Goal: Transaction & Acquisition: Purchase product/service

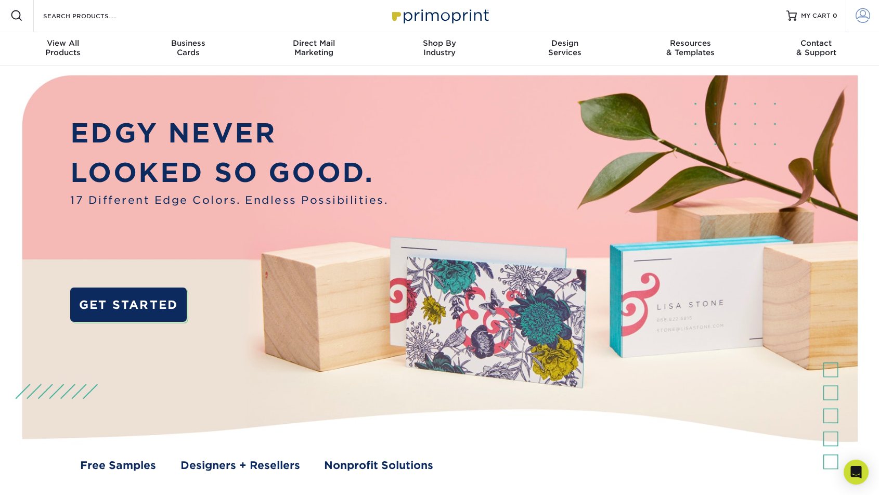
click at [861, 17] on span at bounding box center [863, 15] width 15 height 15
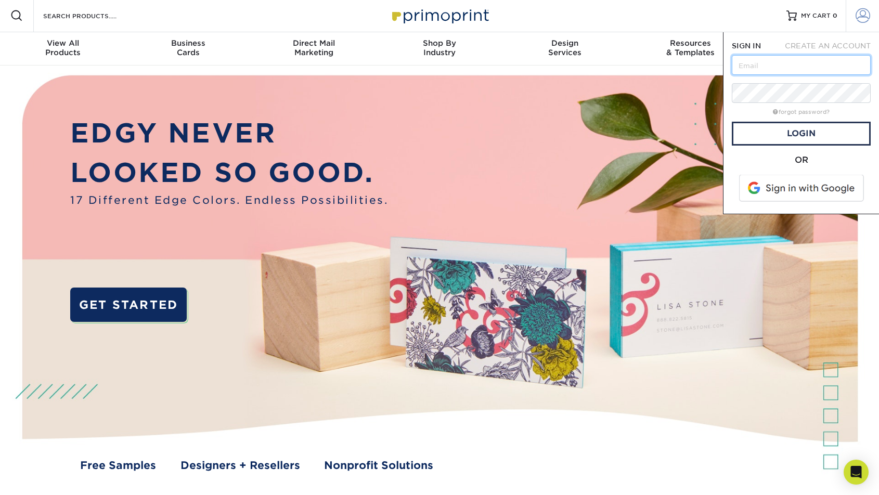
scroll to position [2, 0]
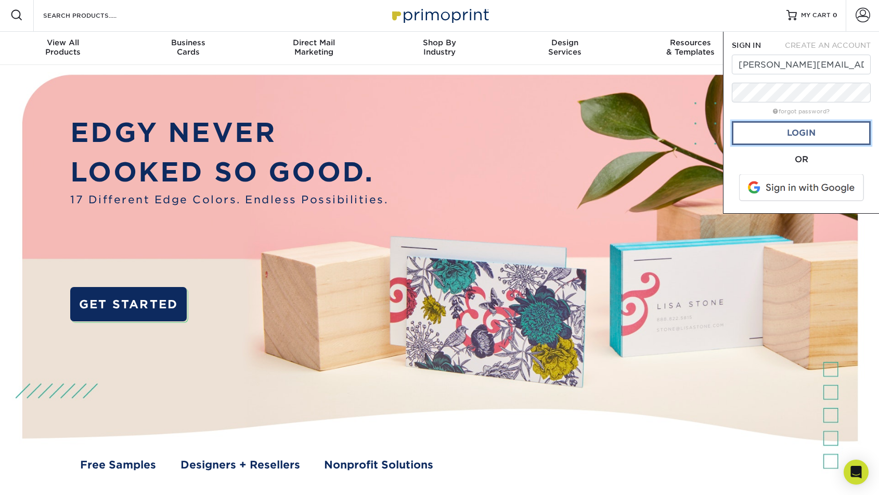
click at [763, 131] on link "Login" at bounding box center [801, 133] width 139 height 24
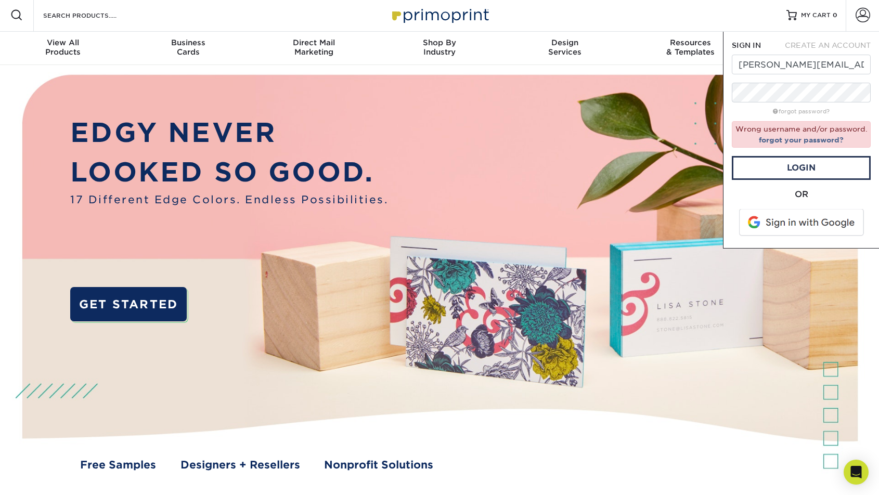
type input "contact@run2peak.com"
click at [786, 166] on link "Login" at bounding box center [801, 168] width 139 height 24
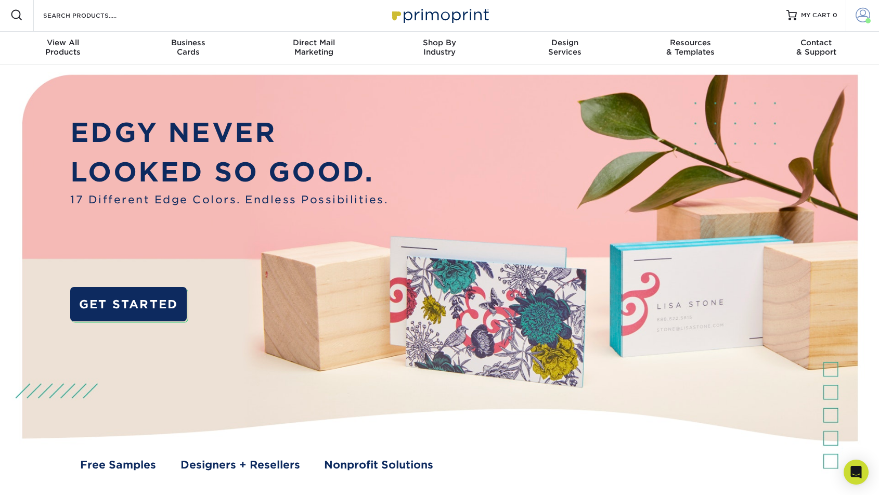
click at [864, 17] on span at bounding box center [863, 15] width 15 height 15
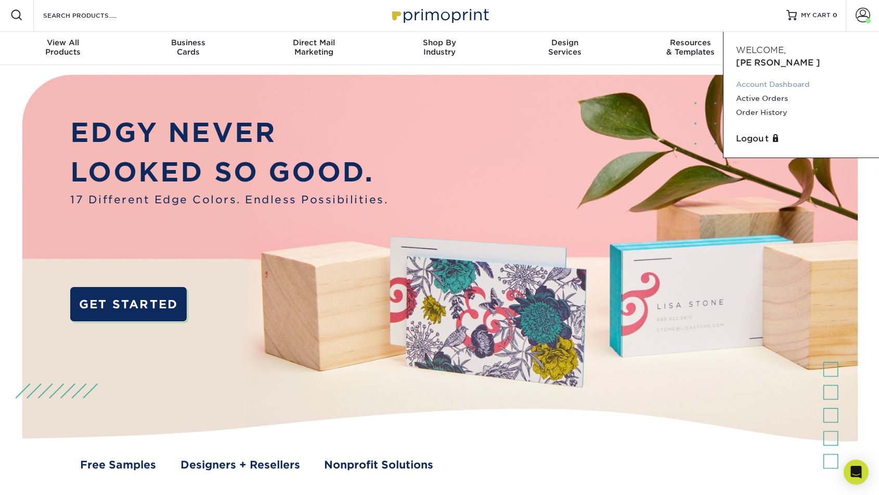
click at [785, 77] on link "Account Dashboard" at bounding box center [801, 84] width 131 height 14
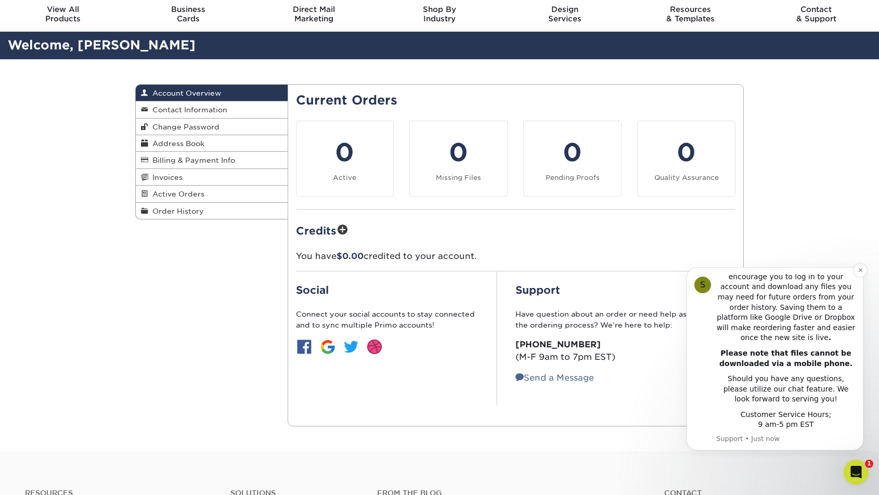
scroll to position [37, 0]
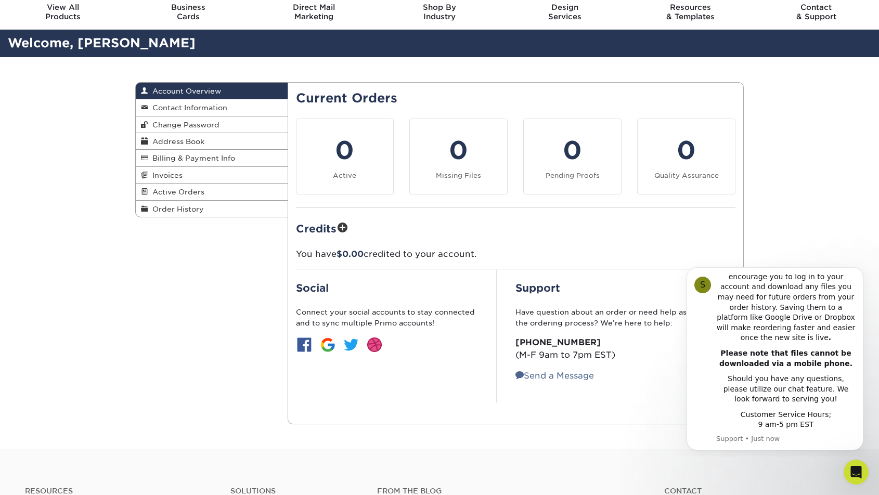
click at [824, 207] on div "Account Overview Account Overview Contact Information Change Password Address B…" at bounding box center [439, 253] width 879 height 392
click at [173, 207] on span "Order History" at bounding box center [176, 209] width 56 height 8
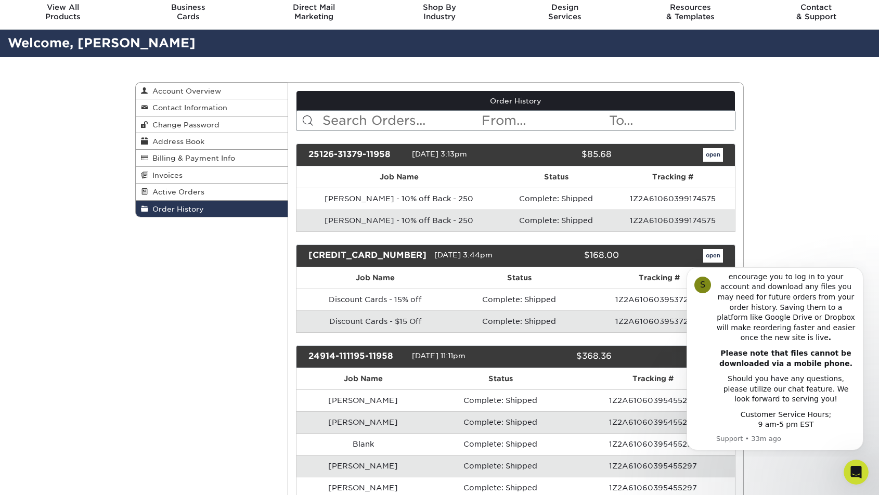
drag, startPoint x: 138, startPoint y: 359, endPoint x: 160, endPoint y: 354, distance: 23.0
click at [138, 359] on div "Order History Account Overview Contact Information Change Password Address Book…" at bounding box center [439, 356] width 624 height 598
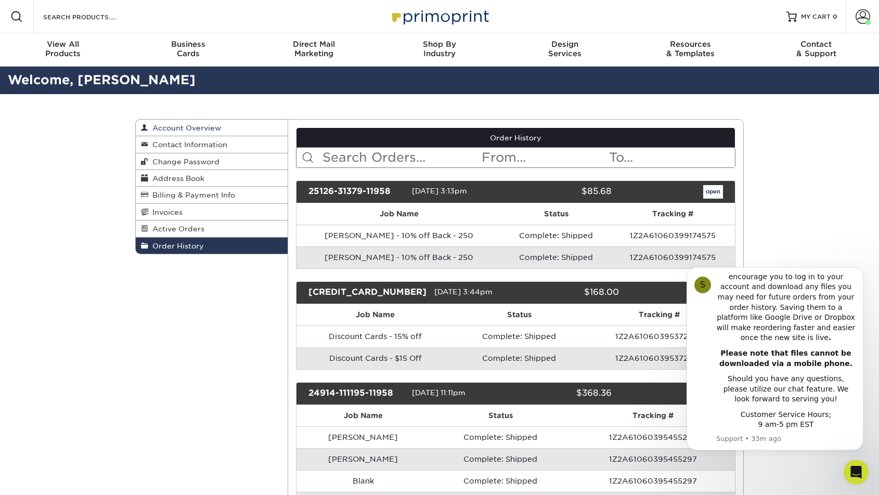
click at [206, 127] on span "Account Overview" at bounding box center [184, 128] width 73 height 8
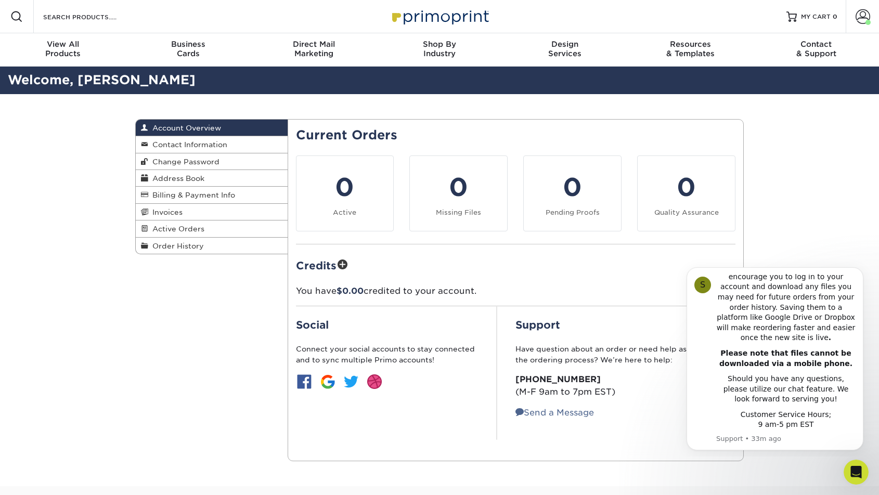
click at [174, 369] on div "Account Overview Account Overview Contact Information Change Password Address B…" at bounding box center [439, 290] width 624 height 392
click at [184, 209] on link "Invoices" at bounding box center [212, 212] width 152 height 17
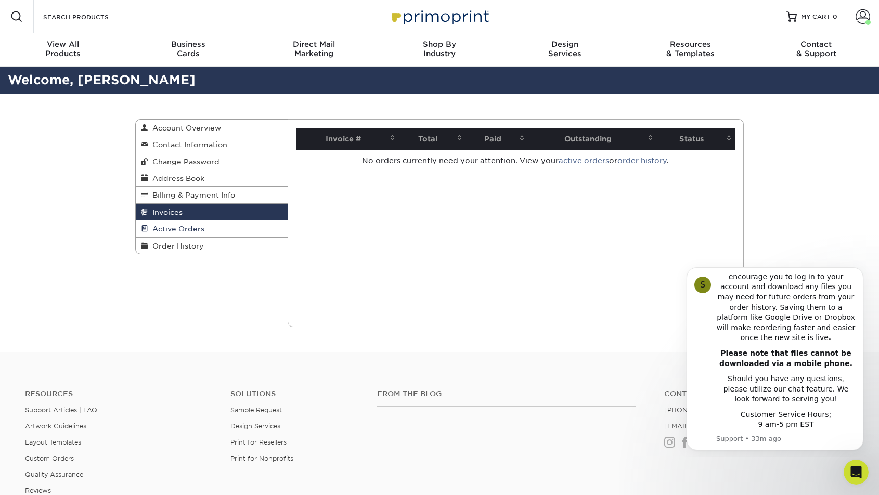
click at [175, 224] on link "Active Orders" at bounding box center [212, 229] width 152 height 17
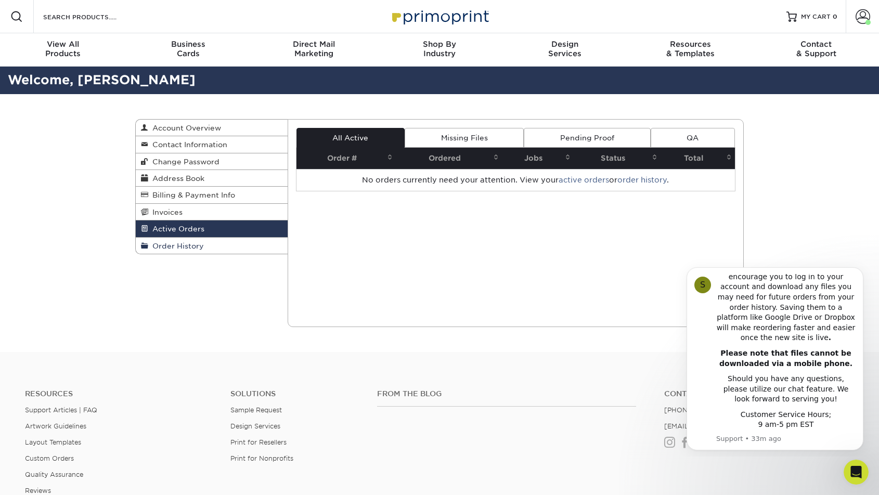
click at [174, 248] on span "Order History" at bounding box center [176, 246] width 56 height 8
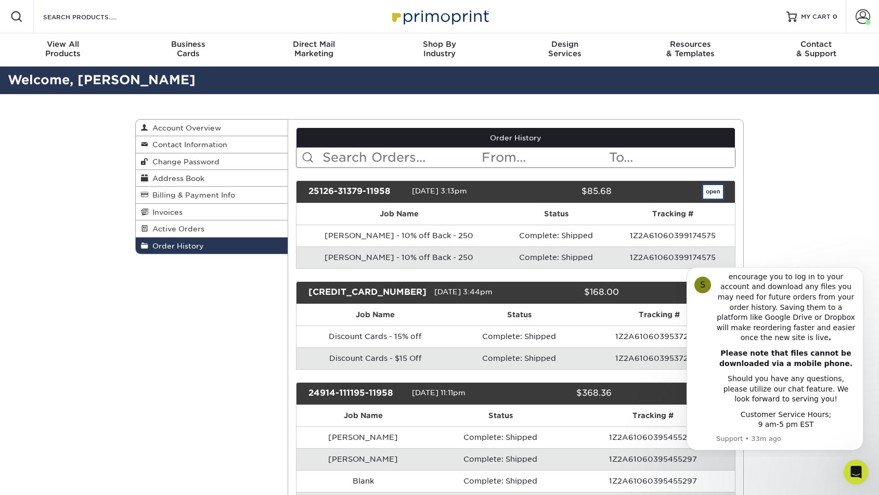
click at [711, 191] on link "open" at bounding box center [713, 192] width 20 height 14
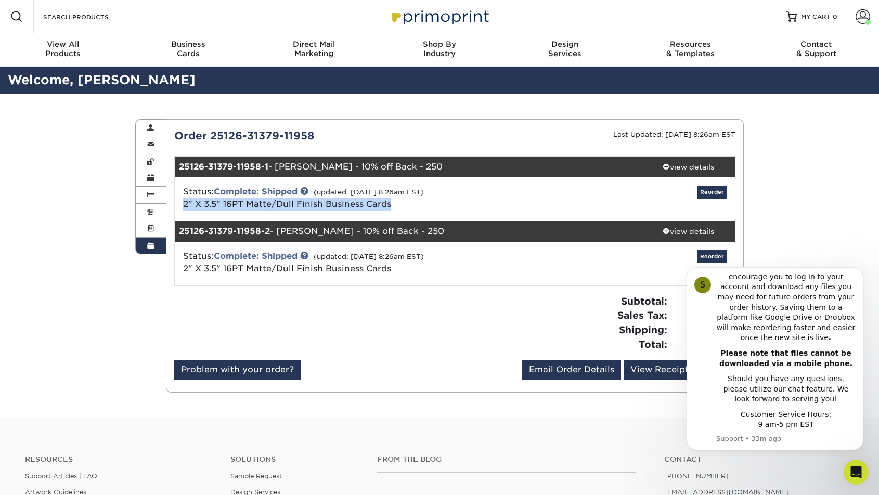
drag, startPoint x: 402, startPoint y: 204, endPoint x: 181, endPoint y: 209, distance: 220.6
click at [181, 209] on div "Status: Complete: Shipped (updated: 01/28/2025 8:26am EST) 2" X 3.5" 16PT Matte…" at bounding box center [361, 198] width 373 height 25
copy link "2" X 3.5" 16PT Matte/Dull Finish Business Cards"
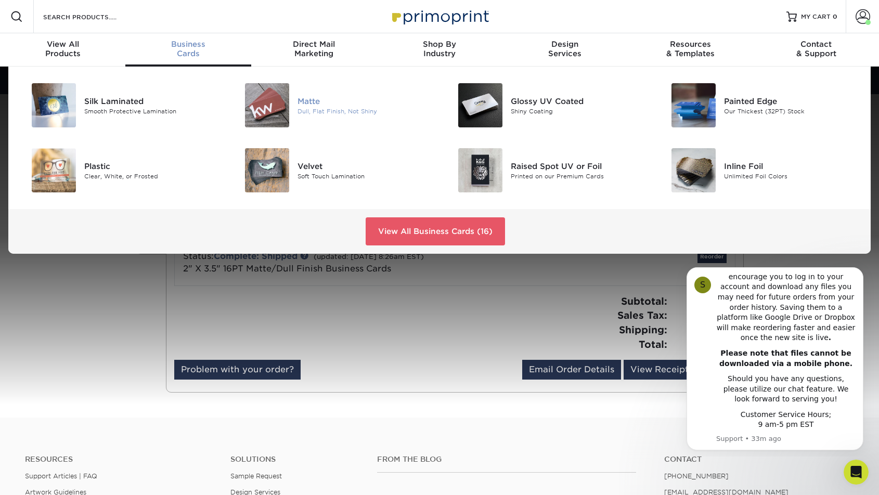
click at [281, 101] on img at bounding box center [267, 105] width 44 height 44
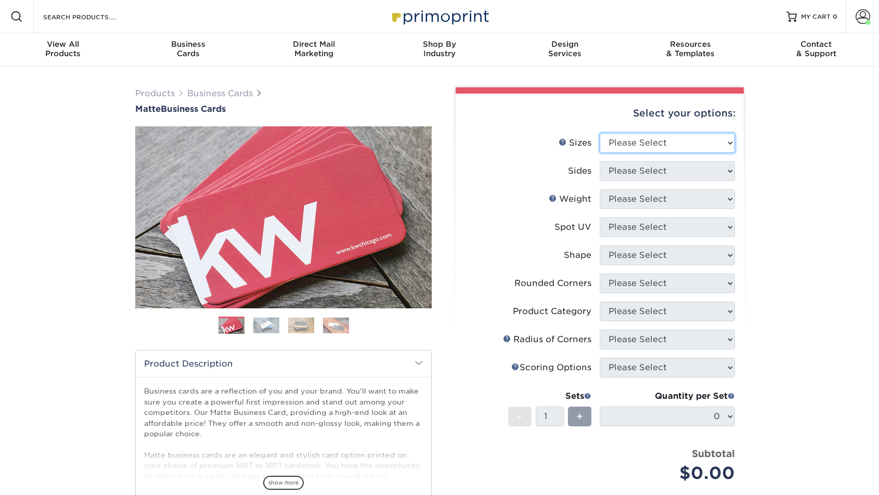
click at [626, 140] on select "Please Select 1.5" x 3.5" - Mini 1.75" x 3.5" - Mini 2" x 2" - Square 2" x 3" -…" at bounding box center [667, 143] width 135 height 20
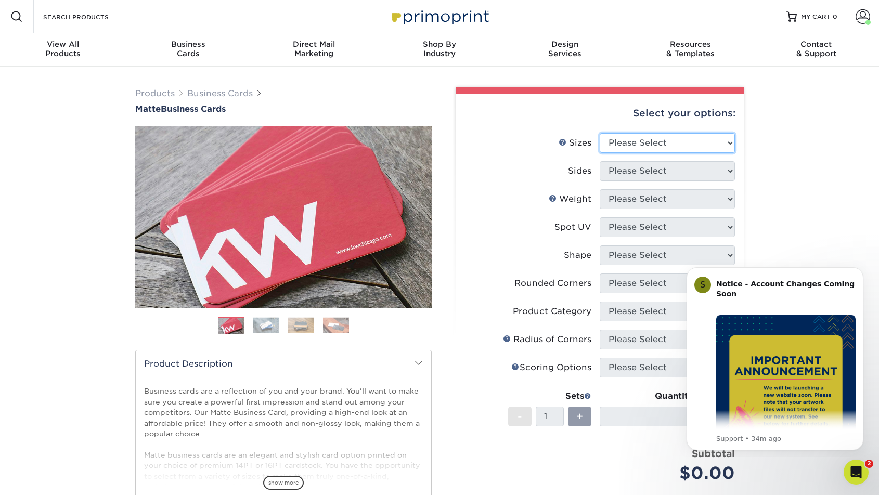
select select "2.00x3.50"
click at [600, 133] on select "Please Select 1.5" x 3.5" - Mini 1.75" x 3.5" - Mini 2" x 2" - Square 2" x 3" -…" at bounding box center [667, 143] width 135 height 20
click at [644, 169] on select "Please Select Print Both Sides Print Front Only" at bounding box center [667, 171] width 135 height 20
select select "13abbda7-1d64-4f25-8bb2-c179b224825d"
click at [600, 161] on select "Please Select Print Both Sides Print Front Only" at bounding box center [667, 171] width 135 height 20
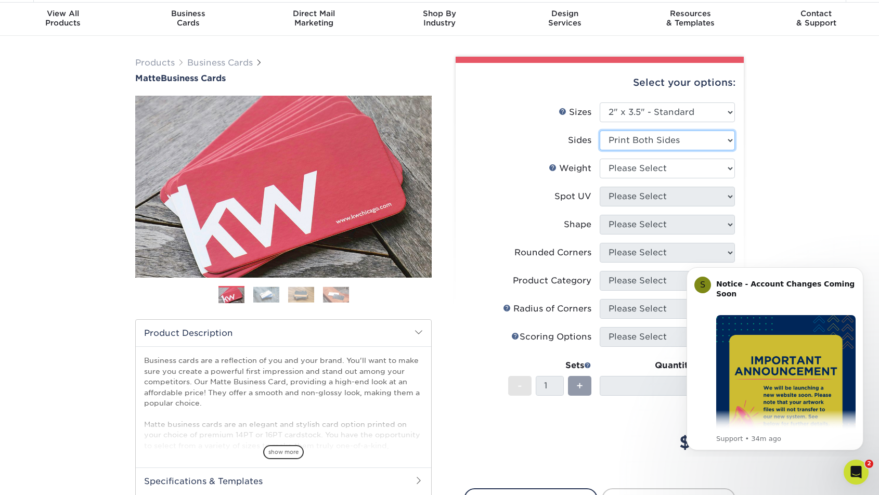
scroll to position [32, 0]
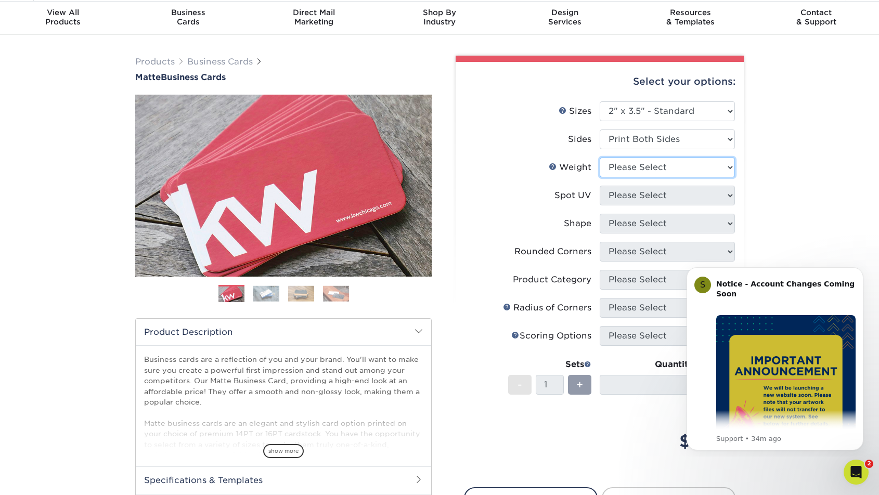
click at [625, 162] on select "Please Select 16PT 14PT" at bounding box center [667, 168] width 135 height 20
select select "16PT"
click at [600, 158] on select "Please Select 16PT 14PT" at bounding box center [667, 168] width 135 height 20
click at [653, 200] on select "Please Select No Spot UV Front and Back (Both Sides) Front Only Back Only" at bounding box center [667, 196] width 135 height 20
select select "3"
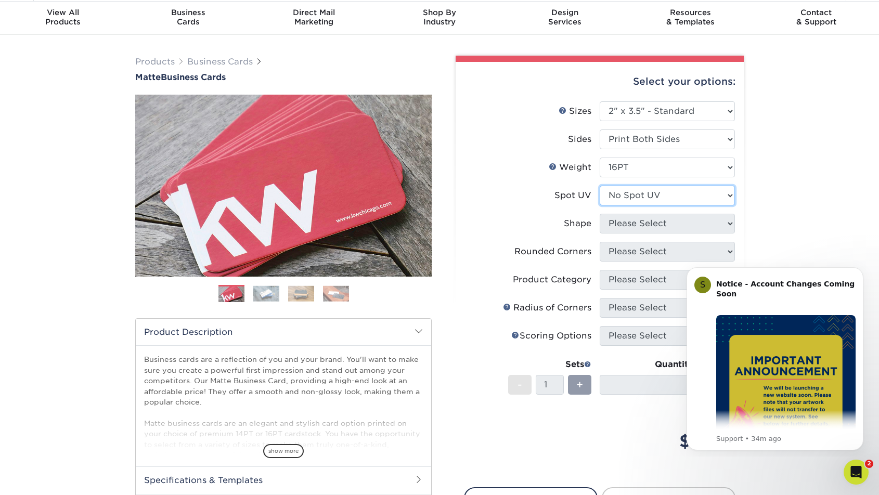
click at [600, 186] on select "Please Select No Spot UV Front and Back (Both Sides) Front Only Back Only" at bounding box center [667, 196] width 135 height 20
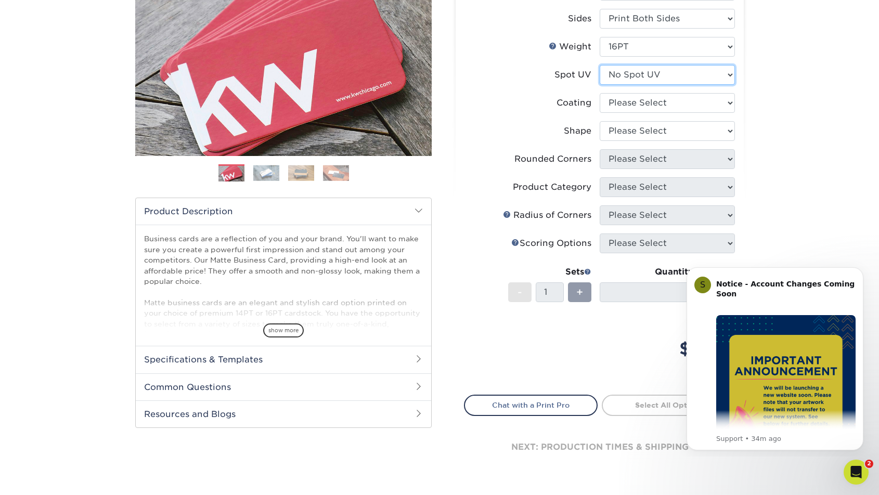
scroll to position [156, 0]
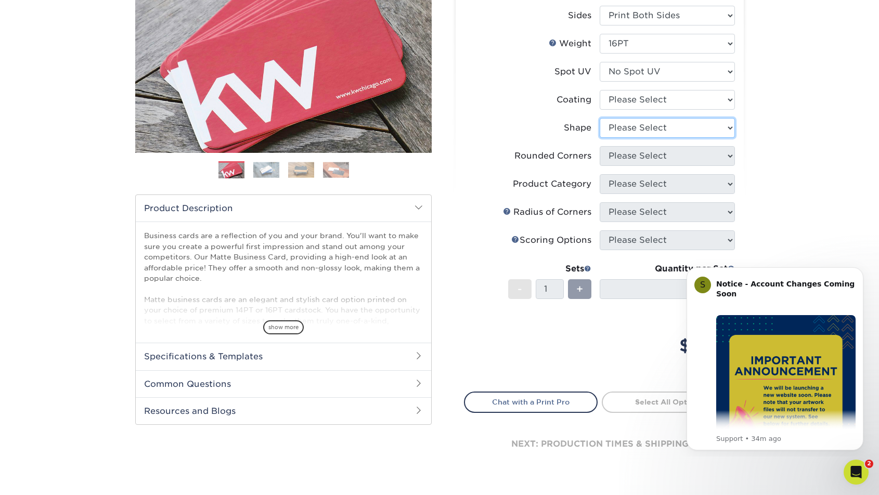
click at [640, 131] on select "Please Select Standard Oval" at bounding box center [667, 128] width 135 height 20
select select "standard"
click at [600, 118] on select "Please Select Standard Oval" at bounding box center [667, 128] width 135 height 20
click at [636, 158] on select "Please Select Yes - Round 2 Corners Yes - Round 4 Corners No" at bounding box center [667, 156] width 135 height 20
click at [600, 146] on select "Please Select Yes - Round 2 Corners Yes - Round 4 Corners No" at bounding box center [667, 156] width 135 height 20
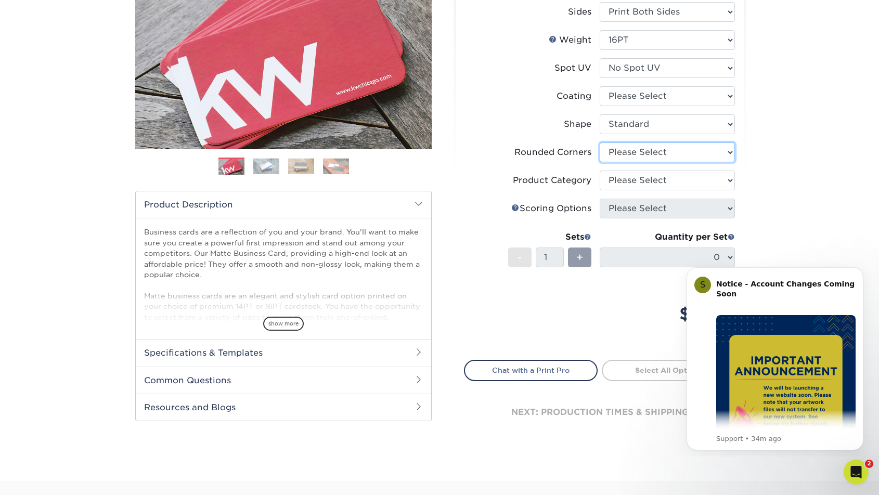
scroll to position [161, 0]
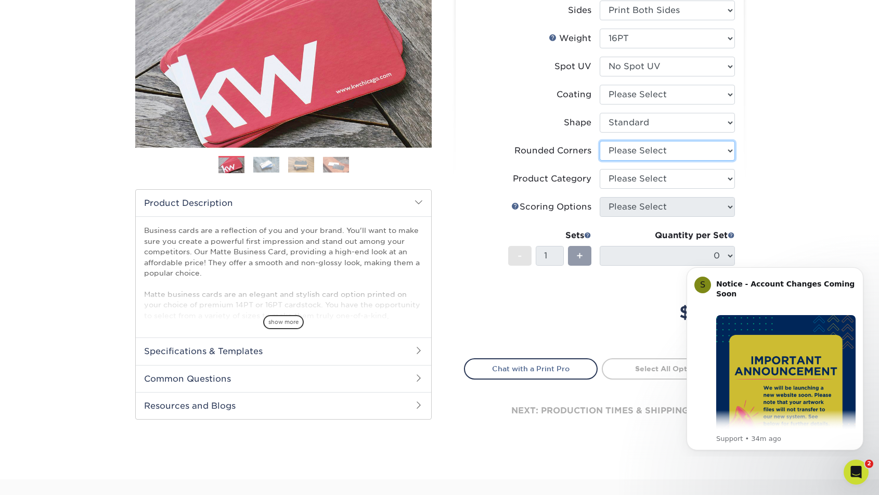
click at [631, 143] on select "Please Select Yes - Round 2 Corners Yes - Round 4 Corners No" at bounding box center [667, 151] width 135 height 20
click at [600, 141] on select "Please Select Yes - Round 2 Corners Yes - Round 4 Corners No" at bounding box center [667, 151] width 135 height 20
select select "-1"
click at [629, 177] on select "Please Select" at bounding box center [667, 179] width 135 height 20
click at [600, 169] on select "Please Select" at bounding box center [667, 179] width 135 height 20
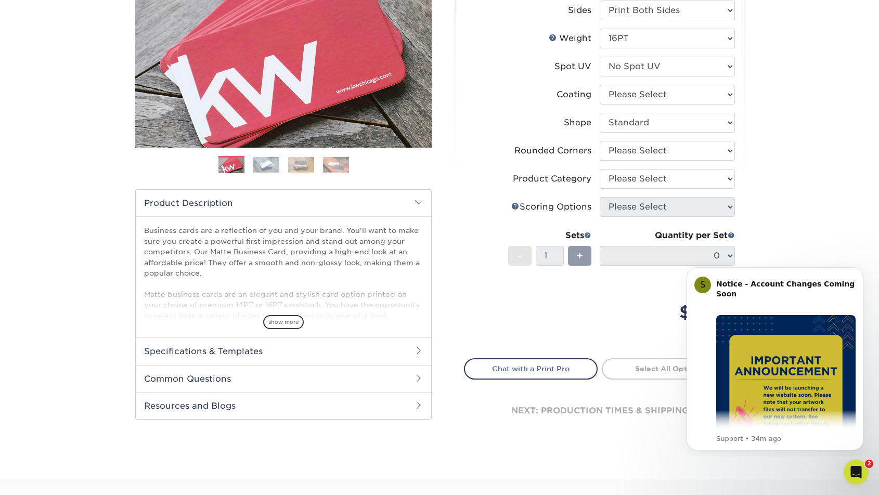
click at [528, 133] on li "Shape Please Select Standard Oval" at bounding box center [599, 127] width 270 height 28
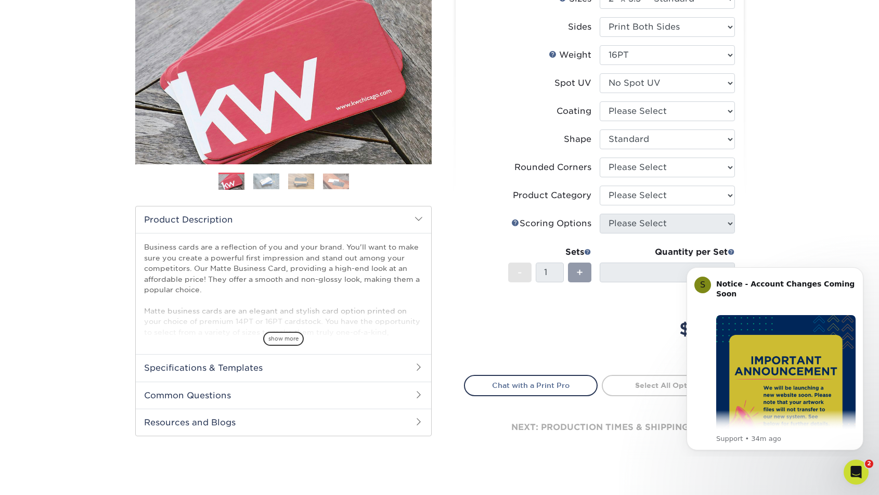
scroll to position [141, 0]
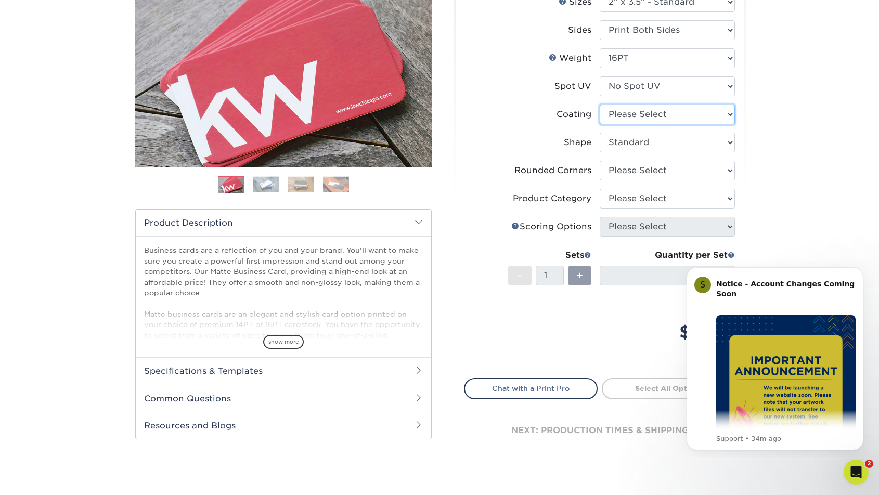
click at [625, 116] on select at bounding box center [667, 115] width 135 height 20
select select "121bb7b5-3b4d-429f-bd8d-bbf80e953313"
click at [600, 105] on select at bounding box center [667, 115] width 135 height 20
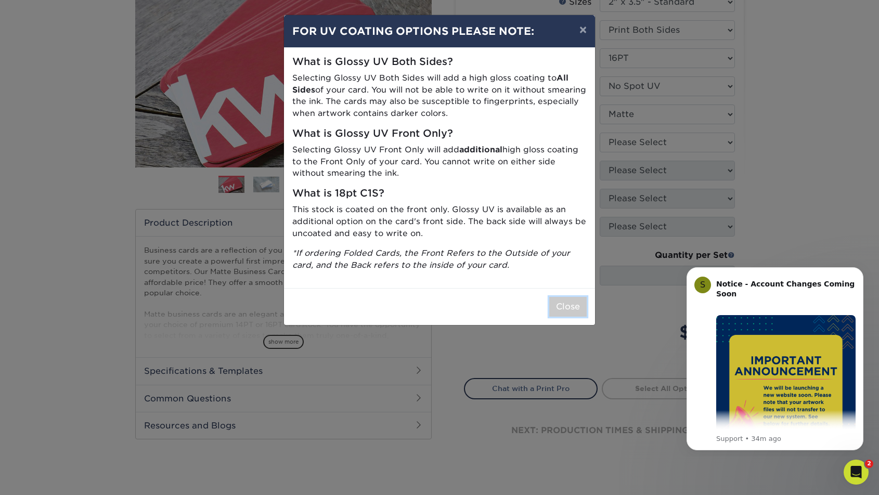
click at [579, 305] on button "Close" at bounding box center [567, 307] width 37 height 20
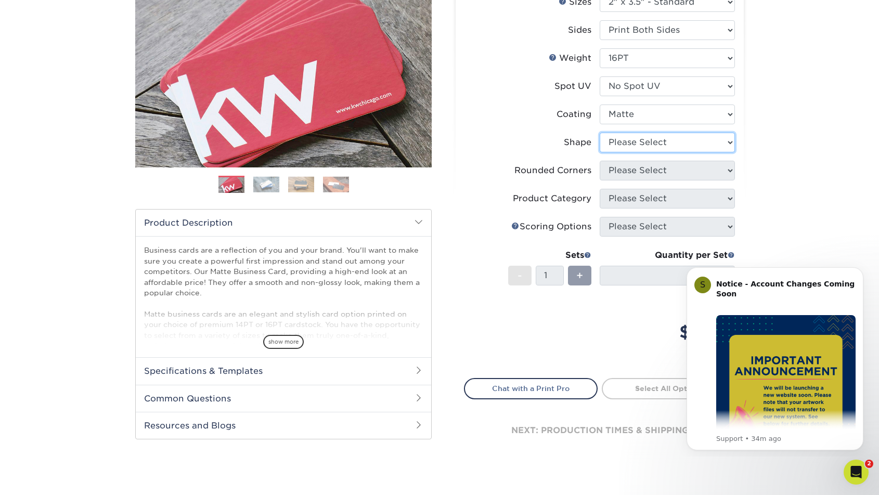
click at [636, 144] on select "Please Select Standard Oval" at bounding box center [667, 143] width 135 height 20
select select "standard"
click at [600, 133] on select "Please Select Standard Oval" at bounding box center [667, 143] width 135 height 20
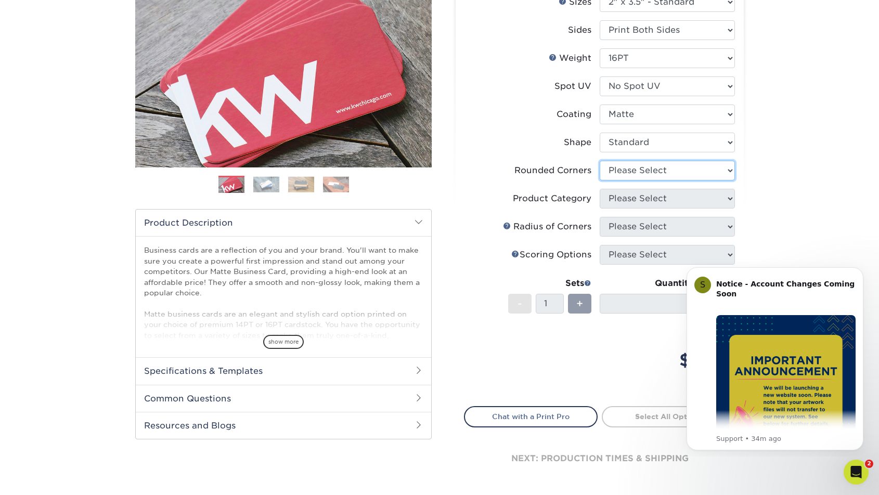
click at [632, 170] on select "Please Select Yes - Round 2 Corners Yes - Round 4 Corners No" at bounding box center [667, 171] width 135 height 20
select select "0"
click at [600, 161] on select "Please Select Yes - Round 2 Corners Yes - Round 4 Corners No" at bounding box center [667, 171] width 135 height 20
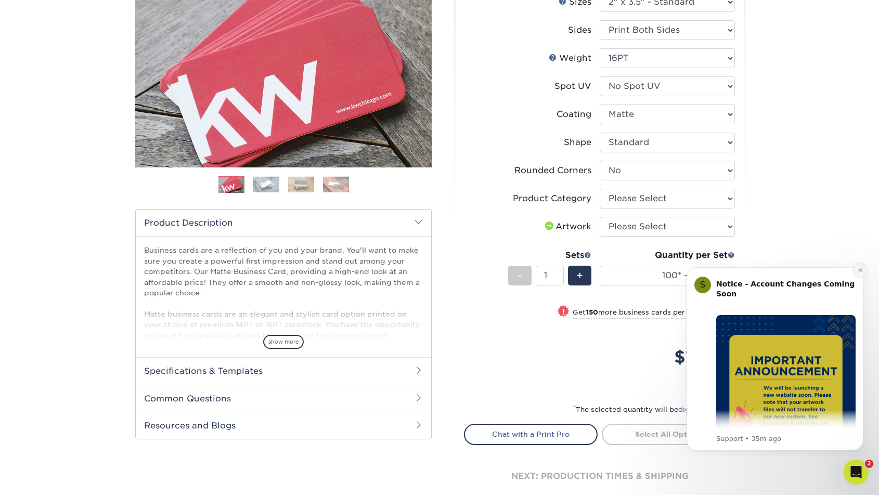
click at [864, 272] on button "Dismiss notification" at bounding box center [860, 271] width 14 height 14
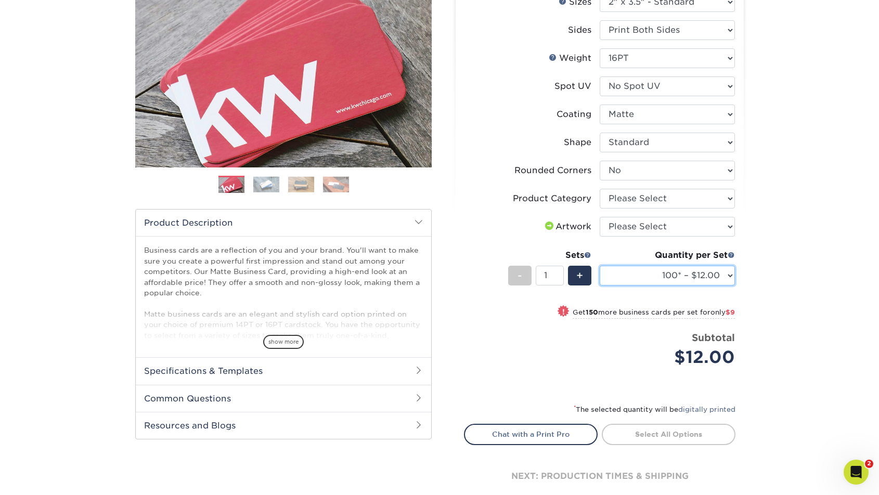
click at [674, 279] on select "100* – $12.00 250* – $21.00 500 – $42.00 1000 – $53.00 (free shipping*) 2500 – …" at bounding box center [667, 276] width 135 height 20
select select "250* – $21.00"
click at [600, 266] on select "100* – $12.00 250* – $21.00 500 – $42.00 1000 – $53.00 (free shipping*) 2500 – …" at bounding box center [667, 276] width 135 height 20
click at [627, 200] on select "Please Select Business Cards" at bounding box center [667, 199] width 135 height 20
select select "3b5148f1-0588-4f88-a218-97bcfdce65c1"
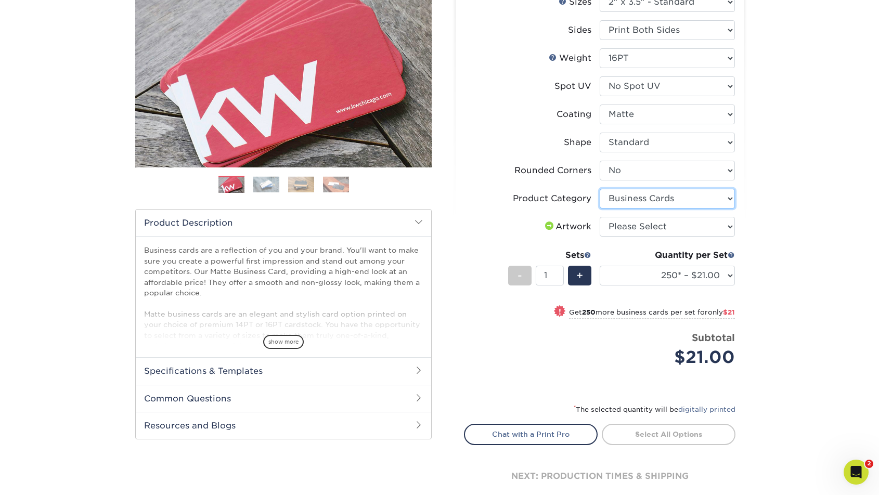
click at [600, 189] on select "Please Select Business Cards" at bounding box center [667, 199] width 135 height 20
click at [633, 226] on select "Please Select I will upload files I need a design - $100" at bounding box center [667, 227] width 135 height 20
select select "upload"
click at [600, 217] on select "Please Select I will upload files I need a design - $100" at bounding box center [667, 227] width 135 height 20
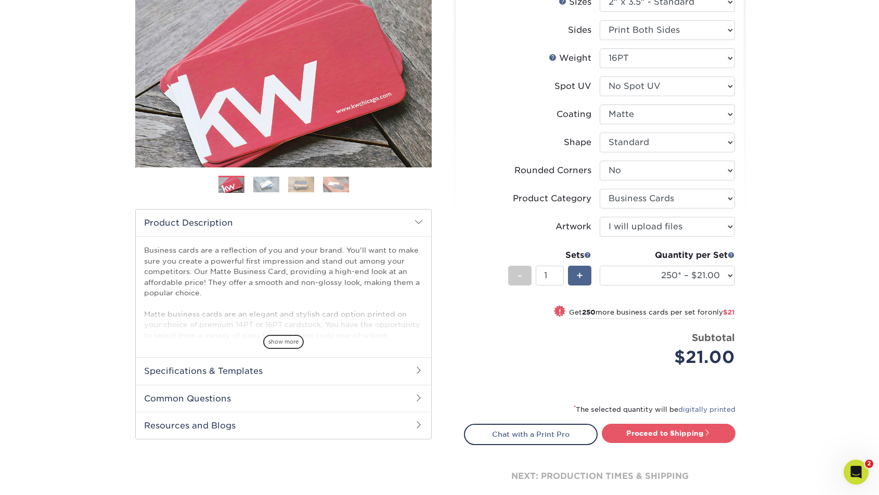
click at [580, 275] on span "+" at bounding box center [579, 276] width 7 height 16
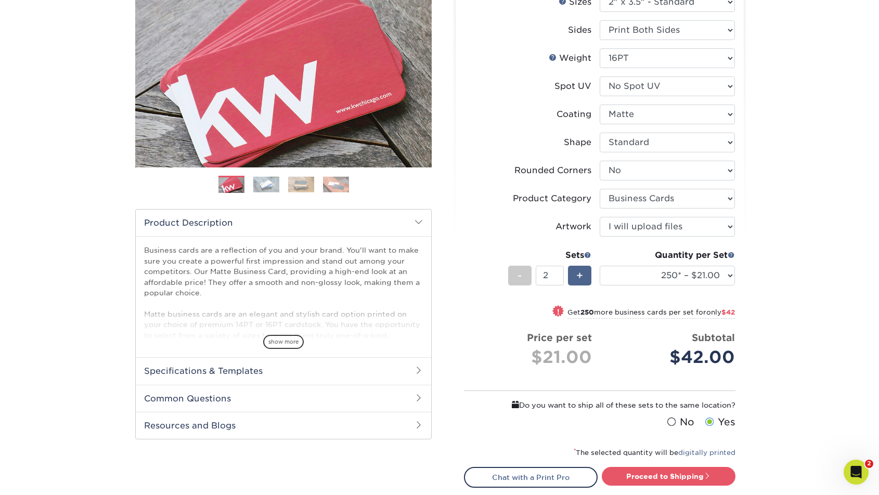
click at [579, 275] on span "+" at bounding box center [579, 276] width 7 height 16
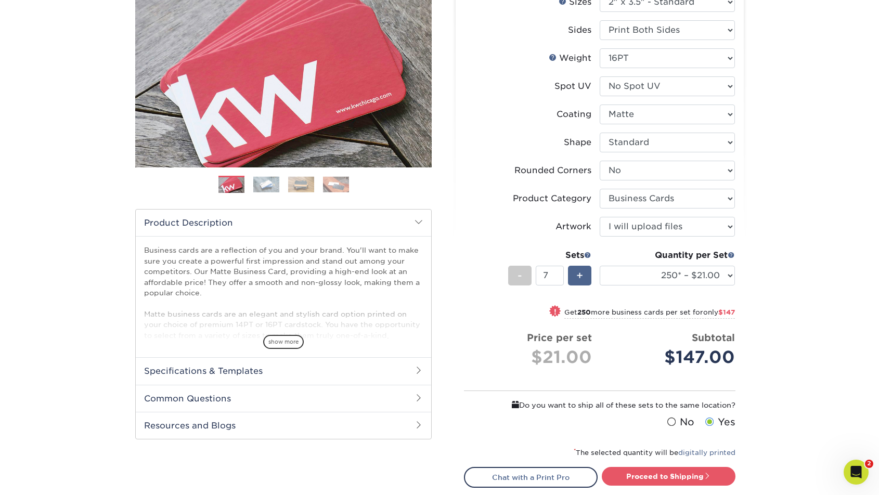
click at [579, 275] on span "+" at bounding box center [579, 276] width 7 height 16
type input "9"
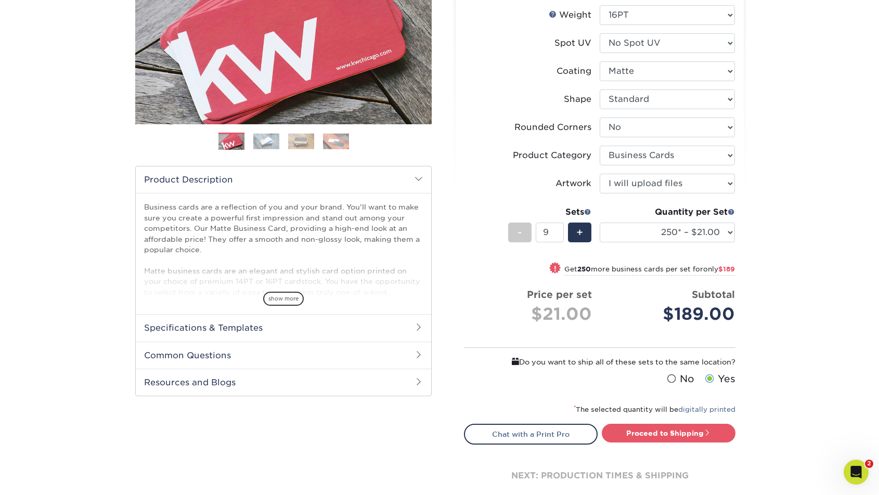
scroll to position [187, 0]
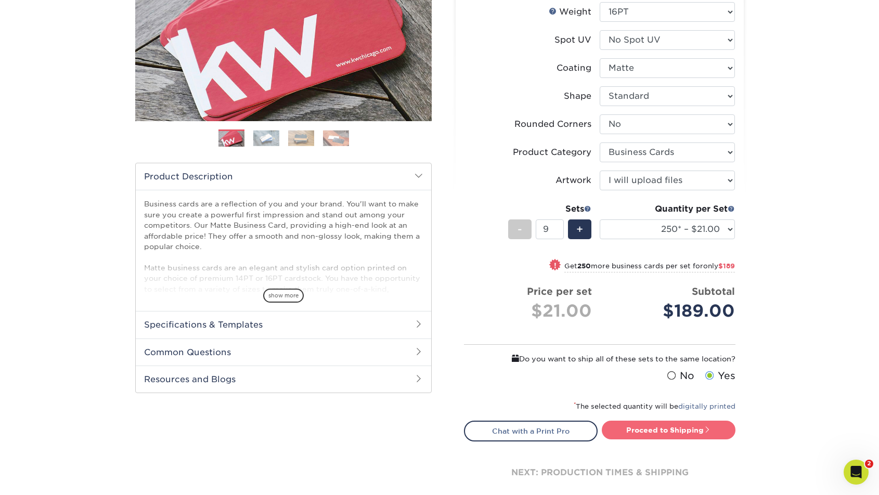
click at [644, 426] on link "Proceed to Shipping" at bounding box center [669, 430] width 134 height 19
type input "Set 1"
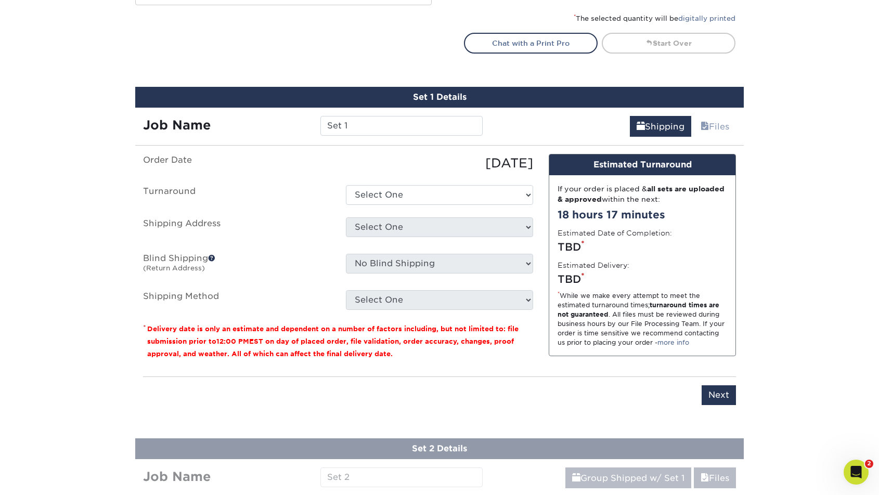
scroll to position [636, 0]
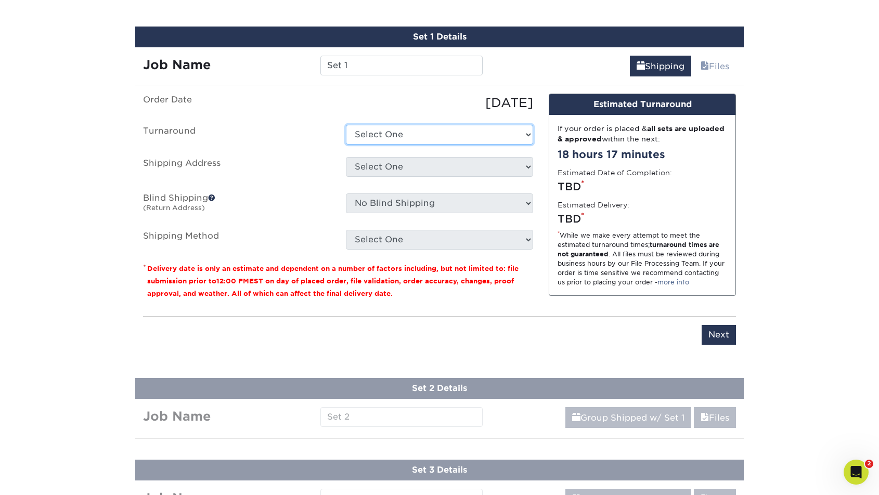
click at [431, 131] on select "Select One 2-4 Business Days 2 Day Next Business Day" at bounding box center [439, 135] width 187 height 20
select select "23721297-b68b-4846-ba83-3171e6bd9d78"
click at [346, 125] on select "Select One 2-4 Business Days 2 Day Next Business Day" at bounding box center [439, 135] width 187 height 20
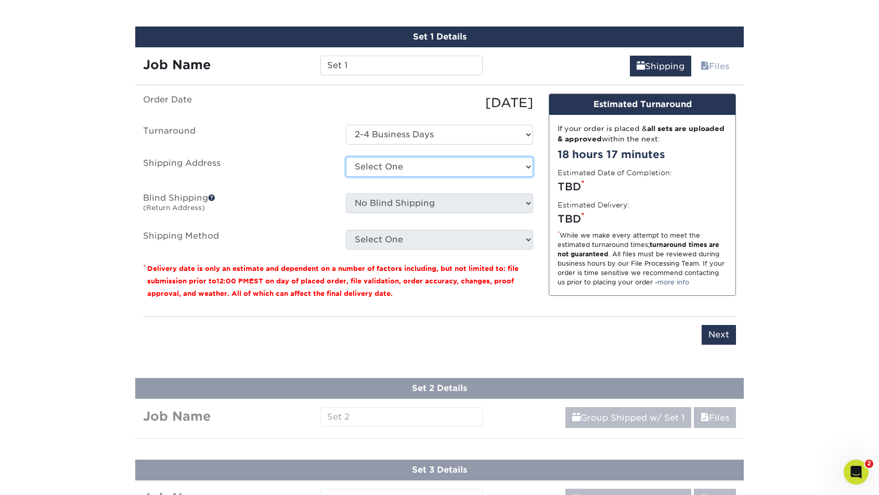
click at [369, 165] on select "Select One Tim Kruger Business Cards + Add New Address" at bounding box center [439, 167] width 187 height 20
select select "274041"
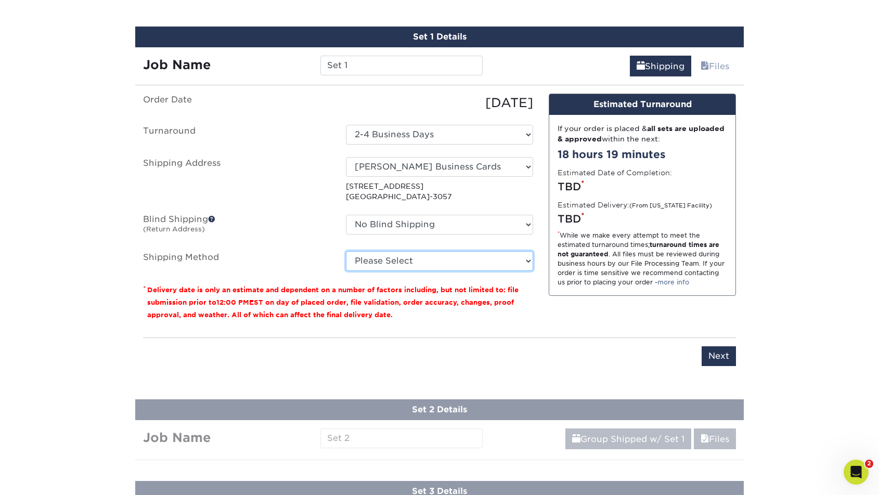
click at [388, 263] on select "Please Select Ground Shipping (+$15.20) 3 Day Shipping Service (+$16.87) 2 Day …" at bounding box center [439, 261] width 187 height 20
select select "03"
click at [346, 251] on select "Please Select Ground Shipping (+$15.20) 3 Day Shipping Service (+$16.87) 2 Day …" at bounding box center [439, 261] width 187 height 20
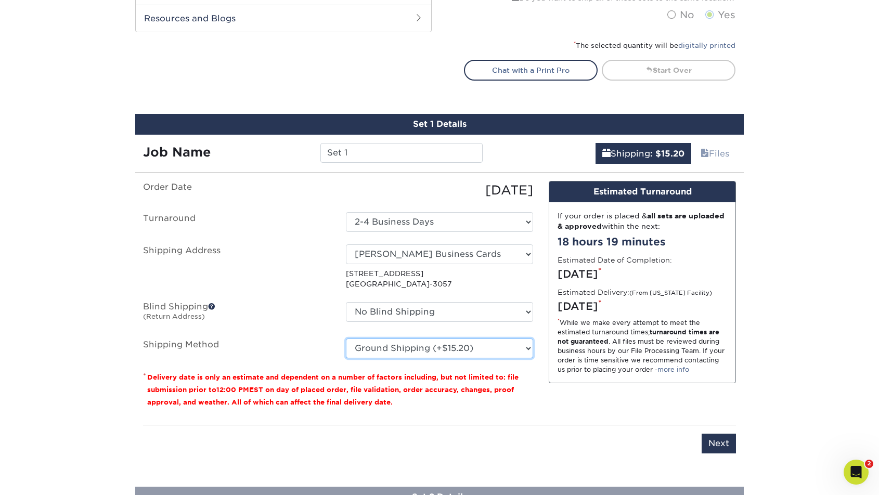
scroll to position [541, 0]
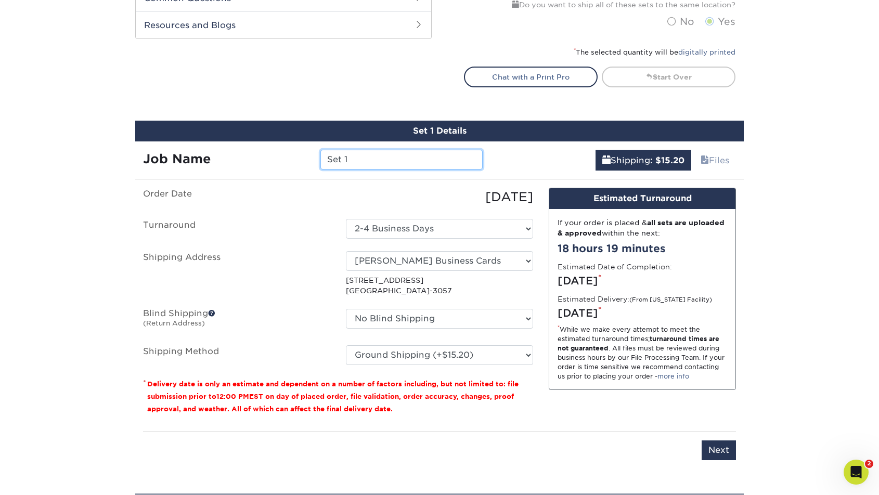
click at [361, 163] on input "Set 1" at bounding box center [401, 160] width 162 height 20
drag, startPoint x: 347, startPoint y: 162, endPoint x: 300, endPoint y: 159, distance: 47.9
click at [300, 159] on div "Job Name Set 1" at bounding box center [312, 160] width 355 height 20
drag, startPoint x: 351, startPoint y: 161, endPoint x: 298, endPoint y: 159, distance: 52.6
click at [298, 159] on div "Job Name Tim" at bounding box center [312, 160] width 355 height 20
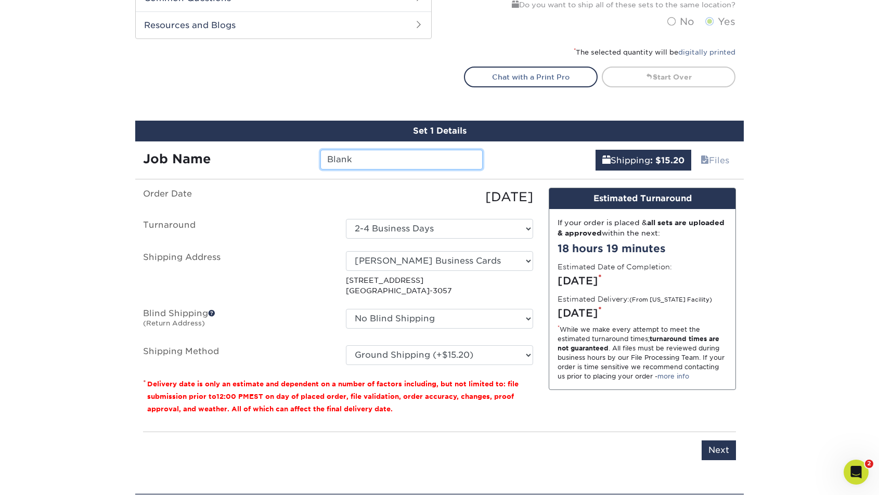
scroll to position [542, 0]
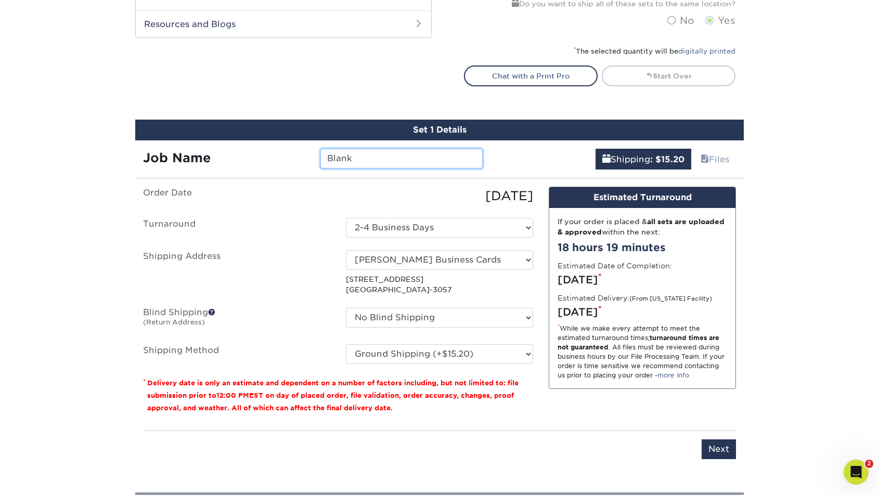
type input "Blank"
click at [237, 241] on ul "Order Date 09/12/2025 Turnaround Select One 2-4 Business Days 2 Day Next Busine…" at bounding box center [338, 275] width 390 height 177
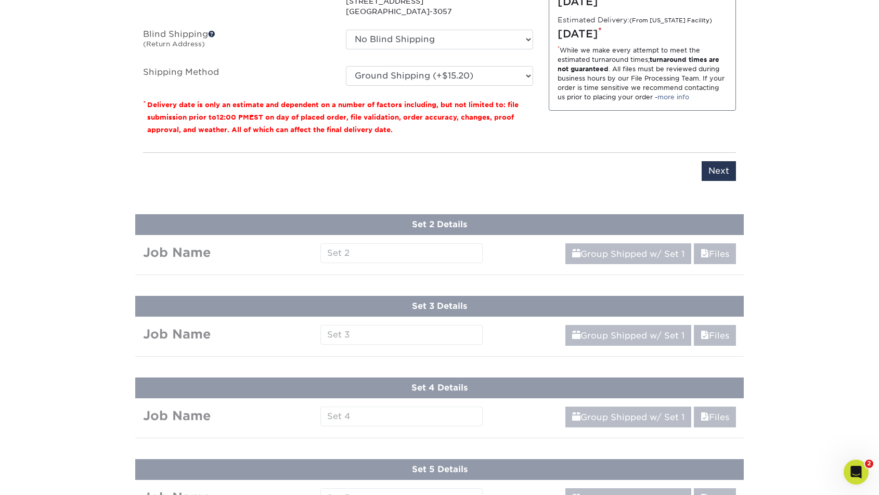
scroll to position [834, 0]
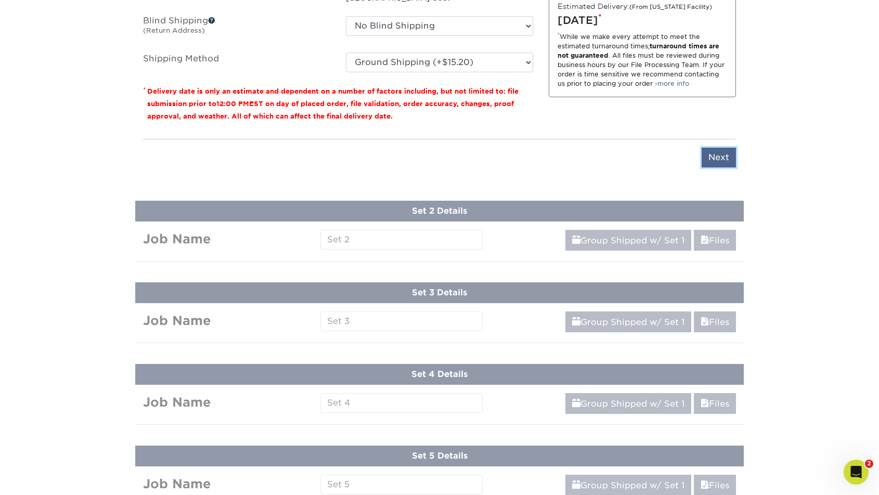
click at [725, 164] on input "Next" at bounding box center [719, 158] width 34 height 20
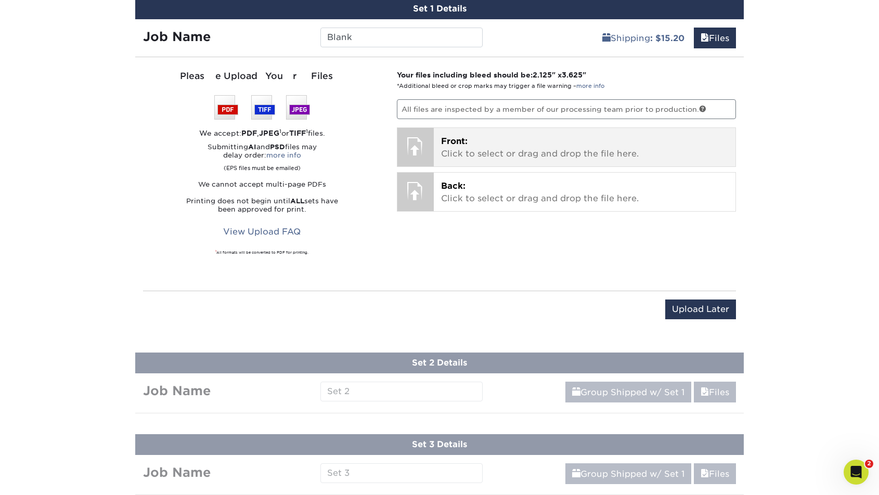
scroll to position [653, 0]
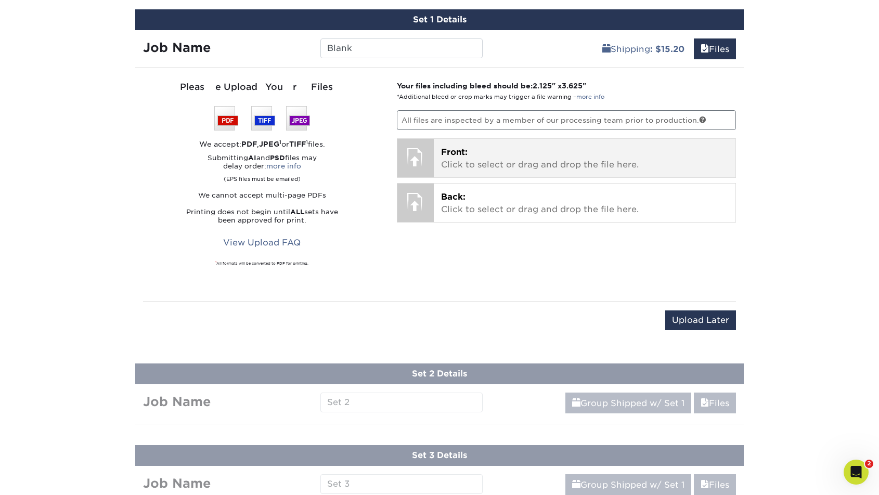
click at [476, 162] on p "Front: Click to select or drag and drop the file here." at bounding box center [585, 158] width 288 height 25
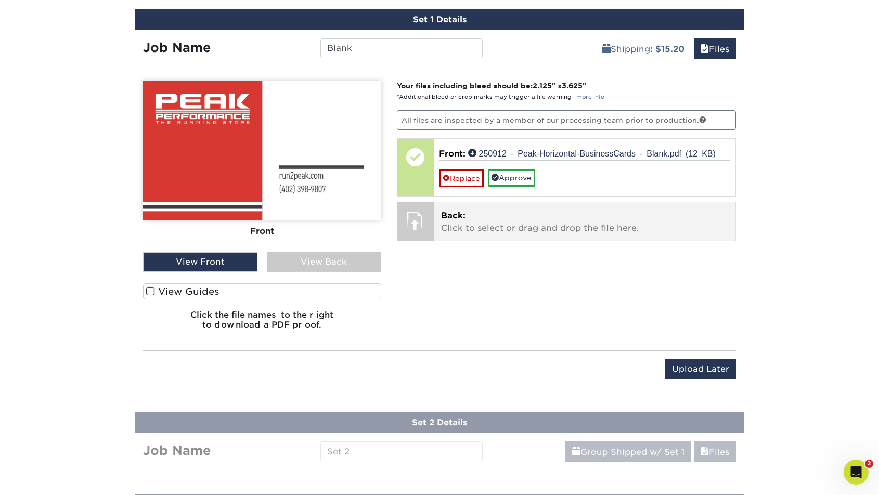
click at [465, 219] on span "Back:" at bounding box center [453, 216] width 24 height 10
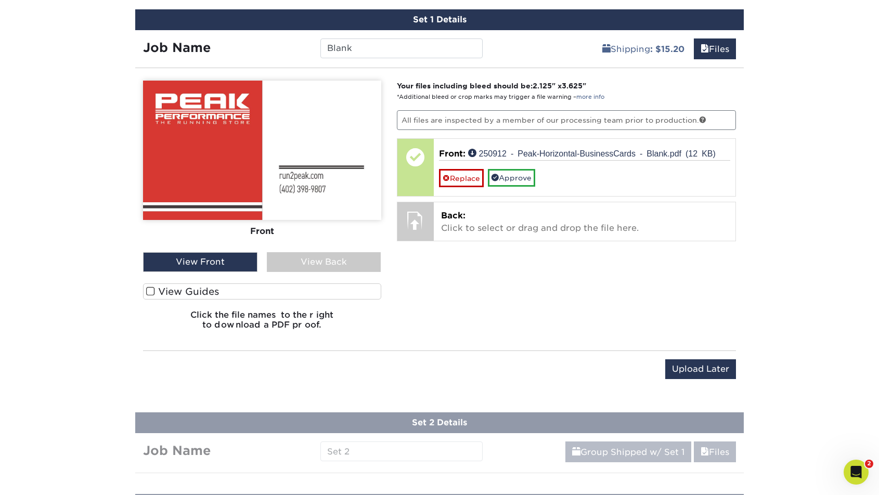
click at [457, 352] on div "Upload Later Save & Continue Continue" at bounding box center [439, 371] width 593 height 41
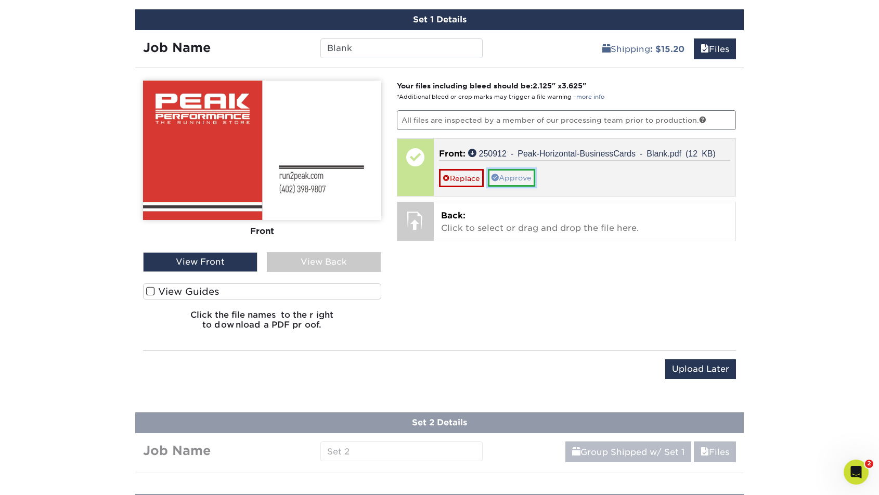
click at [509, 180] on link "Approve" at bounding box center [511, 178] width 47 height 18
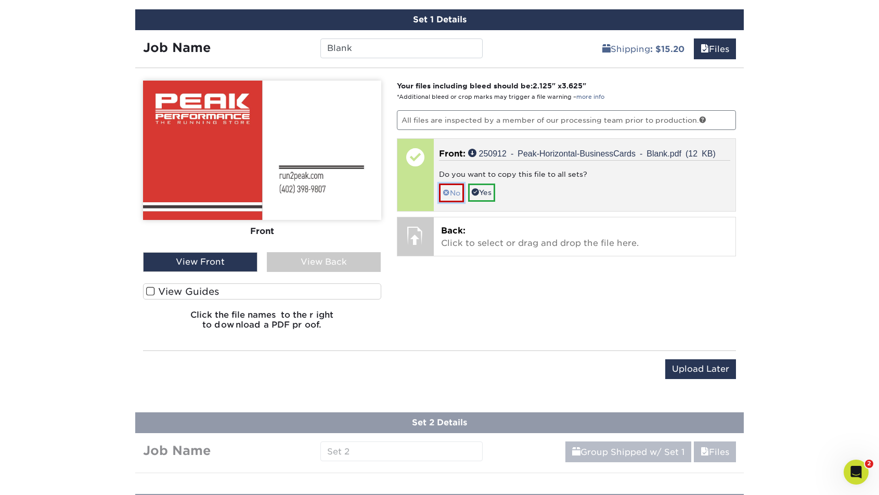
click at [450, 192] on link "No" at bounding box center [451, 193] width 25 height 18
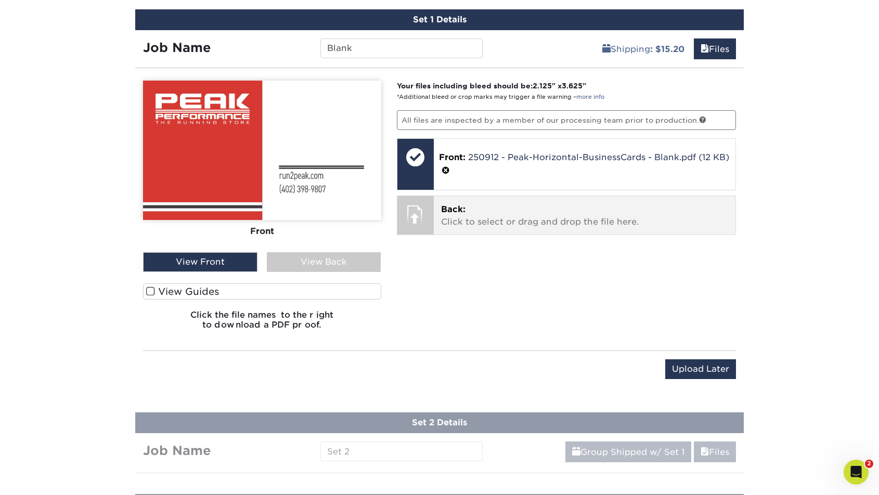
click at [473, 219] on p "Back: Click to select or drag and drop the file here." at bounding box center [585, 215] width 288 height 25
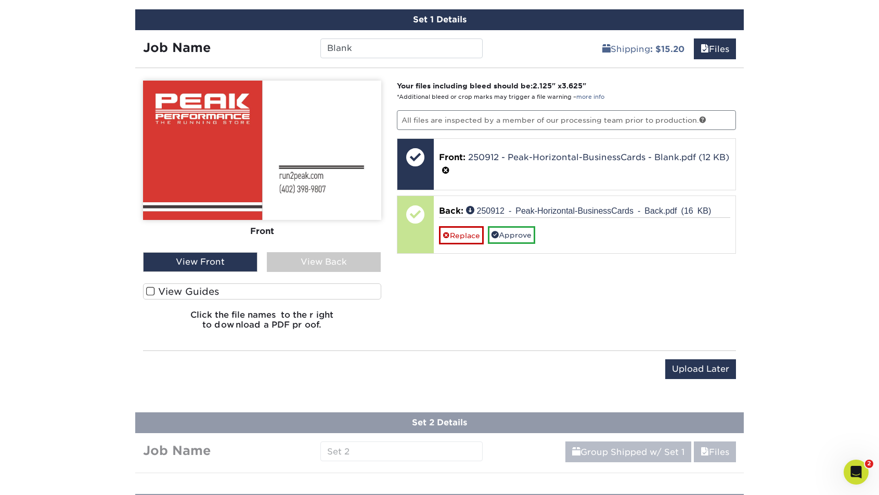
click at [310, 259] on div "View Back" at bounding box center [324, 262] width 114 height 20
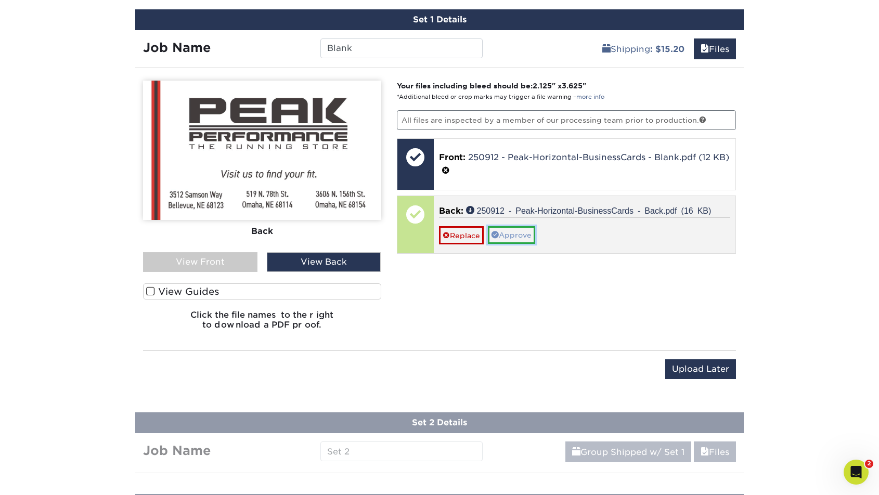
click at [515, 236] on link "Approve" at bounding box center [511, 235] width 47 height 18
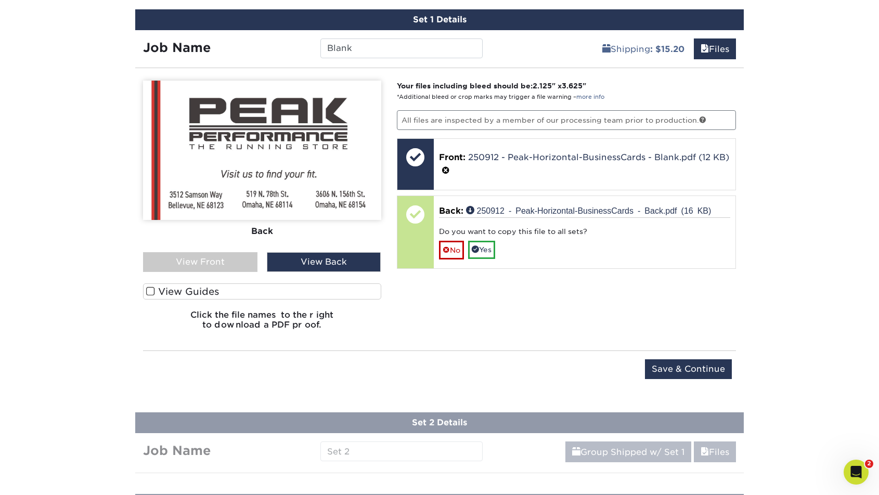
click at [147, 289] on span at bounding box center [150, 292] width 9 height 10
click at [0, 0] on input "View Guides" at bounding box center [0, 0] width 0 height 0
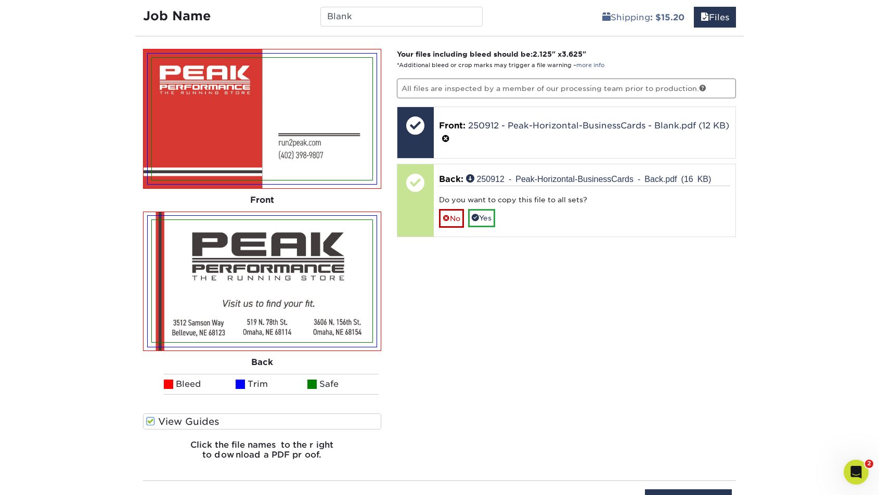
scroll to position [684, 0]
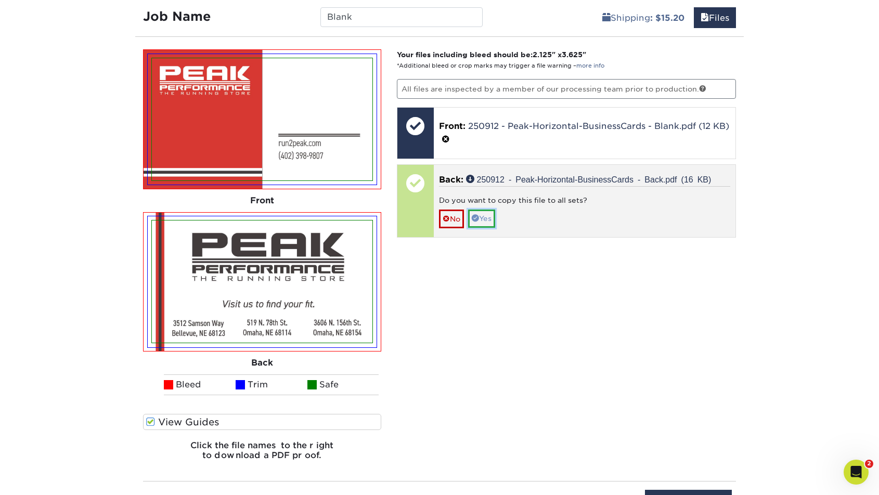
click at [484, 218] on link "Yes" at bounding box center [481, 219] width 27 height 18
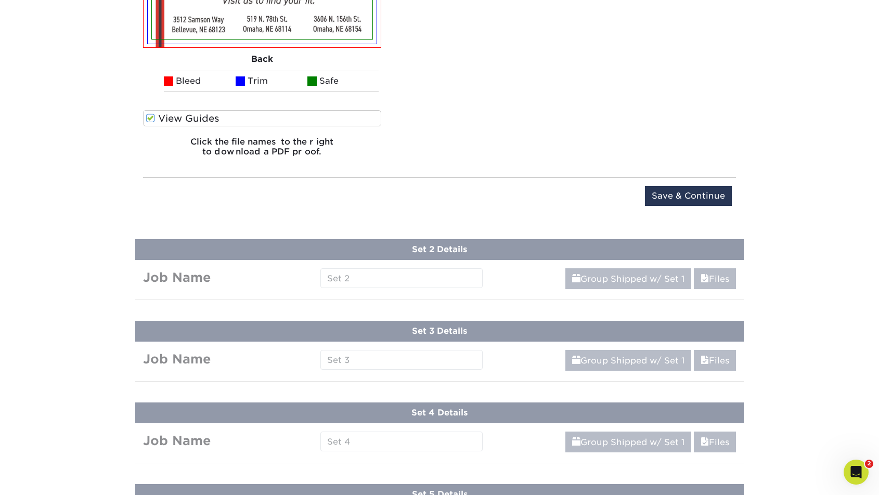
scroll to position [1144, 0]
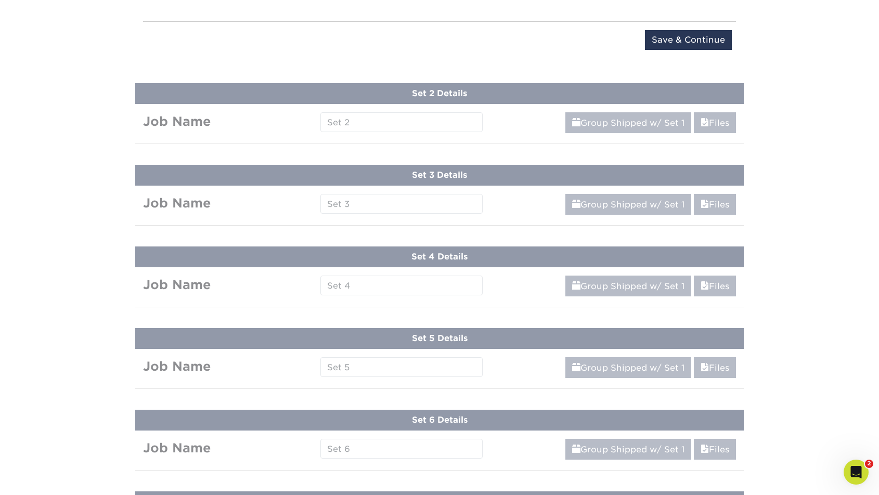
click at [709, 35] on input "Save & Continue" at bounding box center [688, 40] width 87 height 20
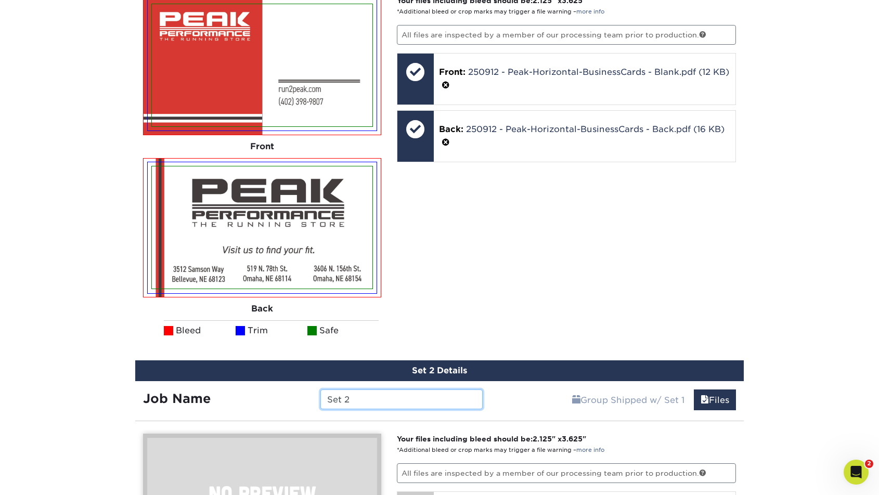
scroll to position [721, 0]
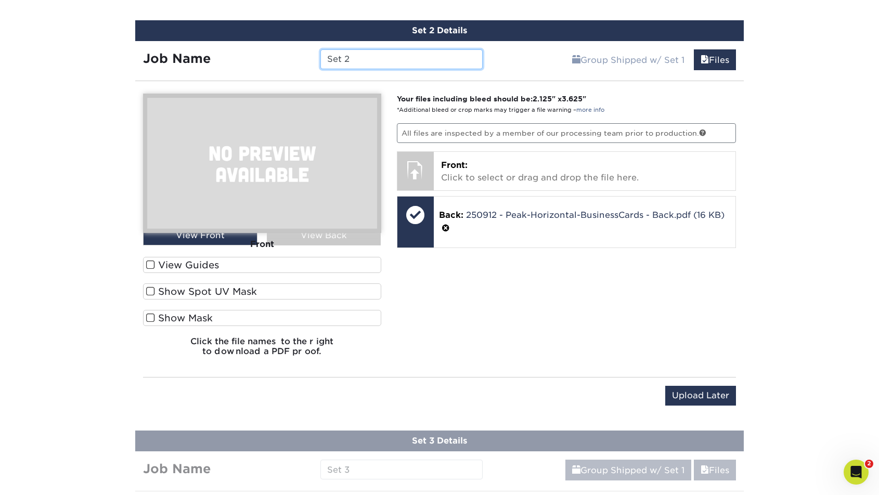
drag, startPoint x: 354, startPoint y: 59, endPoint x: 313, endPoint y: 58, distance: 41.1
click at [313, 58] on div "Set 2" at bounding box center [401, 59] width 177 height 20
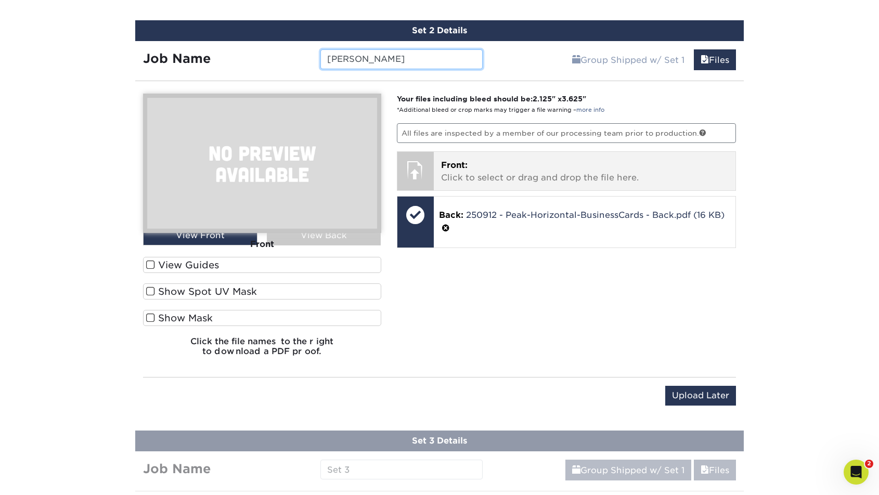
type input "Carl Butler"
click at [470, 170] on p "Front: Click to select or drag and drop the file here." at bounding box center [585, 171] width 288 height 25
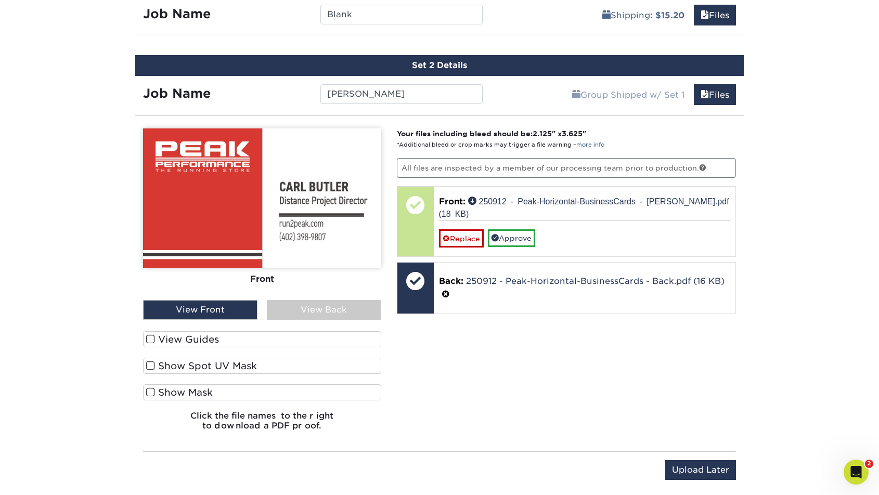
scroll to position [674, 0]
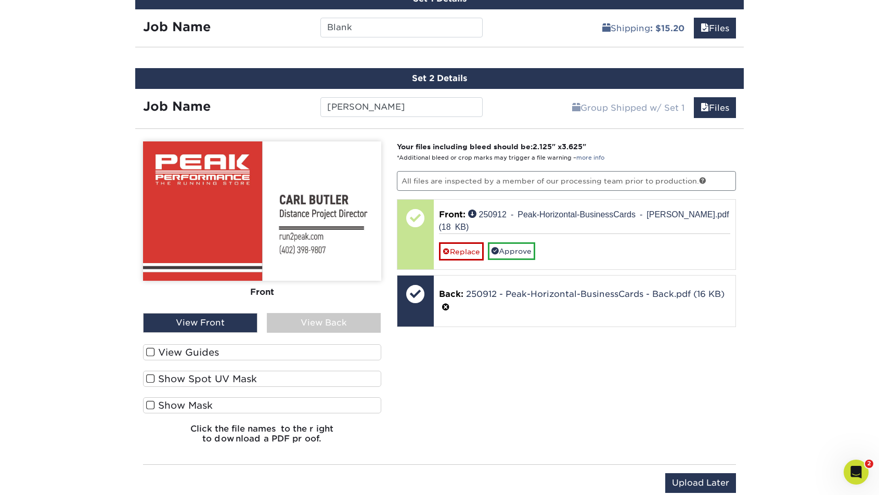
click at [315, 322] on div "View Back" at bounding box center [324, 323] width 114 height 20
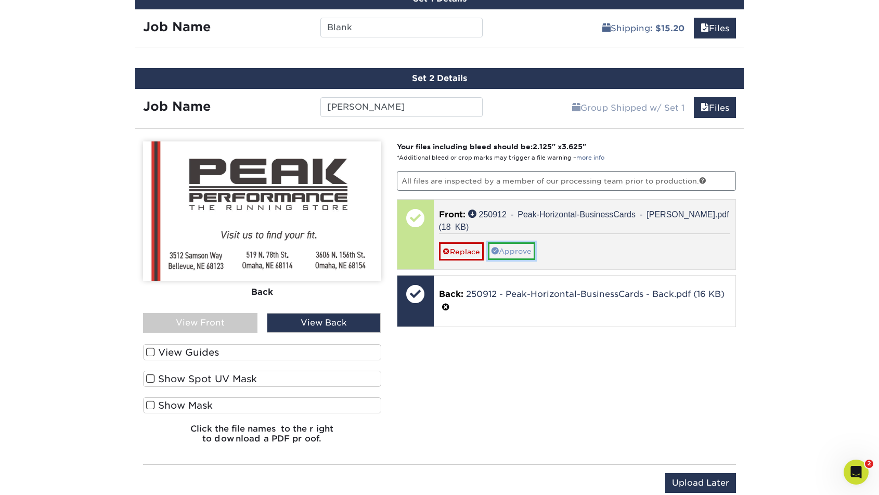
click at [509, 251] on link "Approve" at bounding box center [511, 251] width 47 height 18
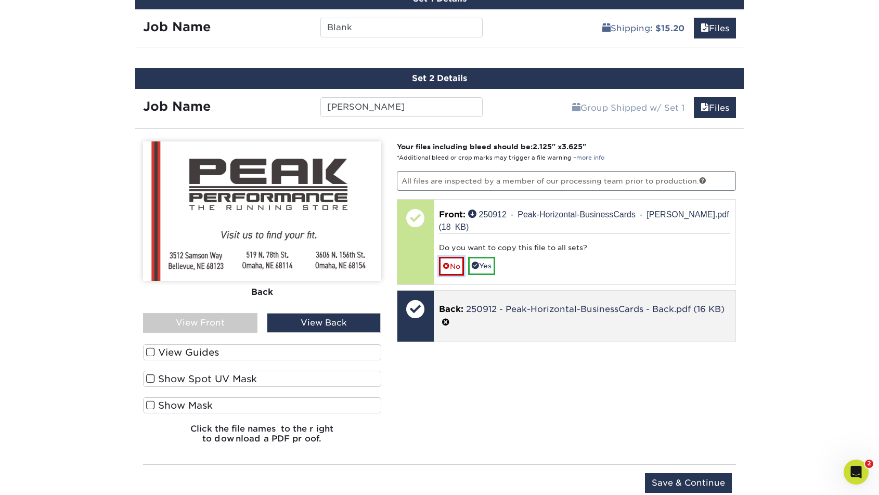
drag, startPoint x: 451, startPoint y: 267, endPoint x: 454, endPoint y: 278, distance: 11.2
click at [451, 268] on link "No" at bounding box center [451, 266] width 25 height 18
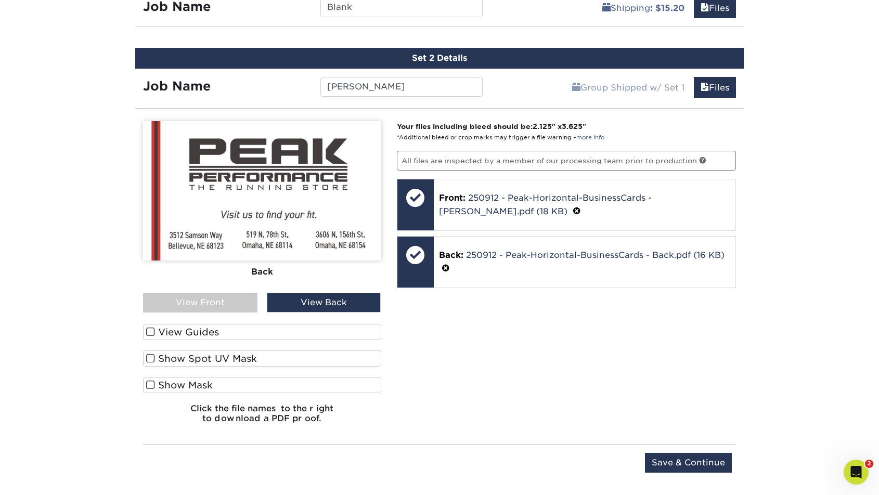
scroll to position [742, 0]
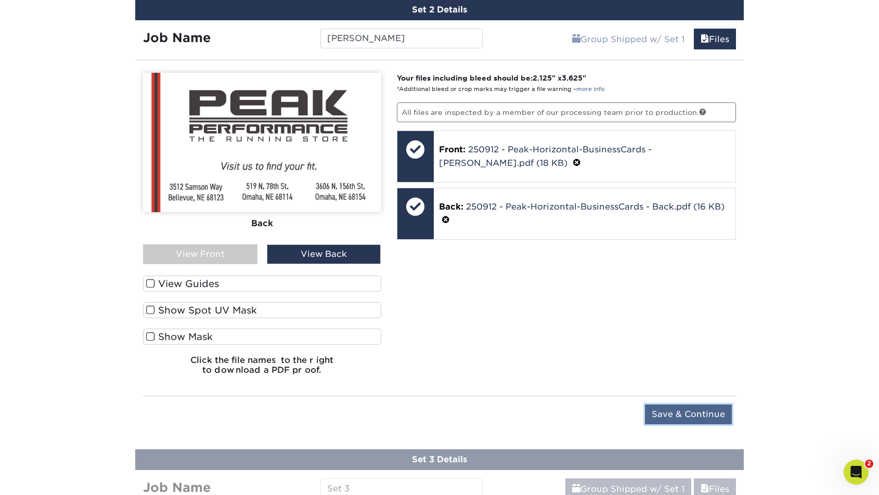
click at [674, 411] on input "Save & Continue" at bounding box center [688, 415] width 87 height 20
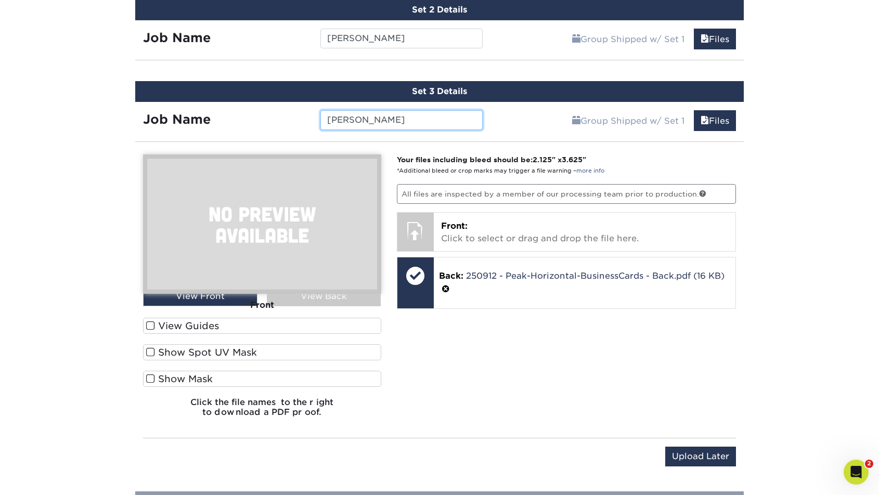
type input "Joe Ivey"
drag, startPoint x: 507, startPoint y: 343, endPoint x: 499, endPoint y: 315, distance: 29.5
click at [506, 343] on div "Your files including bleed should be: 2.125 " x 3.625 " *Additional bleed or cr…" at bounding box center [566, 289] width 355 height 271
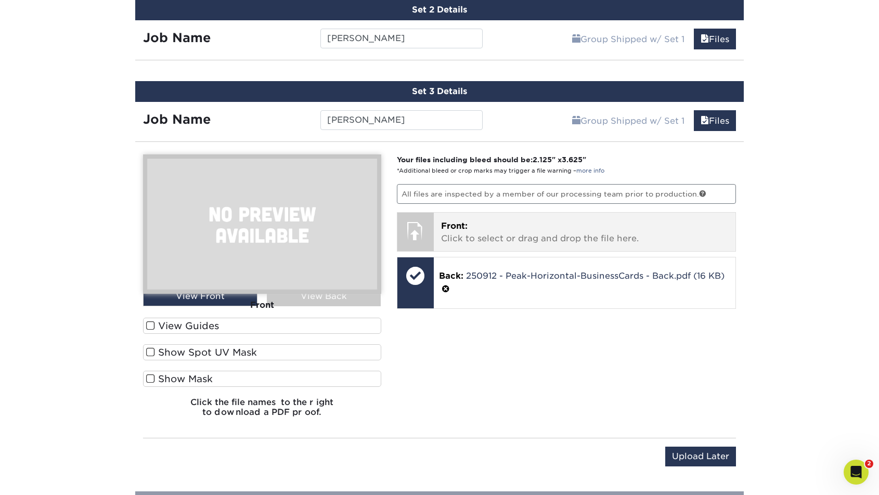
click at [493, 246] on div "Front: Click to select or drag and drop the file here. Choose file" at bounding box center [585, 232] width 302 height 38
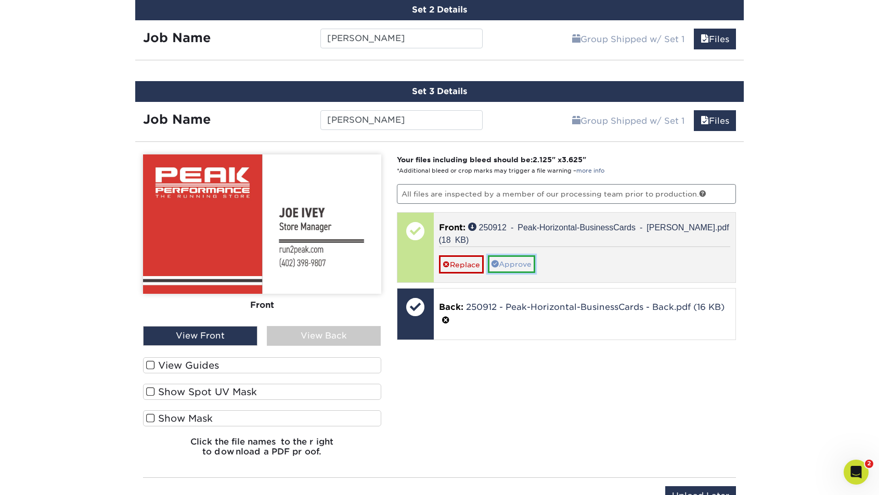
click at [527, 255] on link "Approve" at bounding box center [511, 264] width 47 height 18
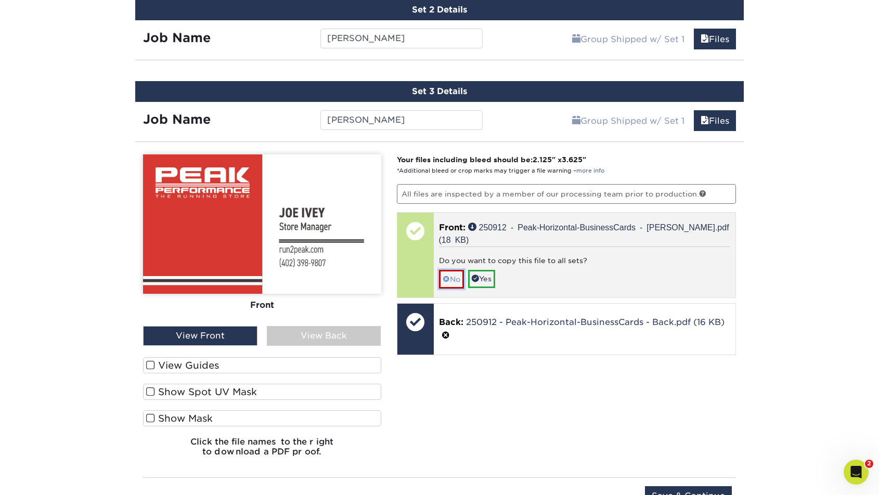
click at [453, 270] on link "No" at bounding box center [451, 279] width 25 height 18
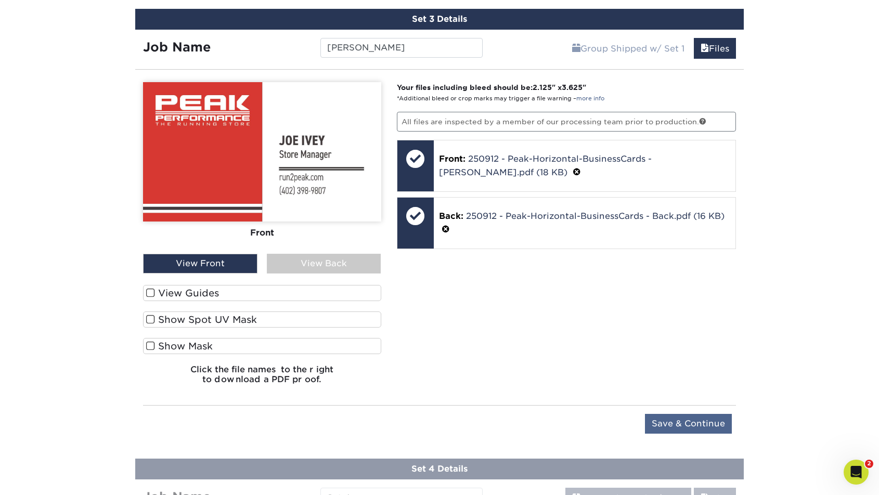
scroll to position [825, 0]
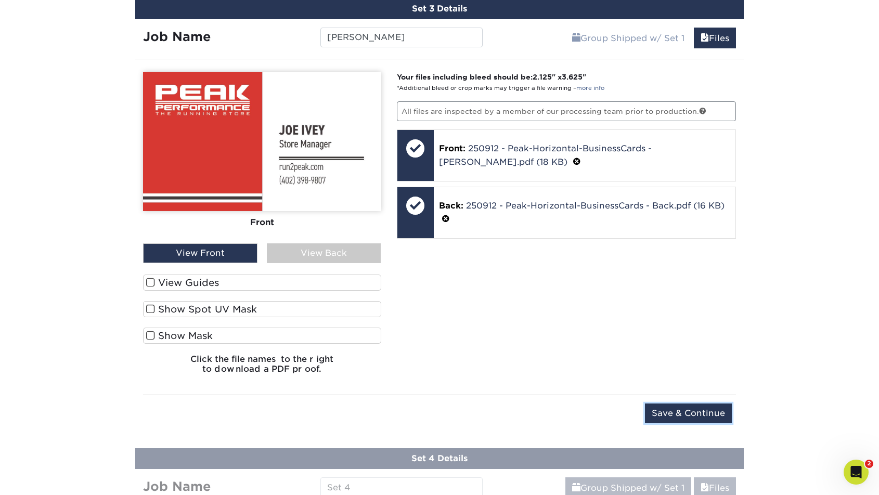
click at [721, 413] on input "Save & Continue" at bounding box center [688, 414] width 87 height 20
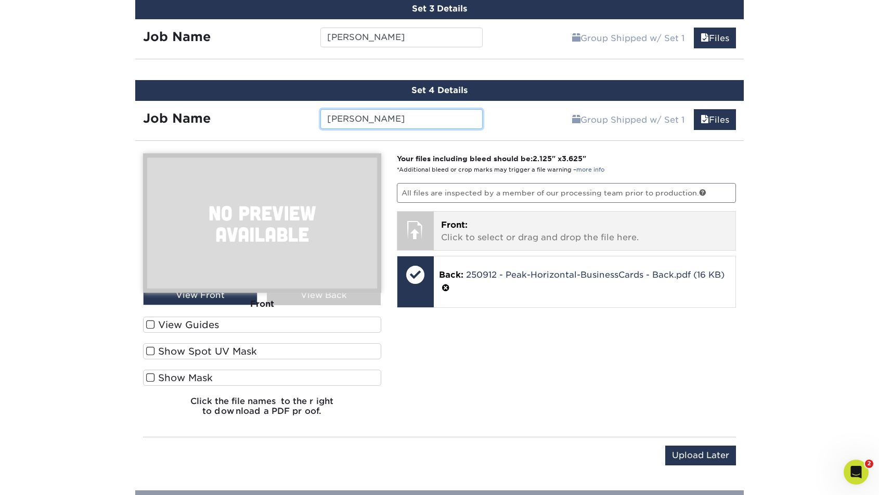
type input "Jordan Relford"
click at [500, 234] on p "Front: Click to select or drag and drop the file here." at bounding box center [585, 231] width 288 height 25
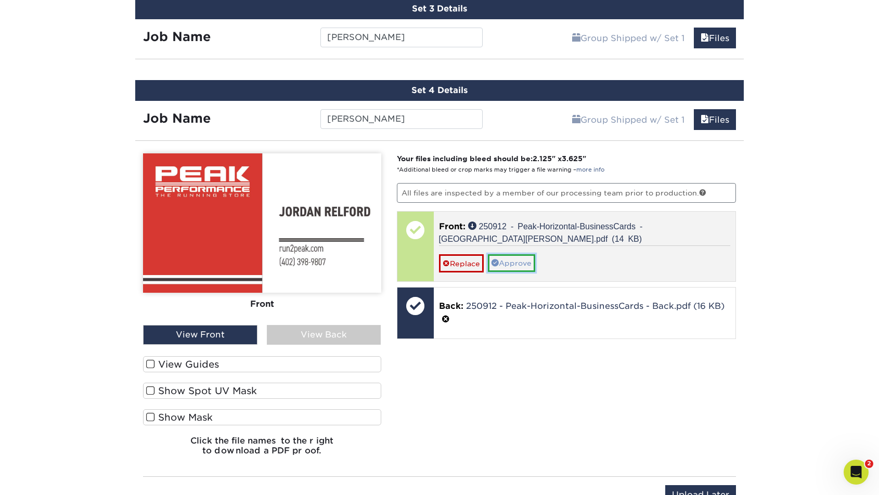
click at [522, 262] on link "Approve" at bounding box center [511, 263] width 47 height 18
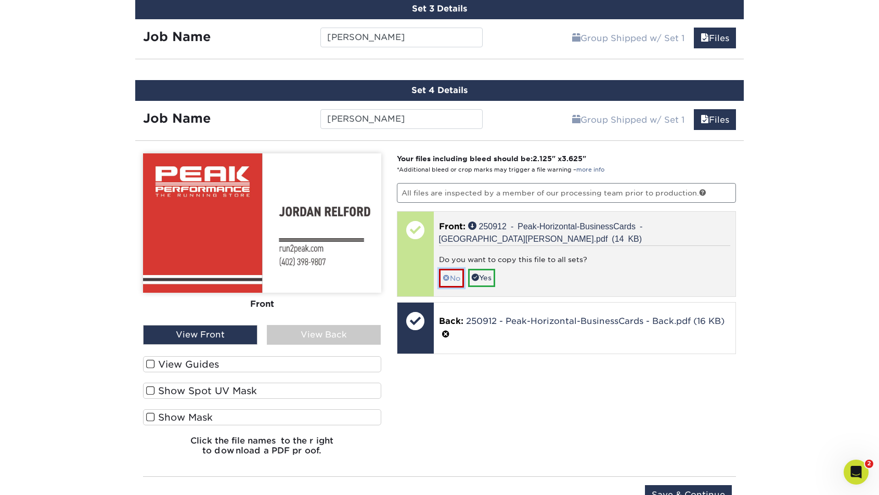
drag, startPoint x: 446, startPoint y: 278, endPoint x: 488, endPoint y: 364, distance: 95.6
click at [446, 278] on span at bounding box center [446, 278] width 7 height 8
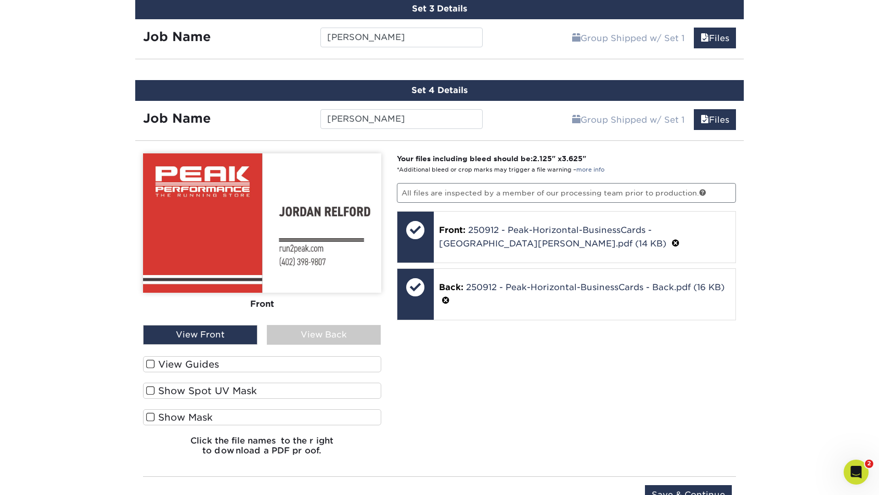
click at [496, 397] on div "Your files including bleed should be: 2.125 " x 3.625 " *Additional bleed or cr…" at bounding box center [566, 308] width 355 height 310
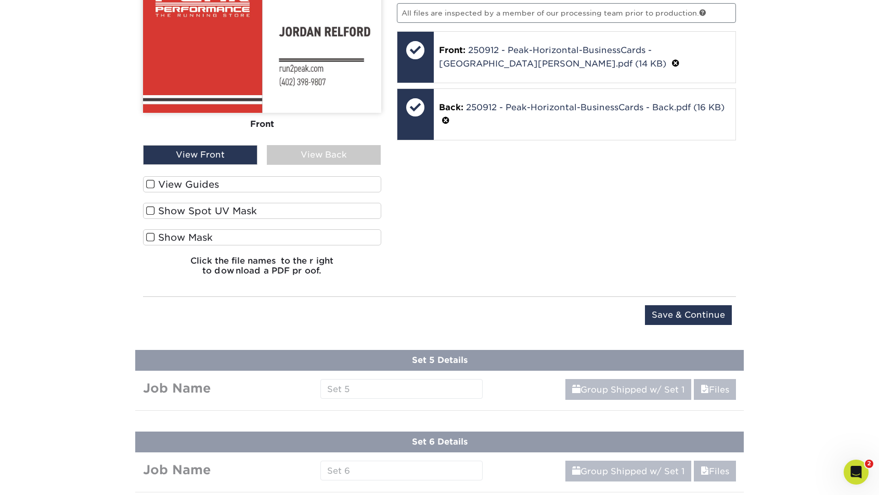
scroll to position [1014, 0]
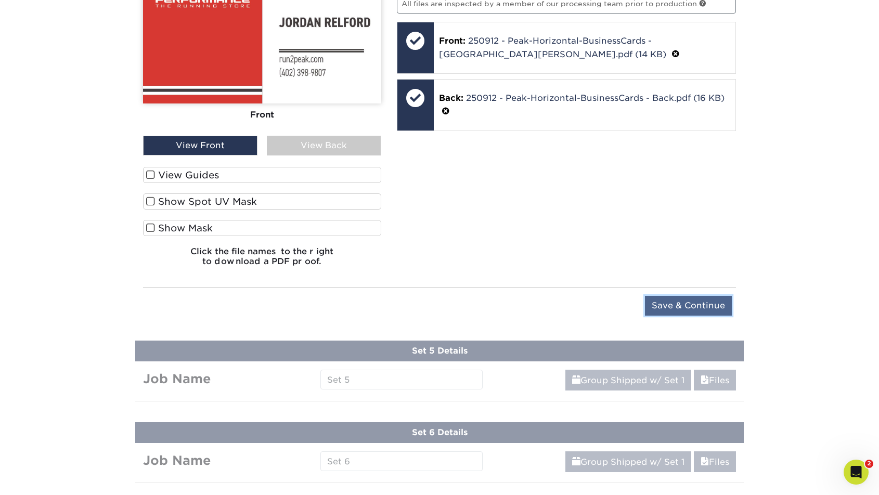
click at [671, 301] on input "Save & Continue" at bounding box center [688, 306] width 87 height 20
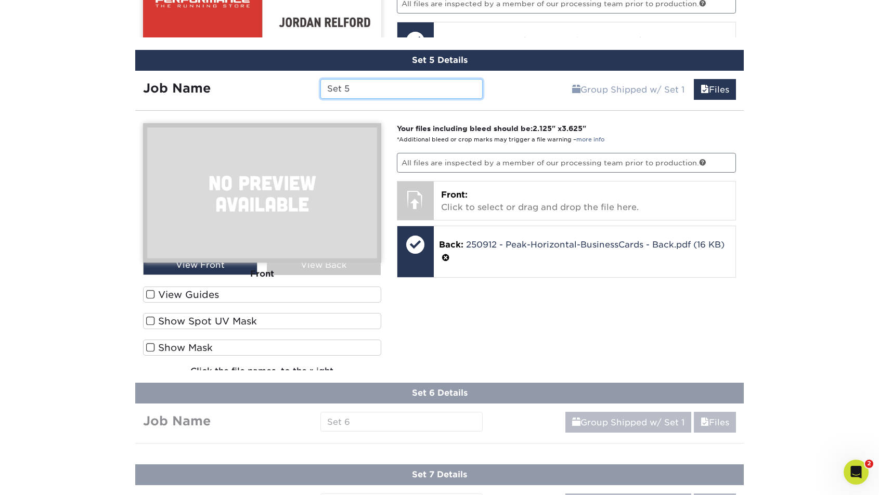
scroll to position [1014, 0]
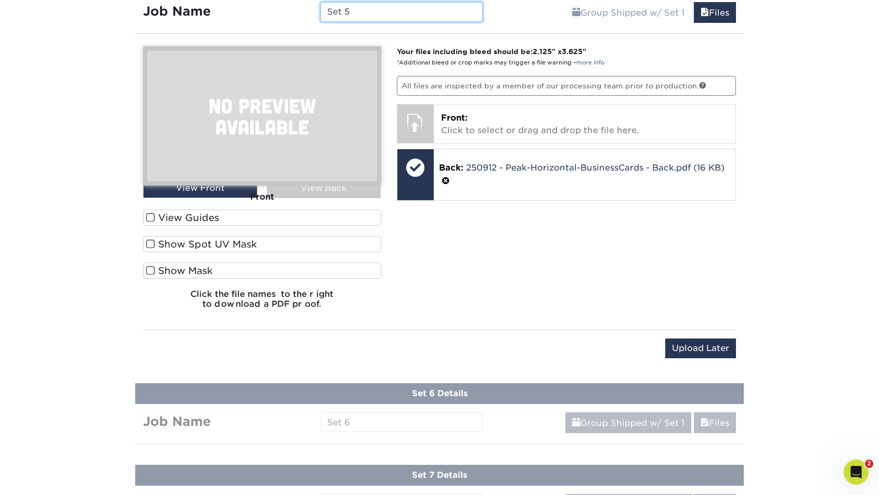
drag, startPoint x: 325, startPoint y: 11, endPoint x: 310, endPoint y: 11, distance: 15.1
click at [310, 11] on div "Job Name Set 5" at bounding box center [312, 12] width 355 height 20
type input "Kurt Keiser"
click at [506, 142] on div "Your files including bleed should be: 2.125 " x 3.625 " *Additional bleed or cr…" at bounding box center [566, 181] width 355 height 271
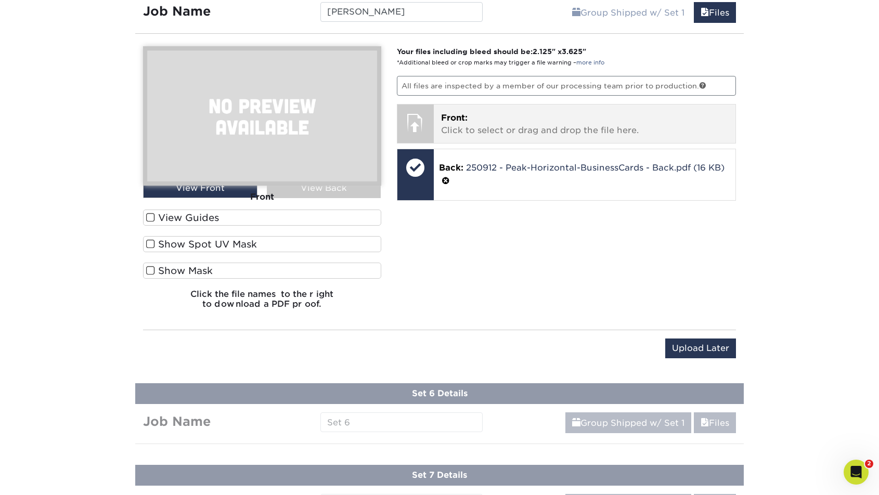
click at [501, 129] on p "Front: Click to select or drag and drop the file here." at bounding box center [585, 124] width 288 height 25
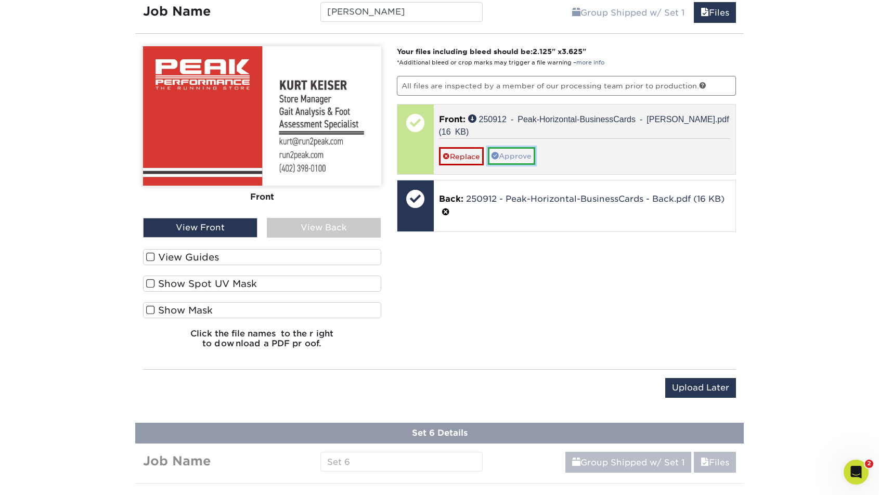
click at [523, 157] on link "Approve" at bounding box center [511, 156] width 47 height 18
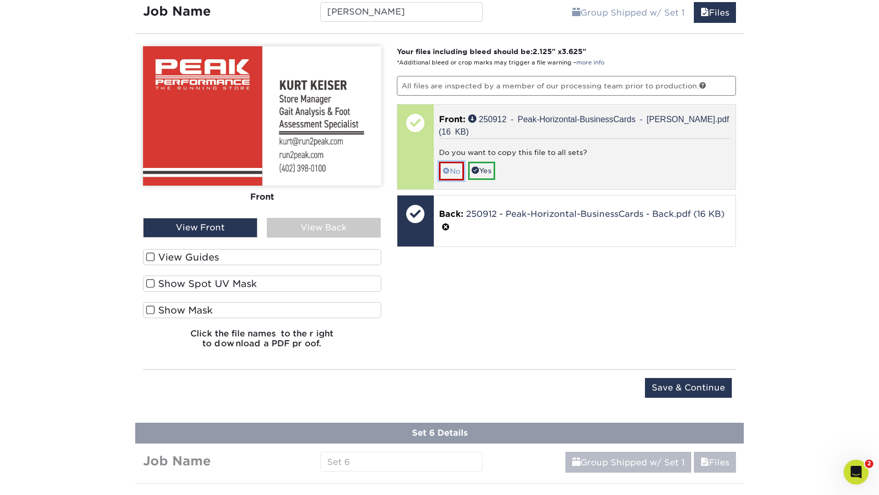
click at [450, 169] on link "No" at bounding box center [451, 171] width 25 height 18
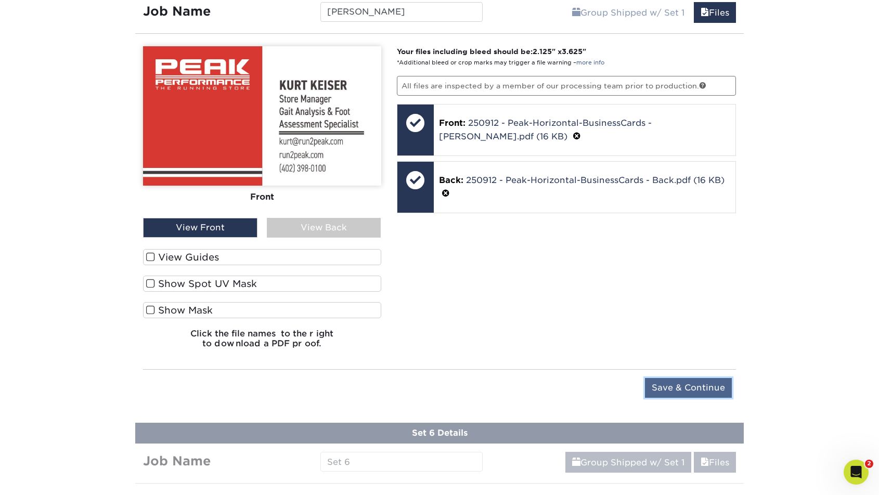
click at [679, 384] on input "Save & Continue" at bounding box center [688, 388] width 87 height 20
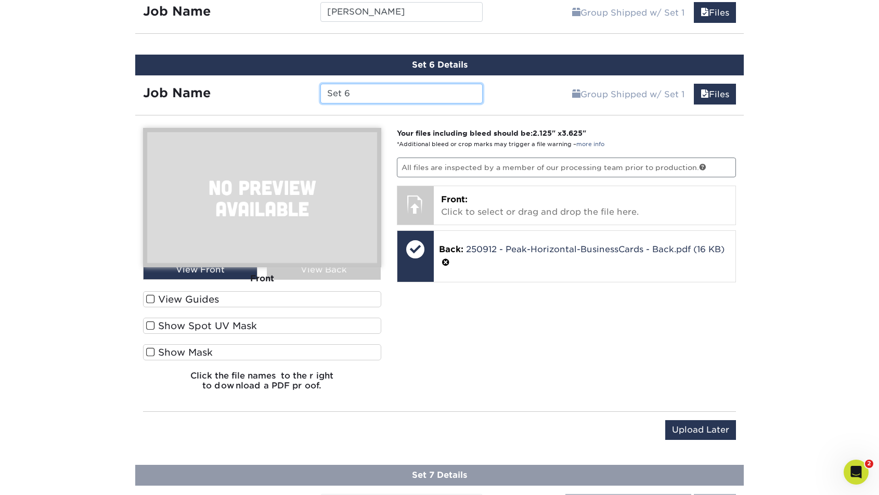
click at [385, 97] on input "Set 6" at bounding box center [401, 94] width 162 height 20
paste input "Matt Lustgraaf"
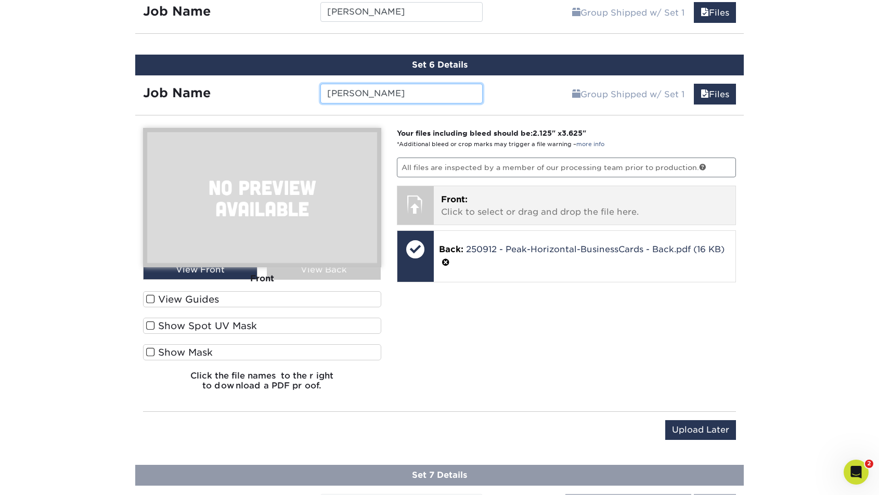
type input "Matt Lustgraaf"
click at [499, 204] on p "Front: Click to select or drag and drop the file here." at bounding box center [585, 205] width 288 height 25
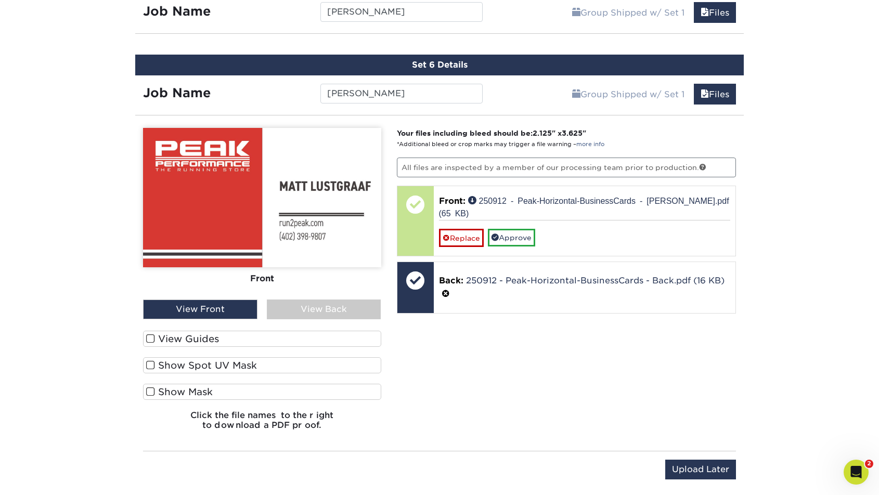
scroll to position [1002, 0]
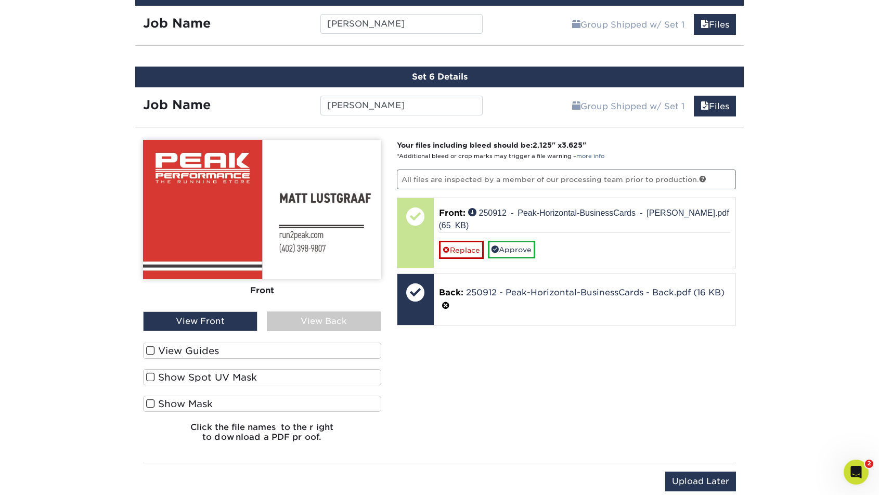
click at [184, 348] on label "View Guides" at bounding box center [262, 351] width 238 height 16
click at [0, 0] on input "View Guides" at bounding box center [0, 0] width 0 height 0
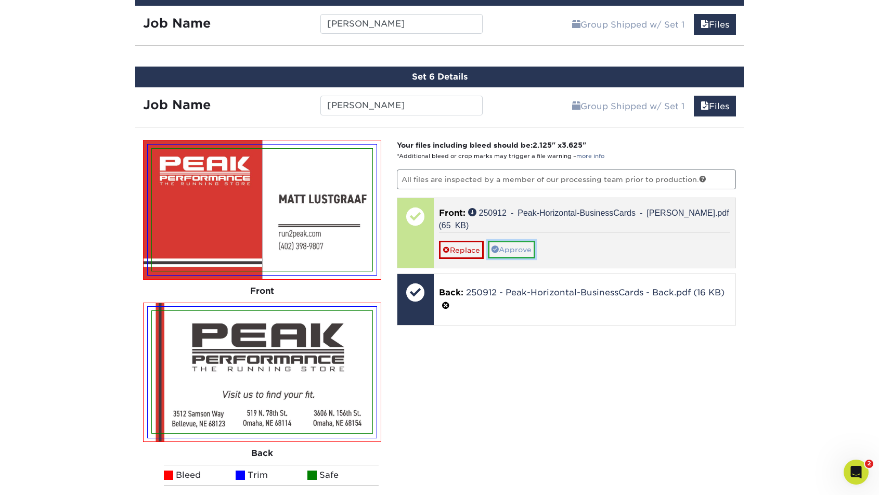
click at [512, 244] on link "Approve" at bounding box center [511, 250] width 47 height 18
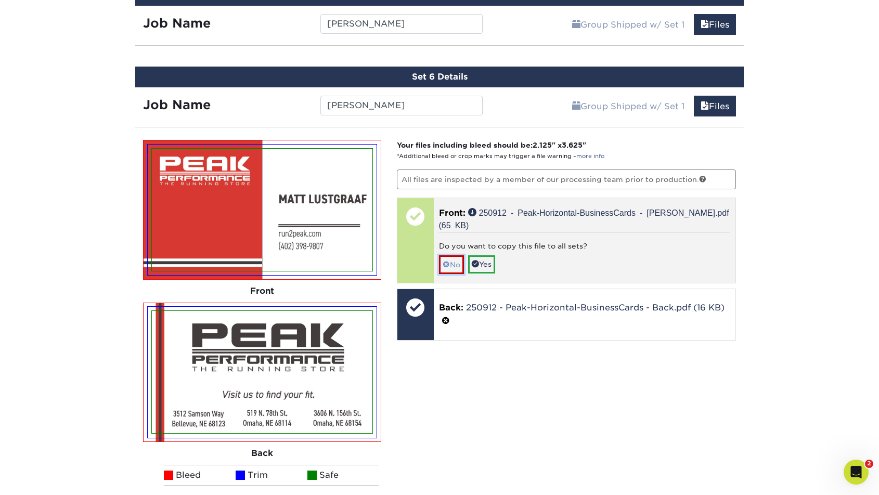
click at [454, 264] on link "No" at bounding box center [451, 264] width 25 height 18
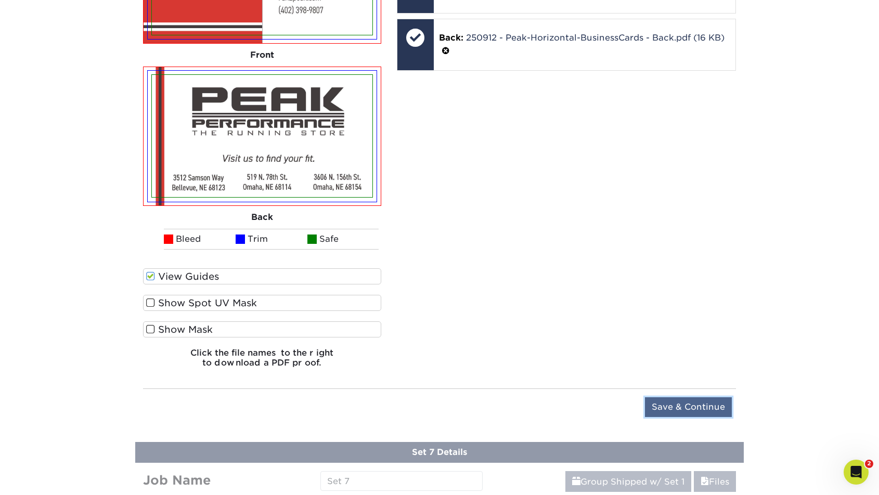
click at [657, 413] on input "Save & Continue" at bounding box center [688, 407] width 87 height 20
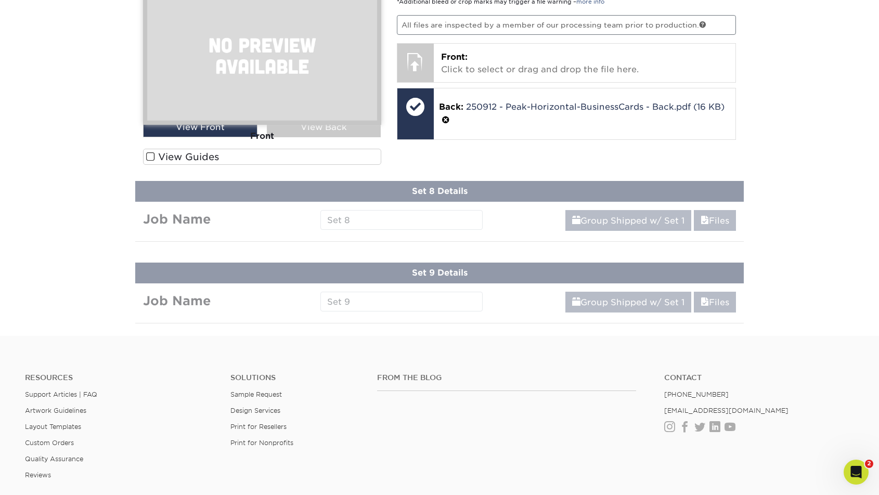
scroll to position [939, 0]
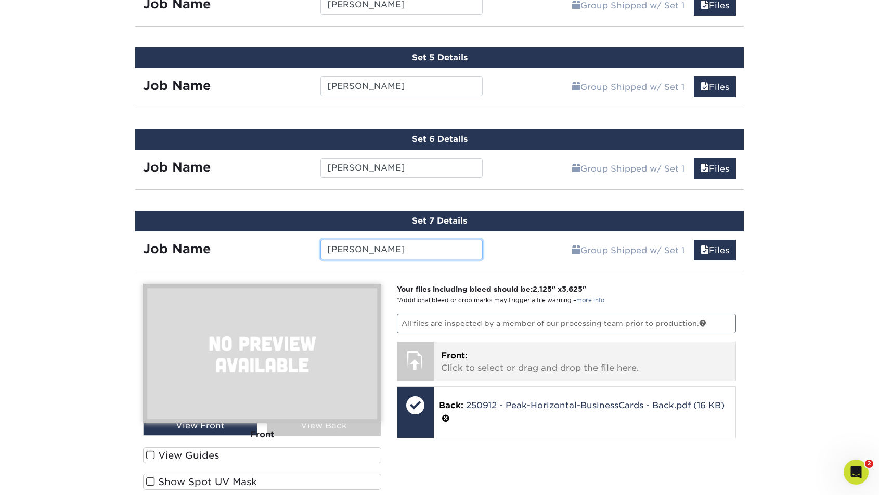
type input "Nicole Porter"
click at [504, 354] on p "Front: Click to select or drag and drop the file here." at bounding box center [585, 362] width 288 height 25
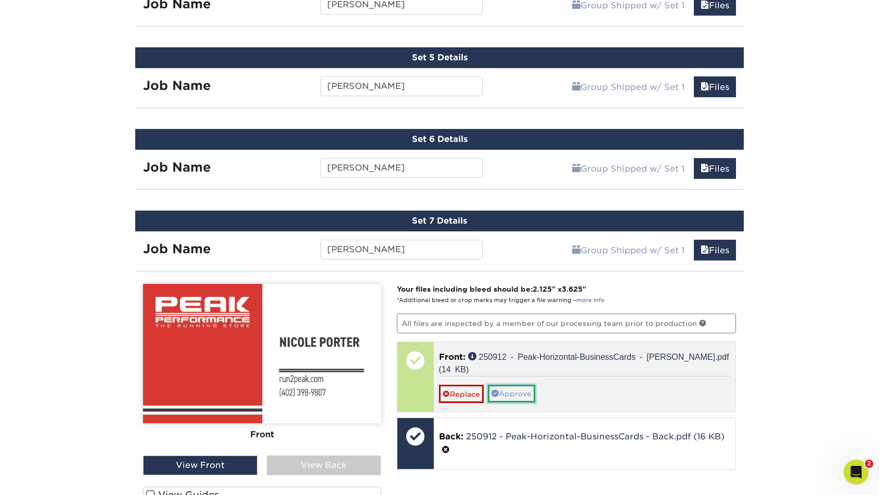
click at [529, 396] on link "Approve" at bounding box center [511, 394] width 47 height 18
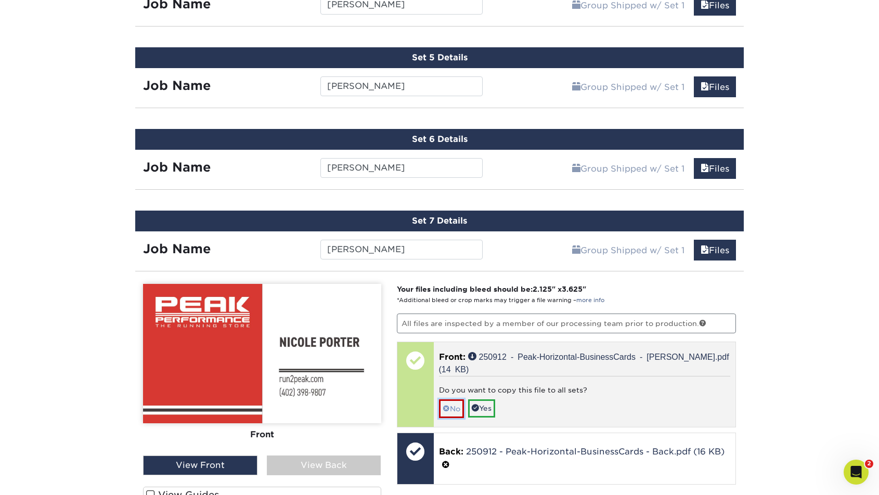
click at [447, 406] on span at bounding box center [446, 409] width 7 height 8
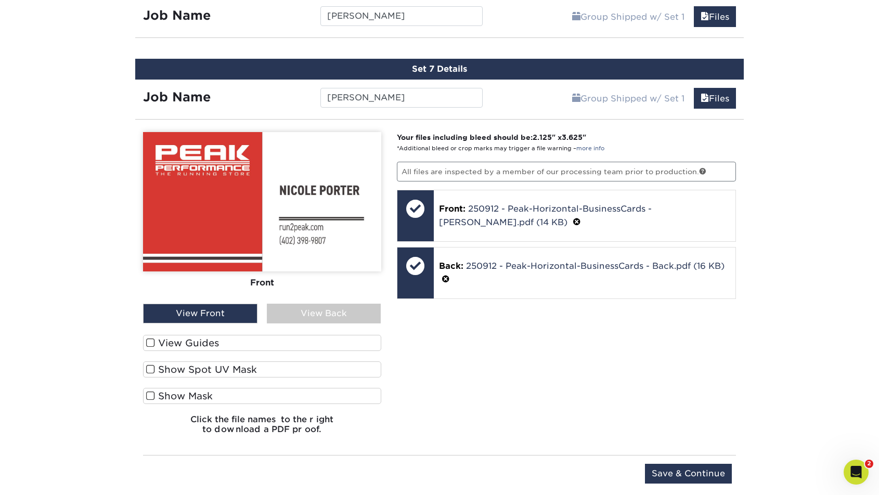
scroll to position [1098, 0]
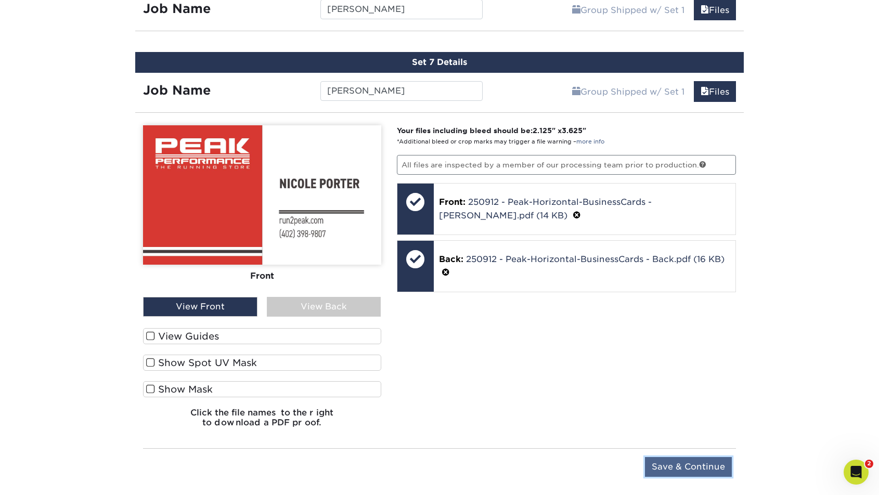
click at [703, 460] on input "Save & Continue" at bounding box center [688, 467] width 87 height 20
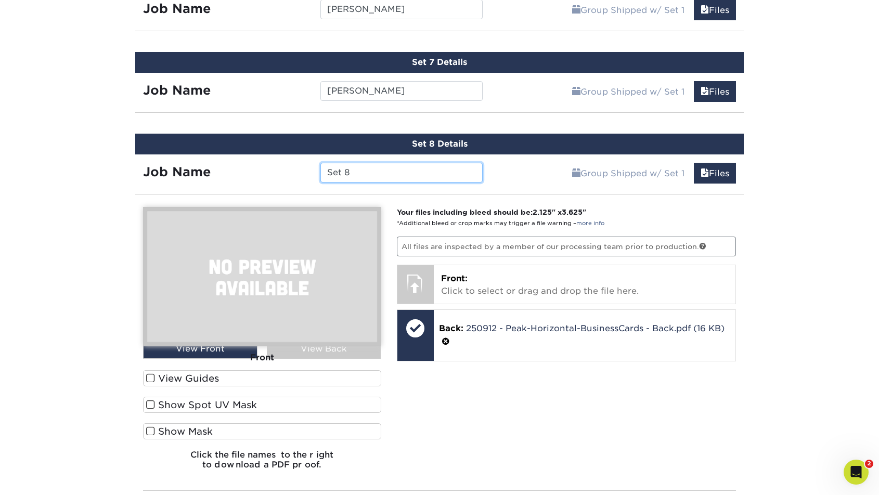
drag, startPoint x: 356, startPoint y: 170, endPoint x: 319, endPoint y: 170, distance: 36.9
click at [319, 170] on div "Set 8" at bounding box center [401, 173] width 177 height 20
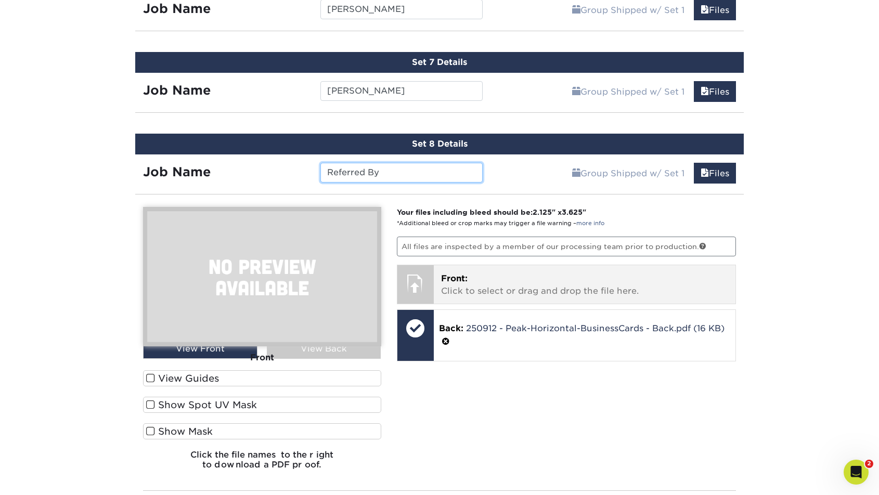
type input "Referred By"
click at [484, 280] on p "Front: Click to select or drag and drop the file here." at bounding box center [585, 285] width 288 height 25
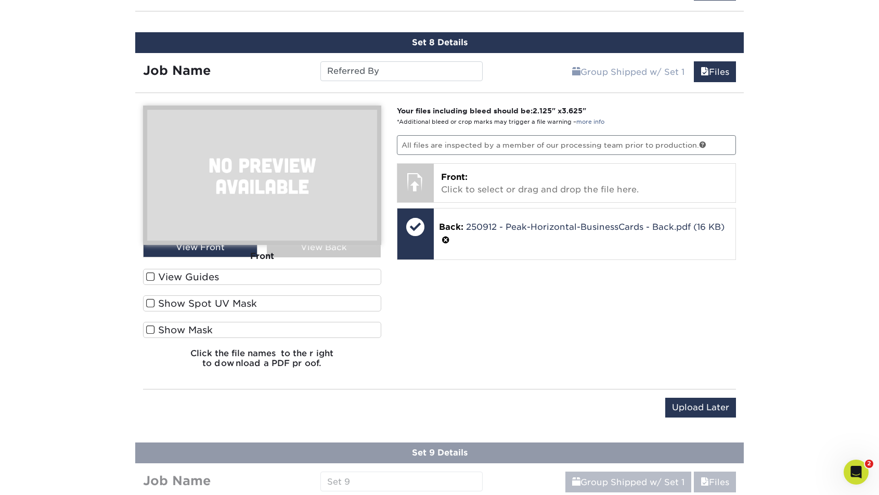
scroll to position [1189, 0]
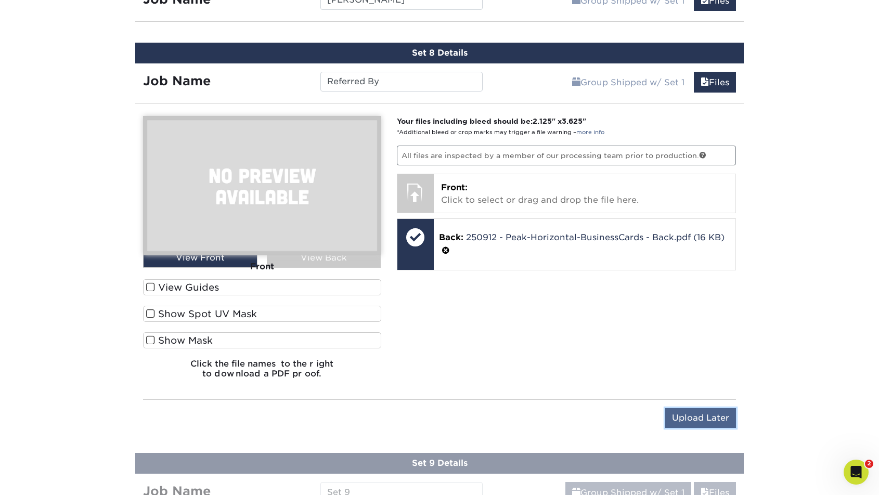
click at [715, 417] on input "Upload Later" at bounding box center [700, 418] width 71 height 20
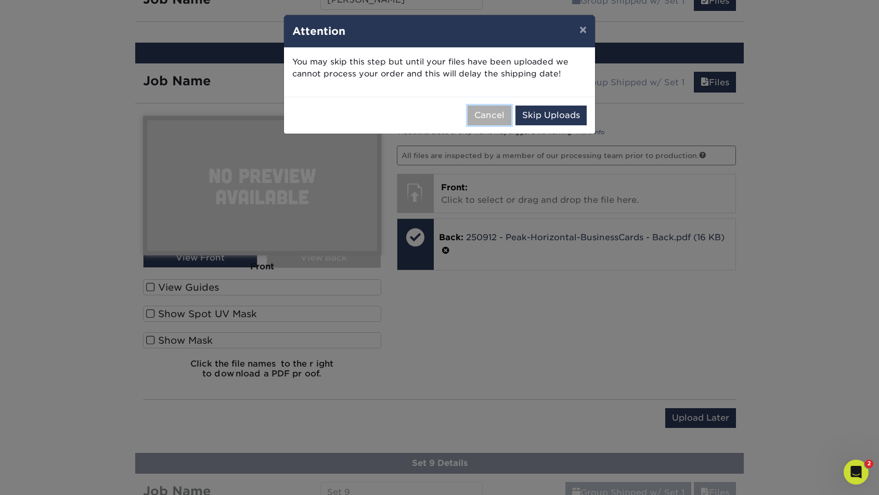
click at [484, 111] on button "Cancel" at bounding box center [490, 116] width 44 height 20
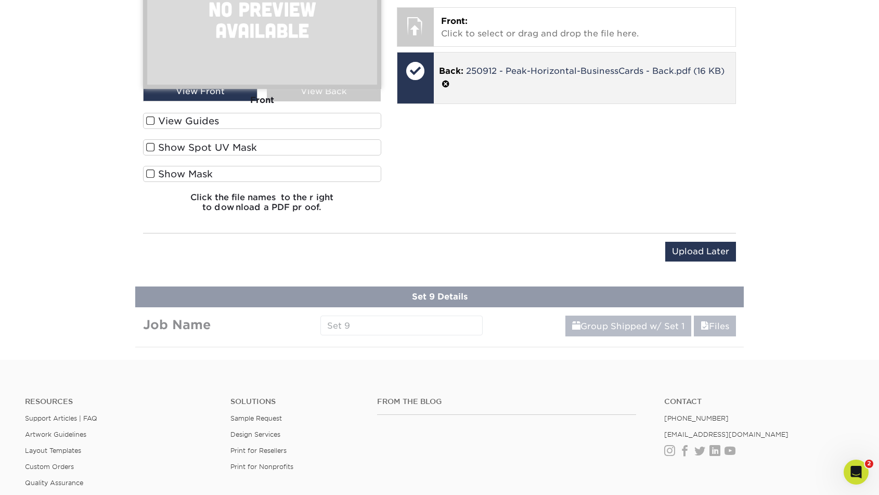
scroll to position [1358, 0]
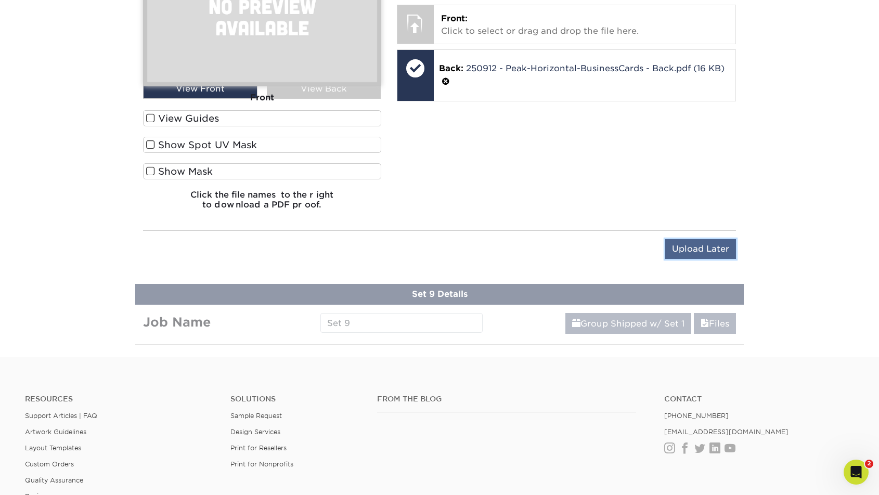
click at [678, 241] on input "Upload Later" at bounding box center [700, 249] width 71 height 20
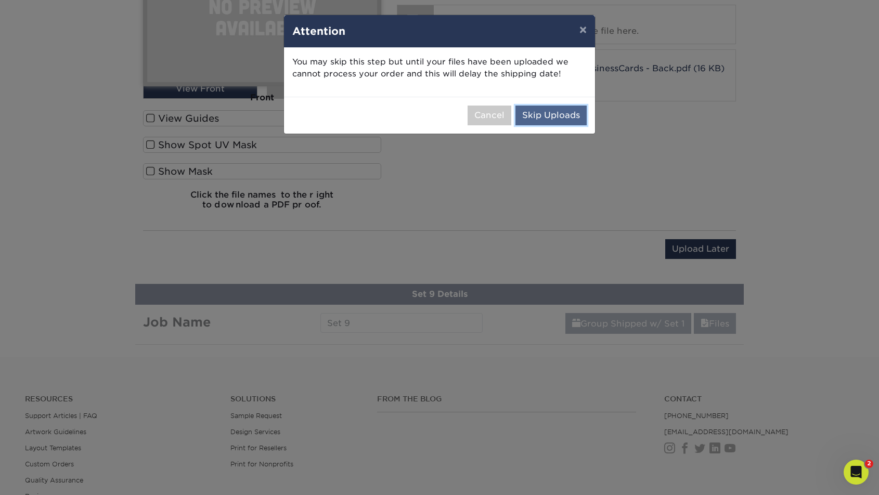
click at [557, 116] on button "Skip Uploads" at bounding box center [550, 116] width 71 height 20
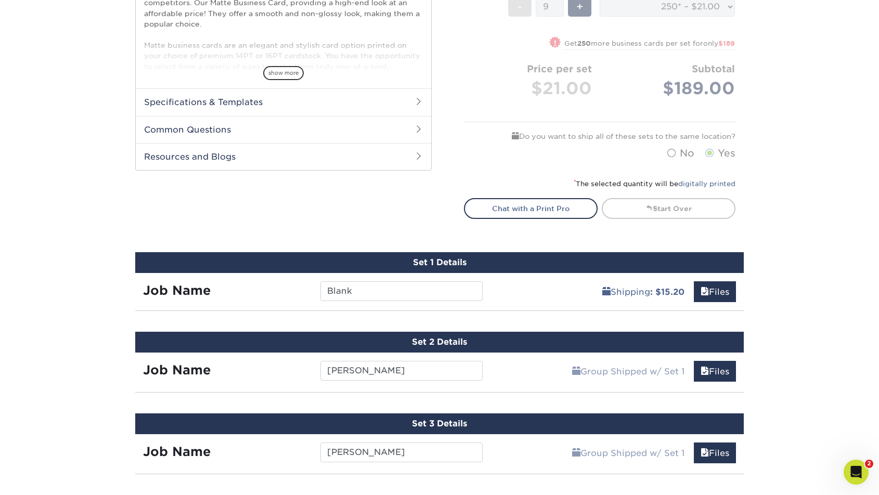
scroll to position [338, 0]
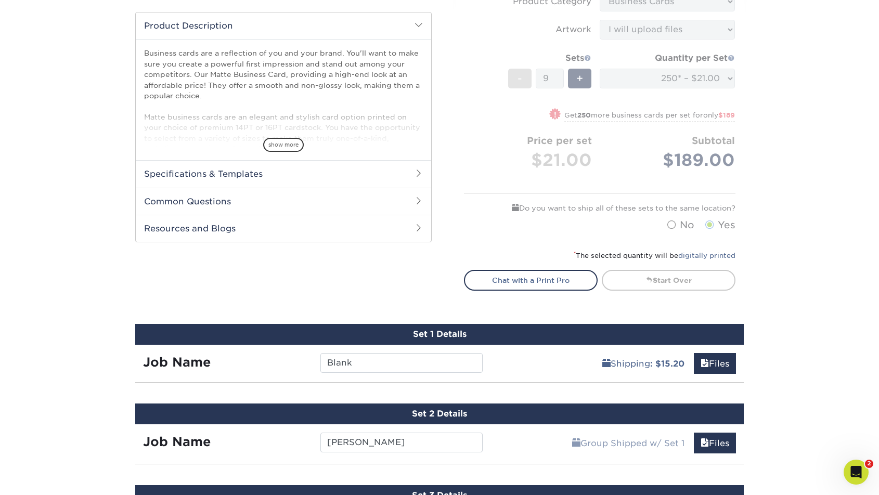
click at [551, 84] on form "Sizes Help Sizes Please Select 1.5" x 3.5" - Mini 1.75" x 3.5" - Mini 2" x 2" -…" at bounding box center [599, 16] width 271 height 442
click at [549, 82] on form "Sizes Help Sizes Please Select 1.5" x 3.5" - Mini 1.75" x 3.5" - Mini 2" x 2" -…" at bounding box center [599, 16] width 271 height 442
click at [592, 111] on form "Sizes Help Sizes Please Select 1.5" x 3.5" - Mini 1.75" x 3.5" - Mini 2" x 2" -…" at bounding box center [599, 16] width 271 height 442
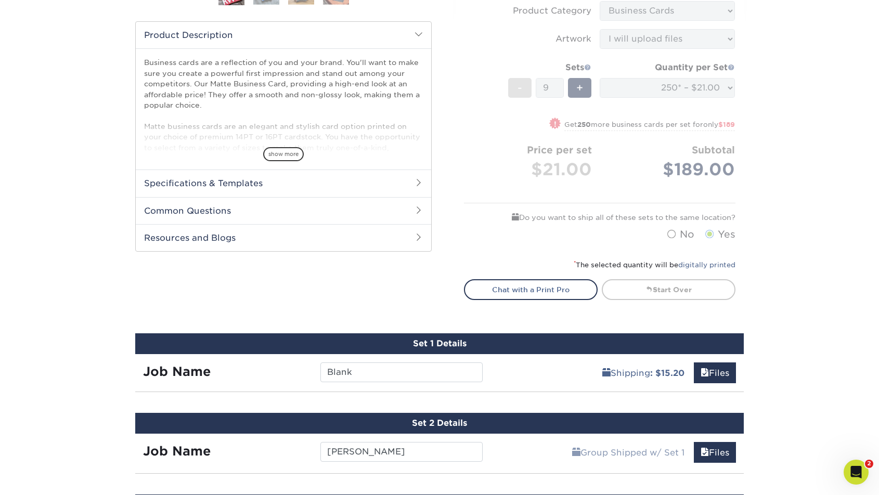
scroll to position [253, 0]
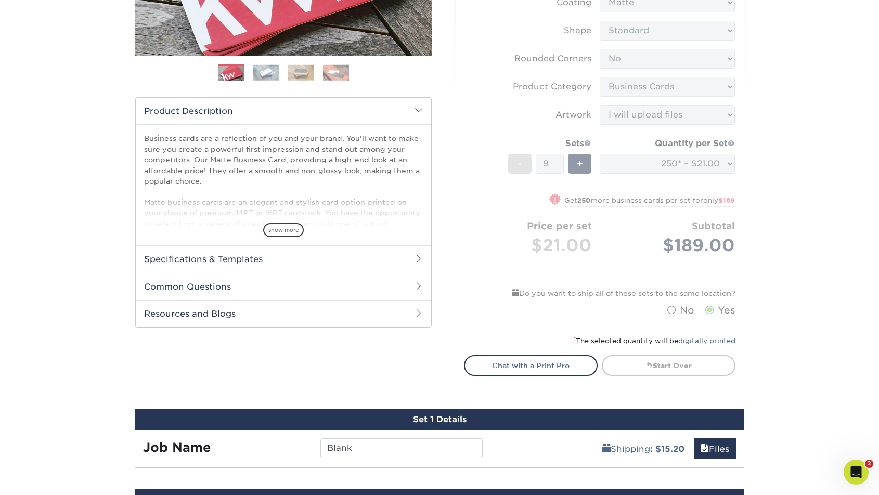
click at [738, 365] on div "Start Over" at bounding box center [672, 365] width 144 height 21
click at [377, 180] on p "Business cards are a reflection of you and your brand. You'll want to make sure…" at bounding box center [283, 207] width 279 height 148
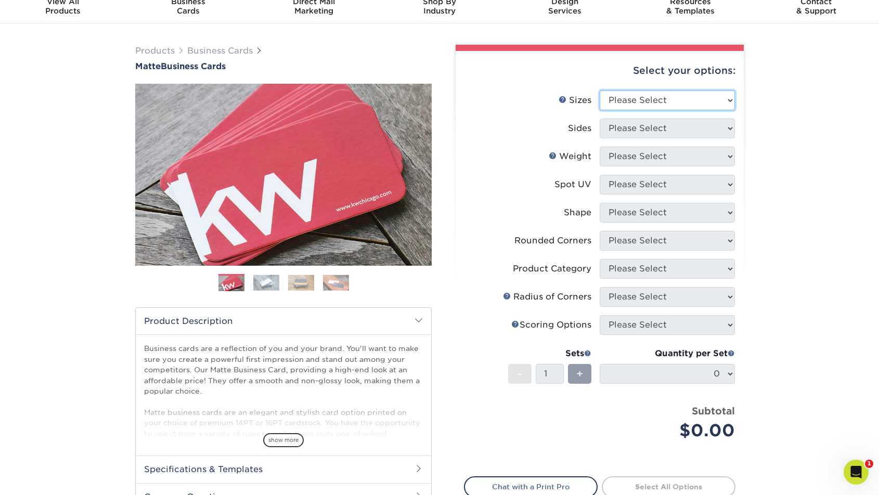
click at [657, 102] on select "Please Select 1.5" x 3.5" - Mini 1.75" x 3.5" - Mini 2" x 2" - Square 2" x 3" -…" at bounding box center [667, 100] width 135 height 20
select select "2.00x3.50"
click at [600, 90] on select "Please Select 1.5" x 3.5" - Mini 1.75" x 3.5" - Mini 2" x 2" - Square 2" x 3" -…" at bounding box center [667, 100] width 135 height 20
click at [625, 137] on select "Please Select Print Both Sides Print Front Only" at bounding box center [667, 129] width 135 height 20
select select "13abbda7-1d64-4f25-8bb2-c179b224825d"
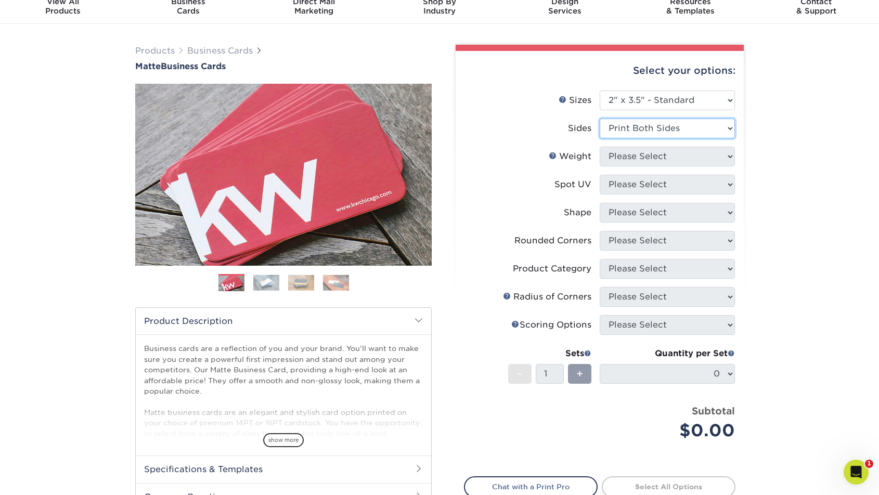
click at [600, 119] on select "Please Select Print Both Sides Print Front Only" at bounding box center [667, 129] width 135 height 20
click at [625, 154] on select "Please Select 16PT 14PT" at bounding box center [667, 157] width 135 height 20
select select "16PT"
click at [600, 147] on select "Please Select 16PT 14PT" at bounding box center [667, 157] width 135 height 20
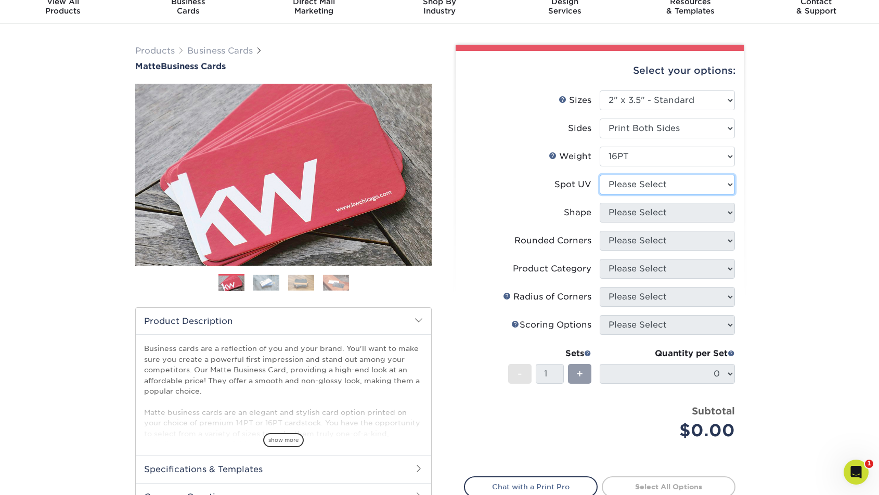
click at [624, 183] on select "Please Select No Spot UV Front and Back (Both Sides) Front Only Back Only" at bounding box center [667, 185] width 135 height 20
select select "3"
click at [600, 175] on select "Please Select No Spot UV Front and Back (Both Sides) Front Only Back Only" at bounding box center [667, 185] width 135 height 20
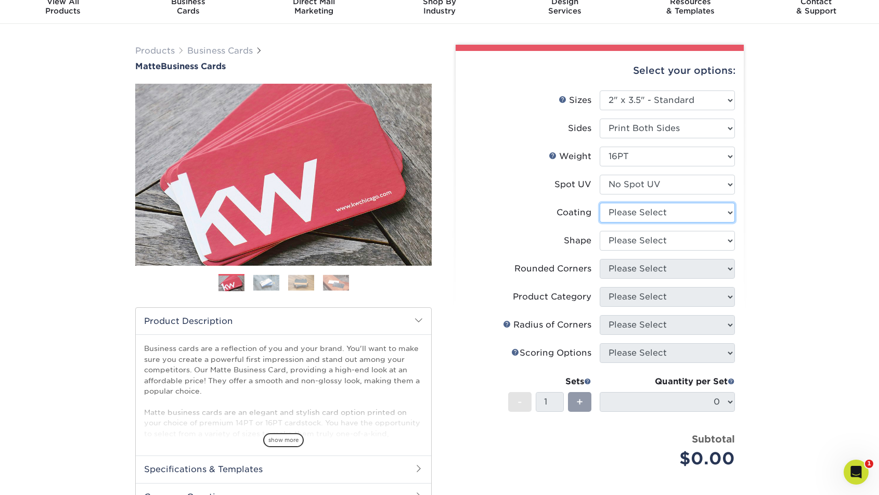
click at [628, 208] on select at bounding box center [667, 213] width 135 height 20
select select "121bb7b5-3b4d-429f-bd8d-bbf80e953313"
click at [600, 203] on select at bounding box center [667, 213] width 135 height 20
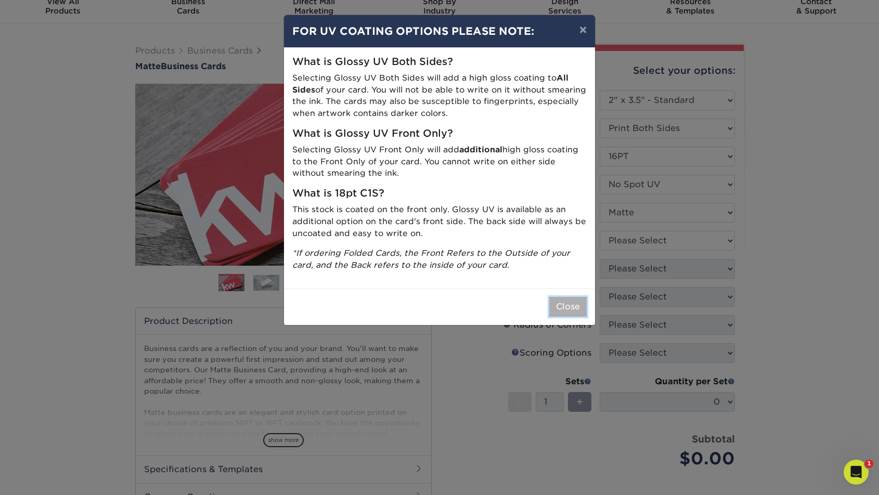
click at [576, 304] on button "Close" at bounding box center [567, 307] width 37 height 20
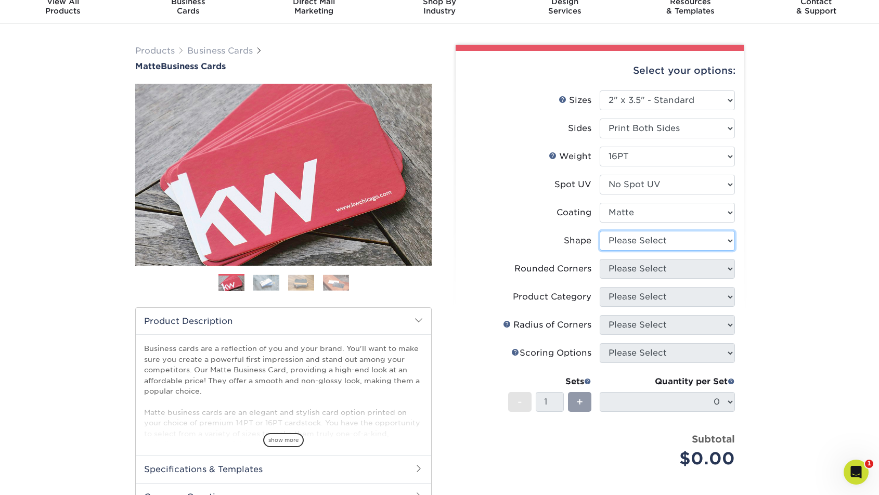
click at [654, 243] on select "Please Select Standard Oval" at bounding box center [667, 241] width 135 height 20
select select "standard"
click at [600, 231] on select "Please Select Standard Oval" at bounding box center [667, 241] width 135 height 20
click at [651, 268] on select "Please Select Yes - Round 2 Corners Yes - Round 4 Corners No" at bounding box center [667, 269] width 135 height 20
select select "0"
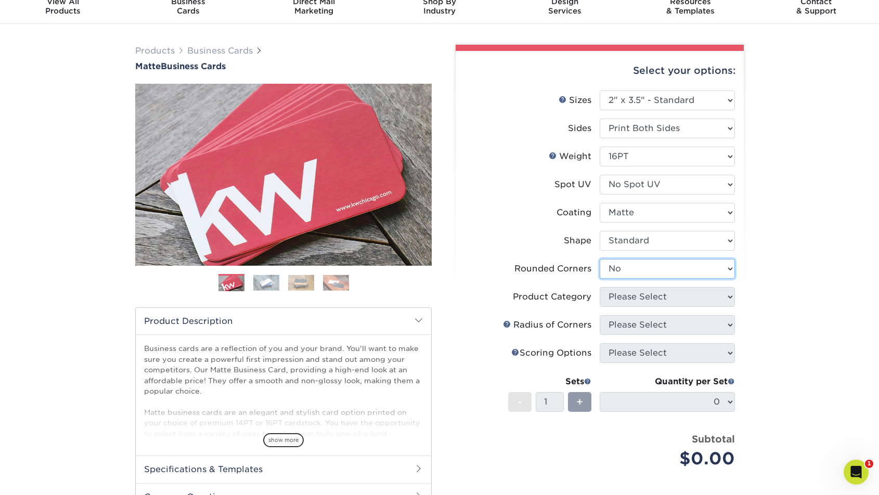
click at [600, 259] on select "Please Select Yes - Round 2 Corners Yes - Round 4 Corners No" at bounding box center [667, 269] width 135 height 20
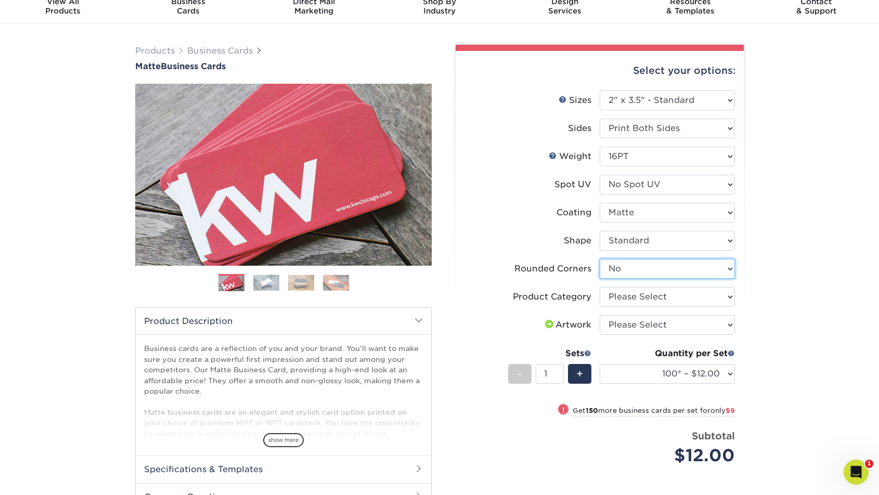
click at [637, 271] on select "Please Select Yes - Round 2 Corners Yes - Round 4 Corners No" at bounding box center [667, 269] width 135 height 20
click at [600, 259] on select "Please Select Yes - Round 2 Corners Yes - Round 4 Corners No" at bounding box center [667, 269] width 135 height 20
click at [640, 297] on select "Please Select Business Cards" at bounding box center [667, 297] width 135 height 20
select select "3b5148f1-0588-4f88-a218-97bcfdce65c1"
click at [600, 287] on select "Please Select Business Cards" at bounding box center [667, 297] width 135 height 20
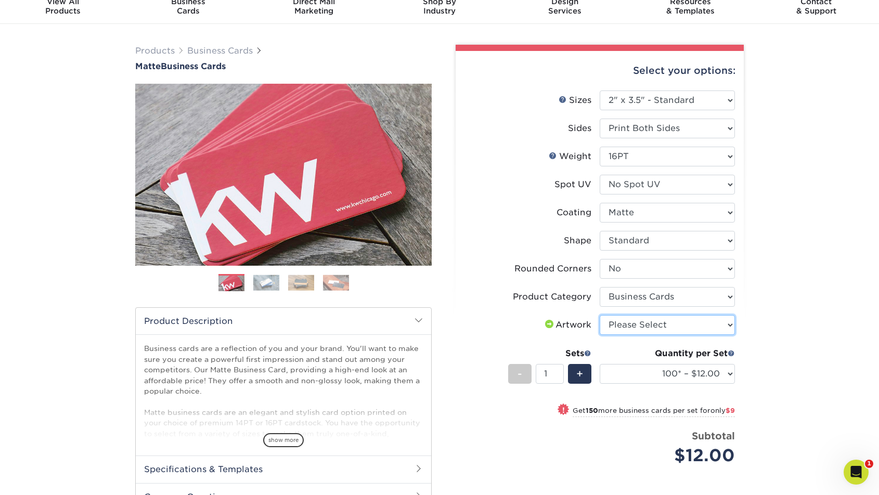
click at [638, 325] on select "Please Select I will upload files I need a design - $100" at bounding box center [667, 325] width 135 height 20
select select "upload"
click at [600, 315] on select "Please Select I will upload files I need a design - $100" at bounding box center [667, 325] width 135 height 20
drag, startPoint x: 101, startPoint y: 425, endPoint x: 104, endPoint y: 493, distance: 67.7
click at [101, 426] on div "Products Business Cards Matte Business Cards Previous Next 100 $ 9" at bounding box center [439, 333] width 879 height 619
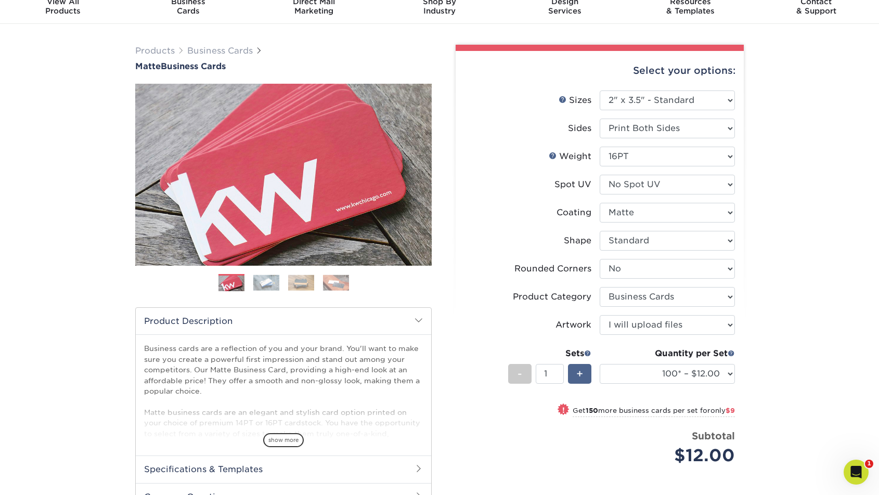
click at [586, 375] on div "+" at bounding box center [579, 374] width 23 height 20
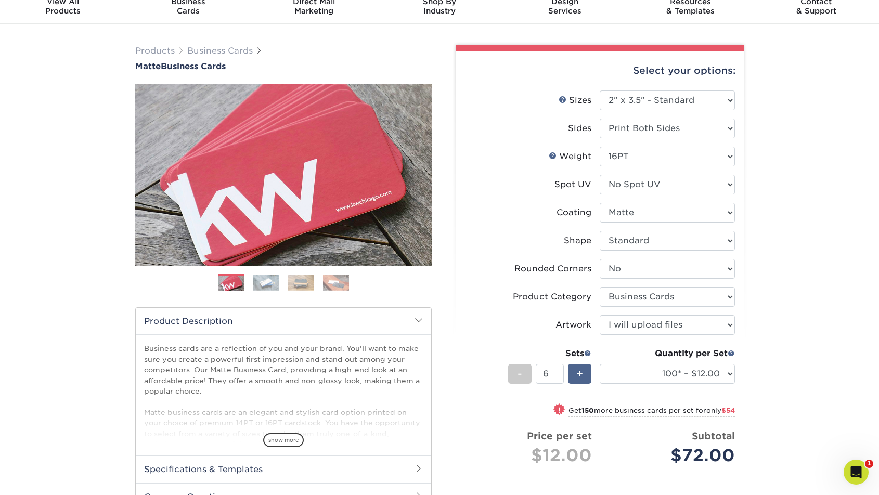
click at [586, 375] on div "+" at bounding box center [579, 374] width 23 height 20
type input "7"
click at [473, 321] on label "Artwork" at bounding box center [531, 325] width 135 height 20
click at [654, 369] on select "100* – $12.00 250* – $21.00 500 – $42.00 1000 – $53.00 2500 – $95.00 5000 – $18…" at bounding box center [667, 374] width 135 height 20
select select "250* – $21.00"
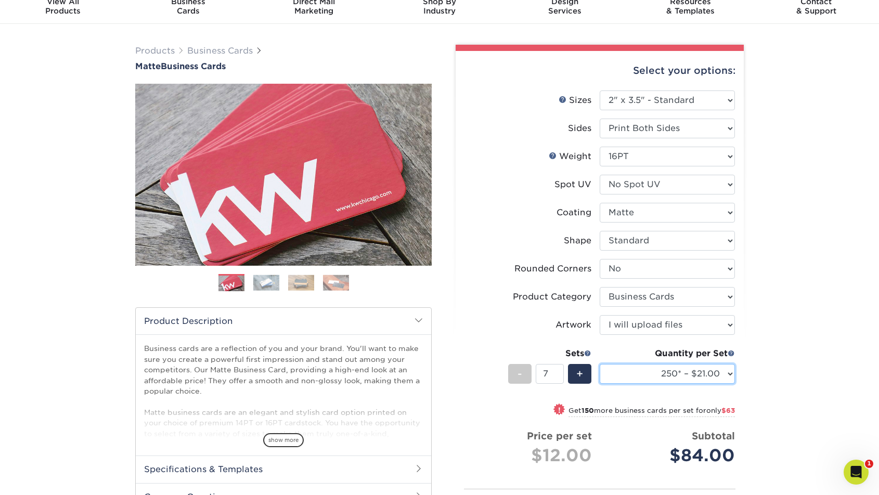
click at [600, 364] on select "100* – $12.00 250* – $21.00 500 – $42.00 1000 – $53.00 2500 – $95.00 5000 – $18…" at bounding box center [667, 374] width 135 height 20
click at [762, 318] on div "Products Business Cards Matte Business Cards Previous Next 100 $ 9" at bounding box center [439, 355] width 879 height 662
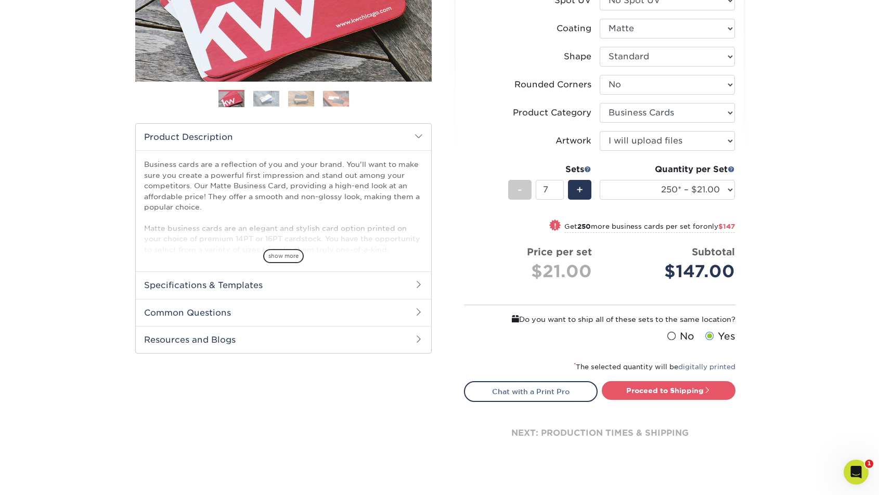
scroll to position [256, 0]
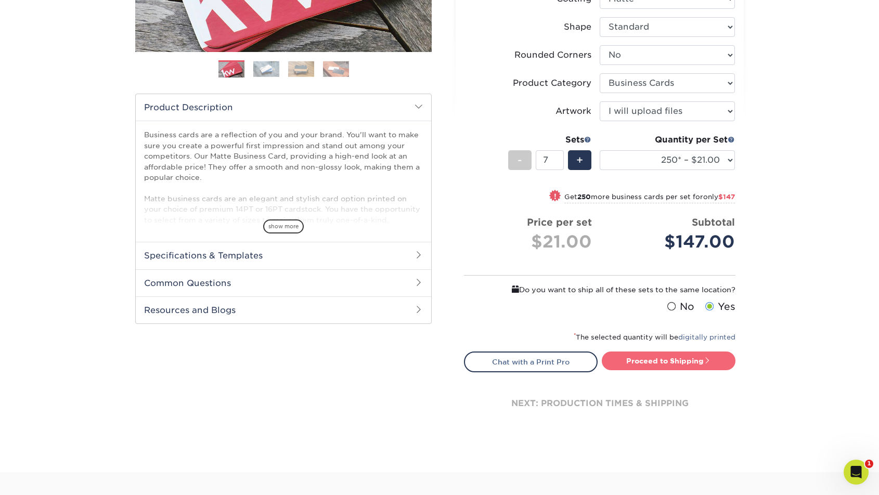
click at [630, 360] on link "Proceed to Shipping" at bounding box center [669, 361] width 134 height 19
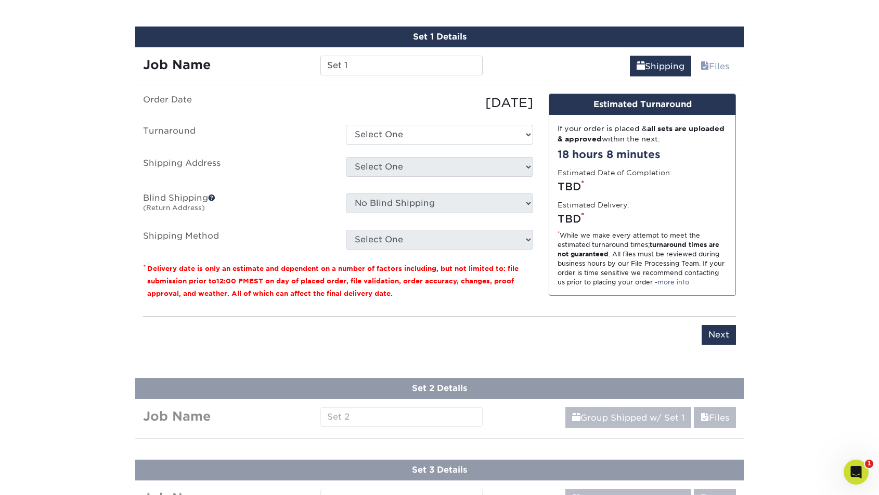
scroll to position [636, 0]
drag, startPoint x: 369, startPoint y: 61, endPoint x: 321, endPoint y: 59, distance: 47.9
click at [321, 59] on input "Set 1" at bounding box center [401, 66] width 162 height 20
drag, startPoint x: 305, startPoint y: 244, endPoint x: 323, endPoint y: 99, distance: 146.3
click at [305, 244] on label "Shipping Method" at bounding box center [236, 240] width 203 height 20
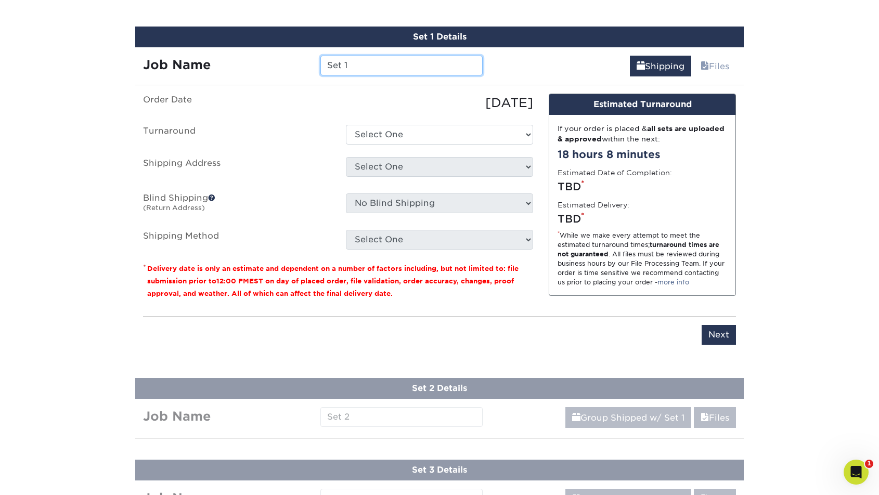
drag, startPoint x: 365, startPoint y: 62, endPoint x: 283, endPoint y: 66, distance: 81.7
click at [283, 66] on div "Job Name Set 1" at bounding box center [312, 66] width 355 height 20
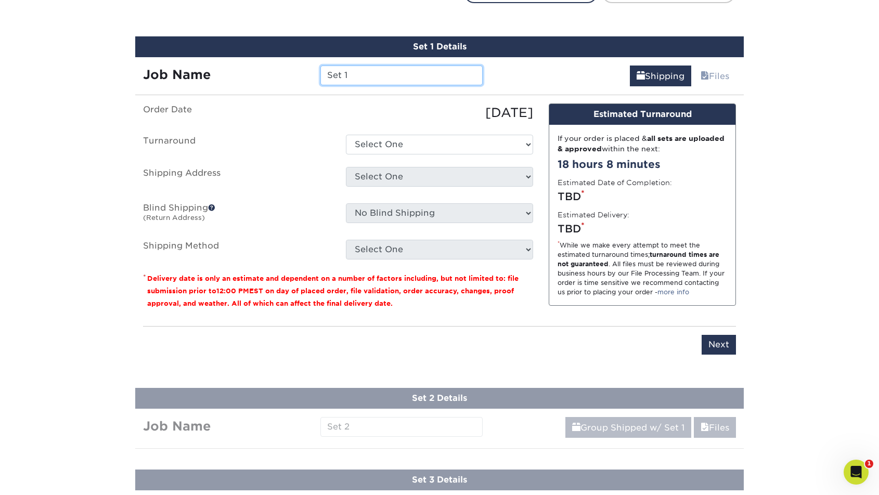
scroll to position [622, 0]
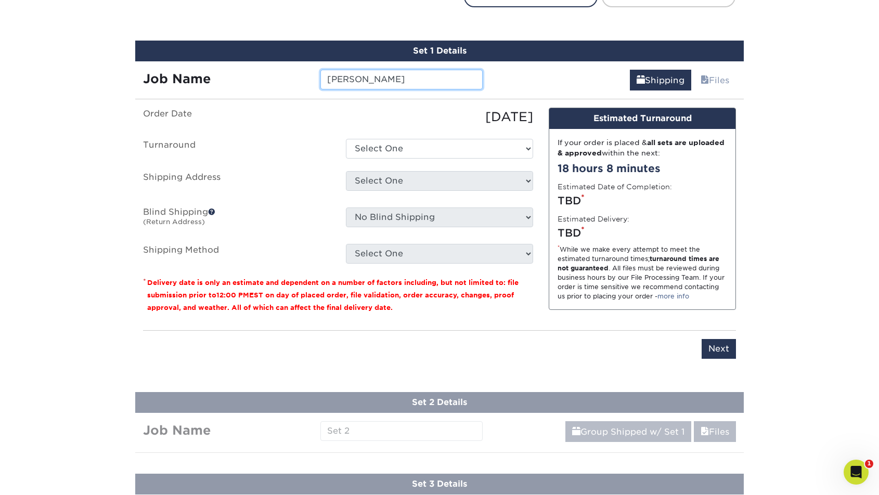
type input "[PERSON_NAME]"
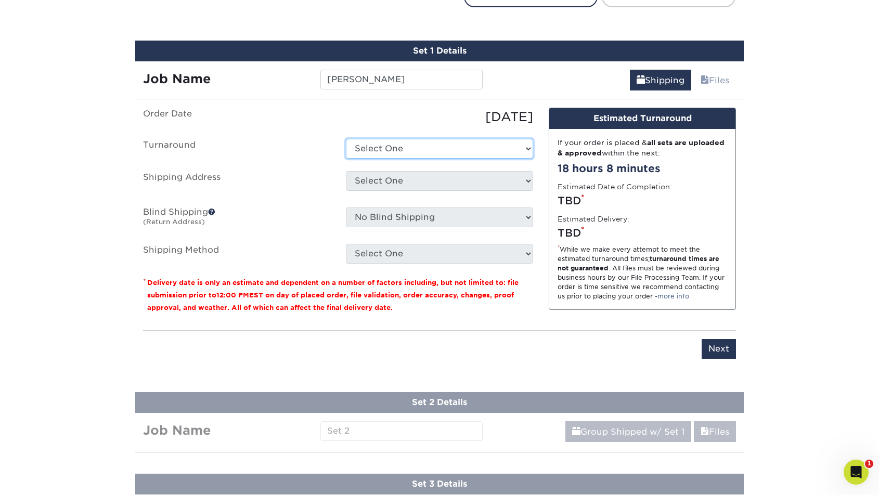
click at [399, 143] on select "Select One 2-4 Business Days 2 Day Next Business Day" at bounding box center [439, 149] width 187 height 20
select select "23721297-b68b-4846-ba83-3171e6bd9d78"
click at [346, 139] on select "Select One 2-4 Business Days 2 Day Next Business Day" at bounding box center [439, 149] width 187 height 20
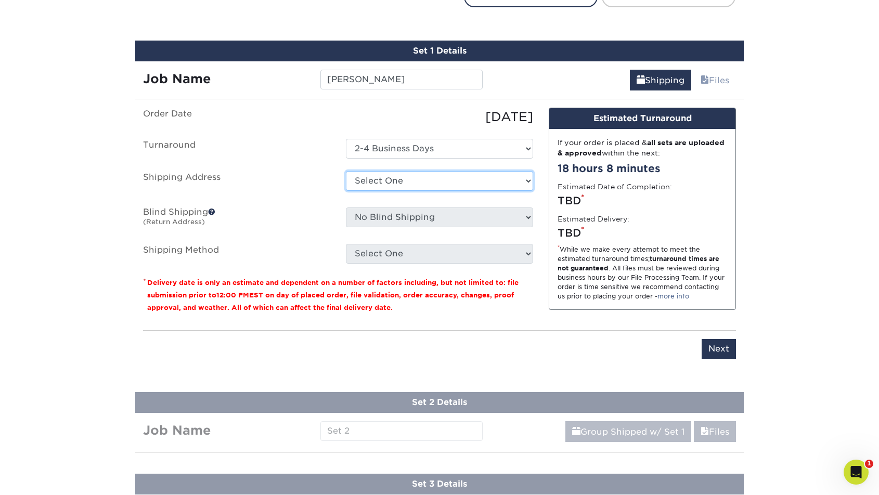
click at [372, 180] on select "Select One Tim Kruger Business Cards + Add New Address" at bounding box center [439, 181] width 187 height 20
select select "274041"
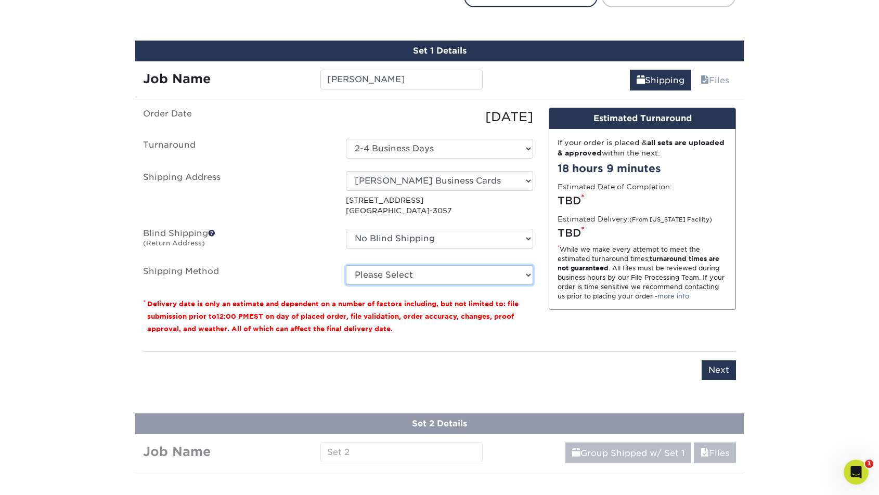
click at [365, 273] on select "Please Select Ground Shipping (+$14.96) 3 Day Shipping Service (+$15.36) 2 Day …" at bounding box center [439, 275] width 187 height 20
select select "03"
click at [346, 265] on select "Please Select Ground Shipping (+$14.96) 3 Day Shipping Service (+$15.36) 2 Day …" at bounding box center [439, 275] width 187 height 20
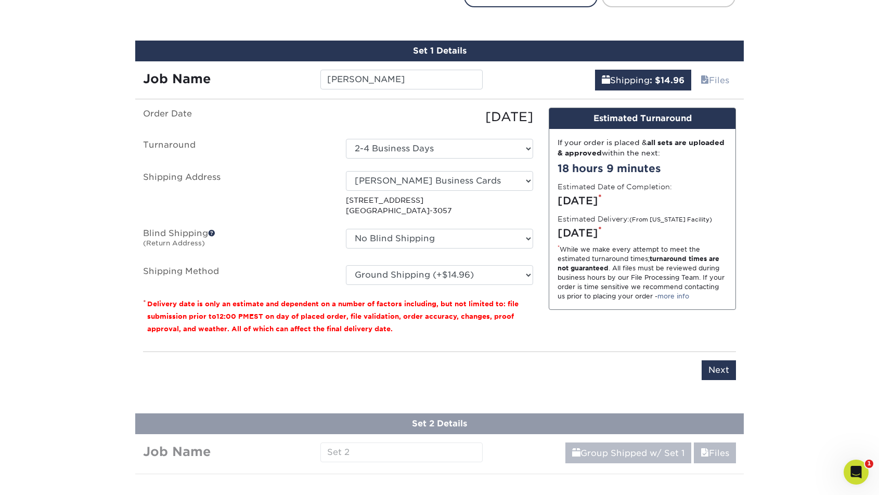
click at [488, 364] on div "Please enter job name and select desired turnaround time, shipping address and …" at bounding box center [439, 366] width 593 height 29
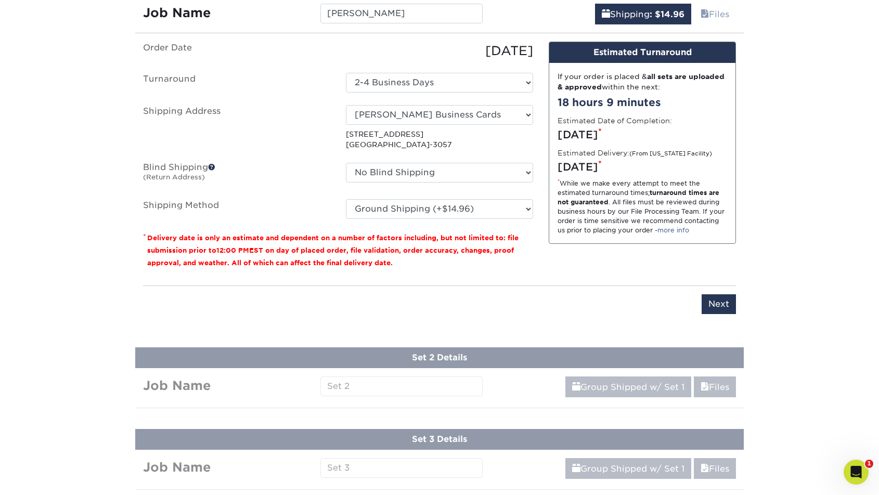
scroll to position [691, 0]
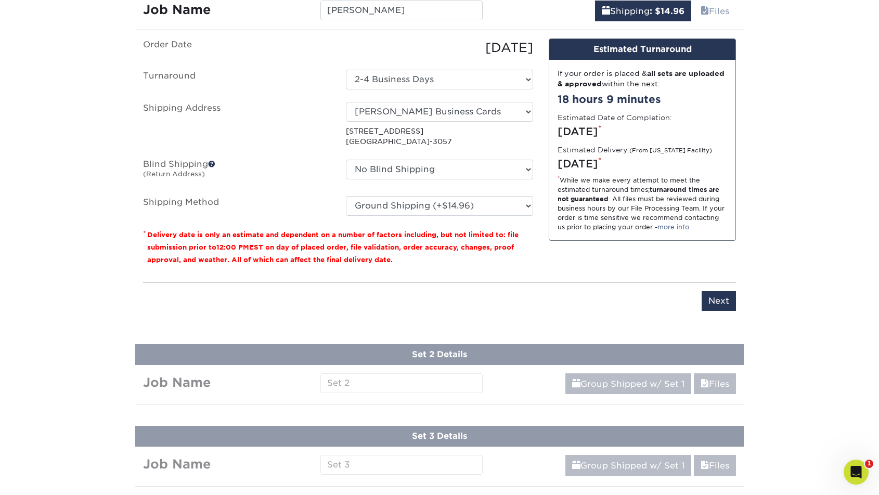
click at [370, 373] on div "Products Business Cards Matte Business Cards Previous Next 100 $ 9" at bounding box center [439, 101] width 879 height 1450
click at [720, 293] on input "Next" at bounding box center [719, 301] width 34 height 20
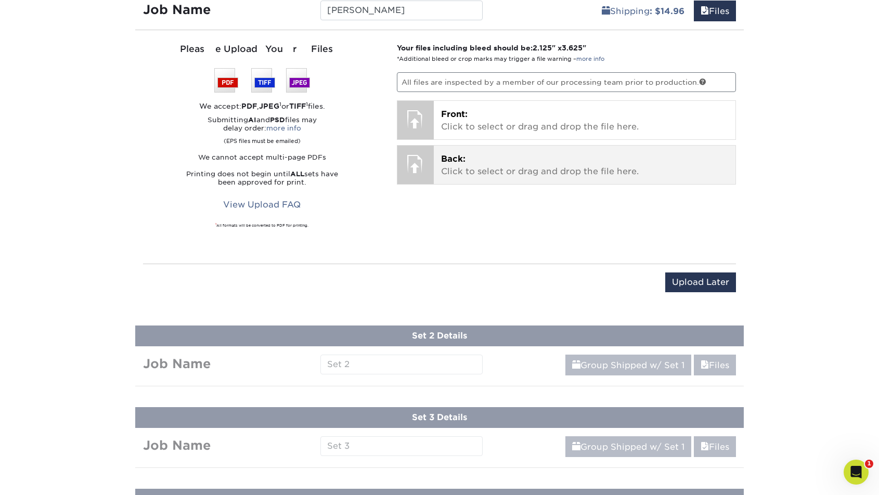
click at [500, 169] on p "Back: Click to select or drag and drop the file here." at bounding box center [585, 165] width 288 height 25
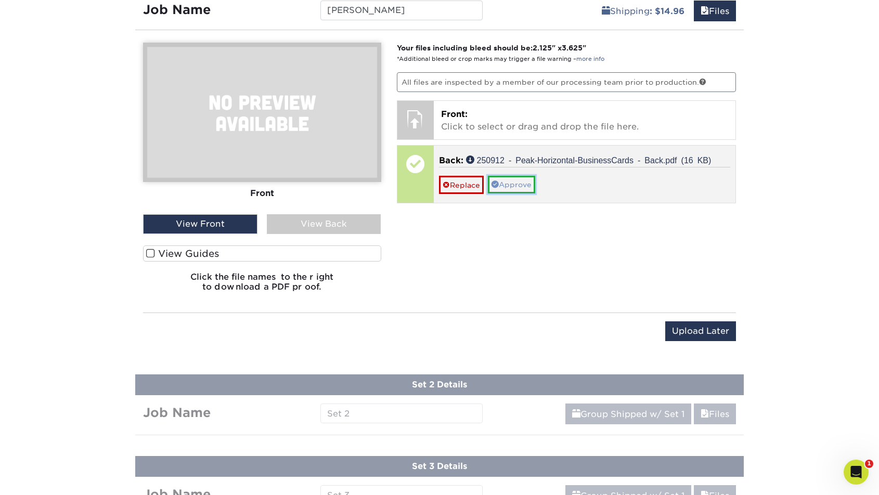
click at [512, 181] on link "Approve" at bounding box center [511, 185] width 47 height 18
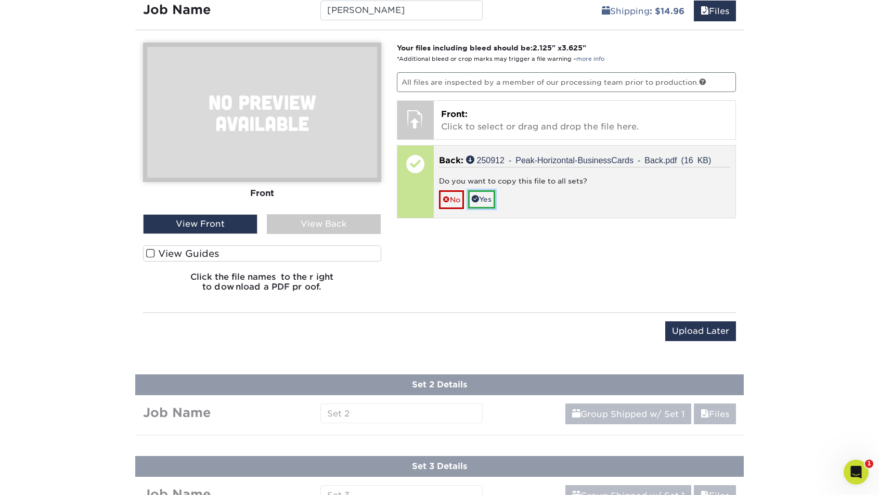
click at [482, 192] on link "Yes" at bounding box center [481, 199] width 27 height 18
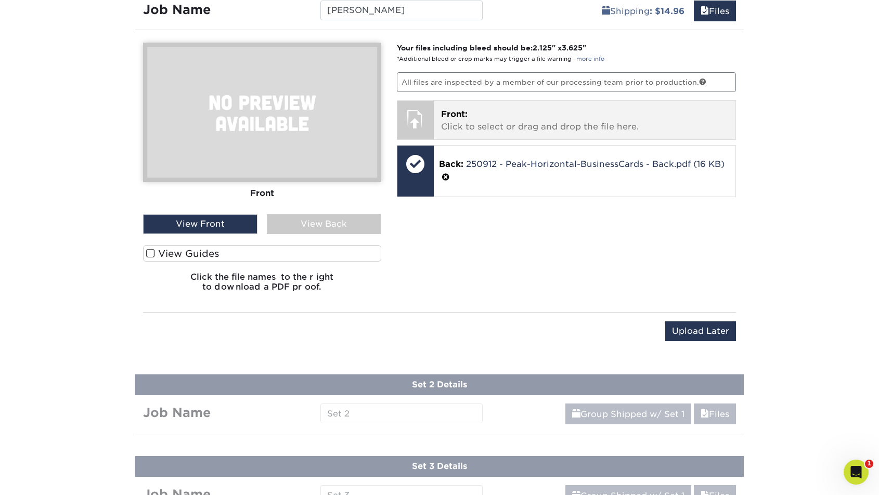
click at [478, 119] on p "Front: Click to select or drag and drop the file here." at bounding box center [585, 120] width 288 height 25
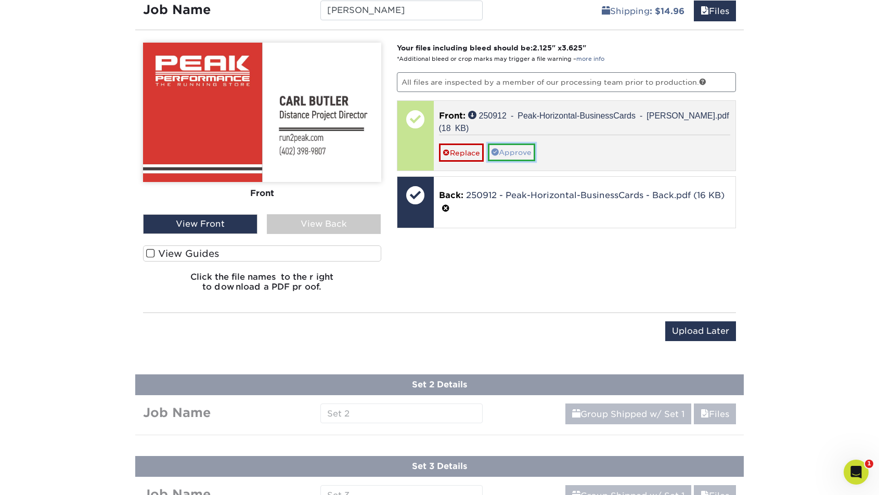
click at [515, 150] on link "Approve" at bounding box center [511, 153] width 47 height 18
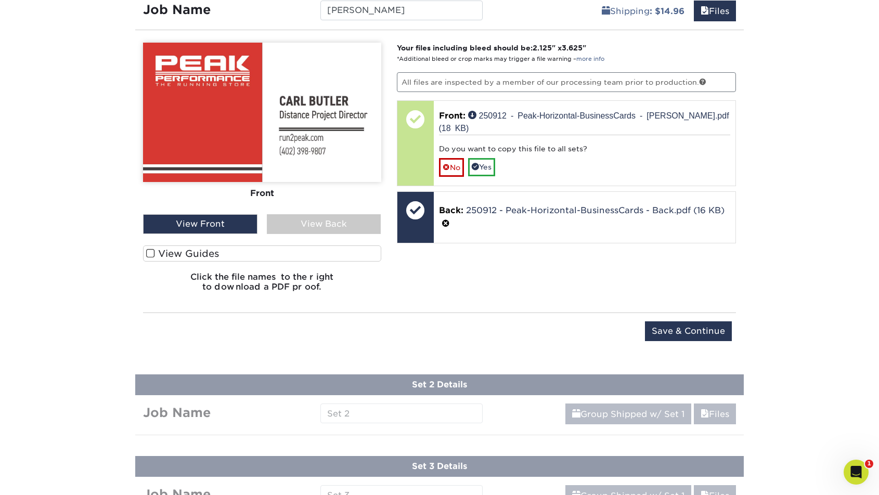
click at [418, 406] on div "Products Business Cards Matte Business Cards Previous Next 100 $ 9" at bounding box center [439, 116] width 879 height 1480
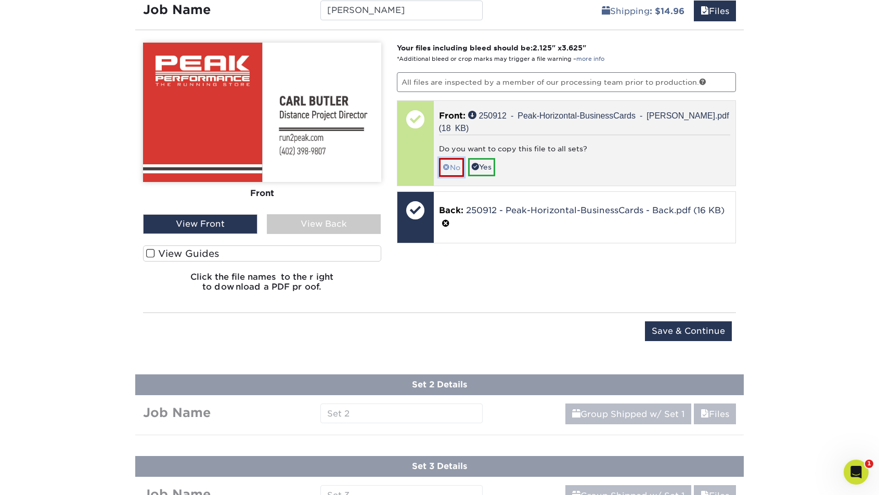
click at [455, 167] on link "No" at bounding box center [451, 167] width 25 height 18
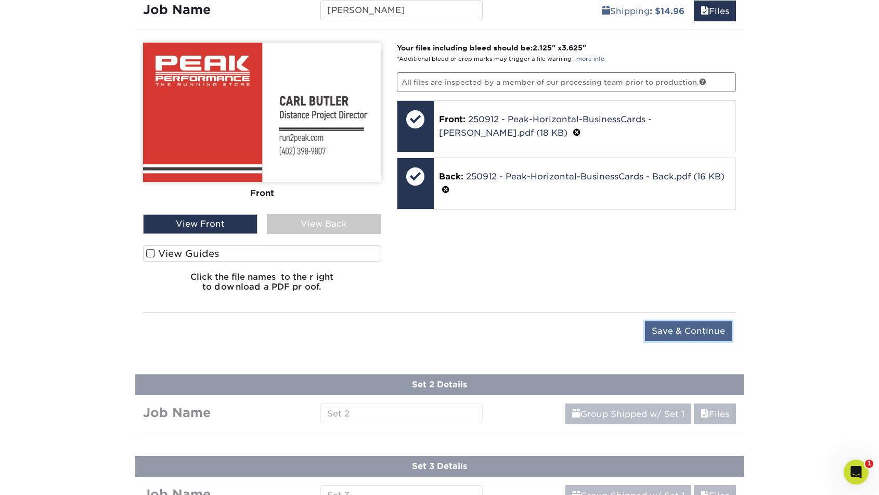
click at [703, 322] on input "Save & Continue" at bounding box center [688, 331] width 87 height 20
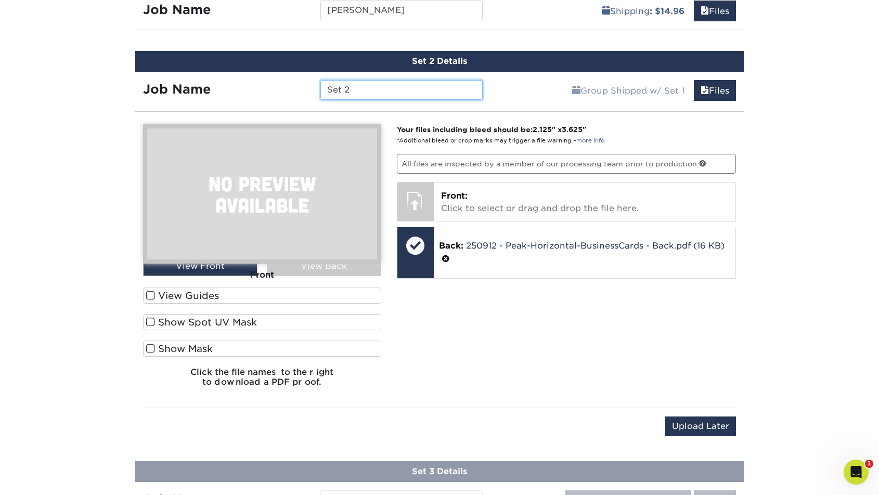
click at [341, 88] on input "Set 2" at bounding box center [401, 90] width 162 height 20
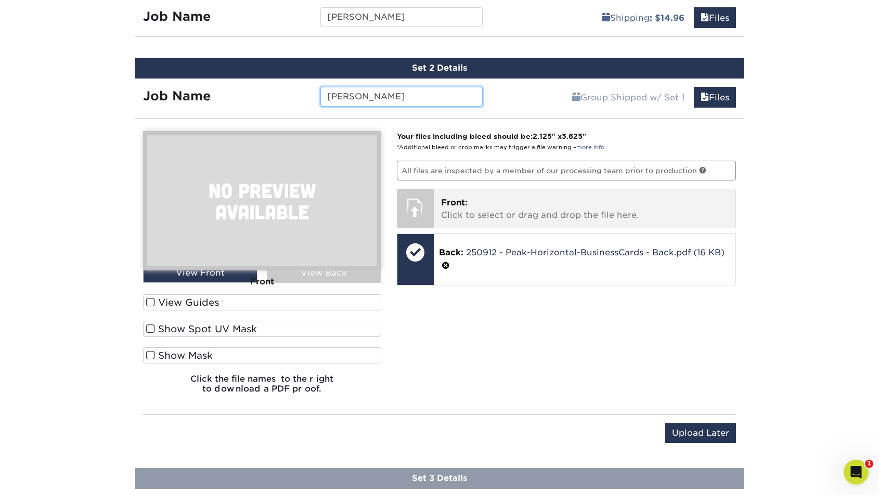
type input "Joe Ivey"
click at [499, 208] on p "Front: Click to select or drag and drop the file here." at bounding box center [585, 209] width 288 height 25
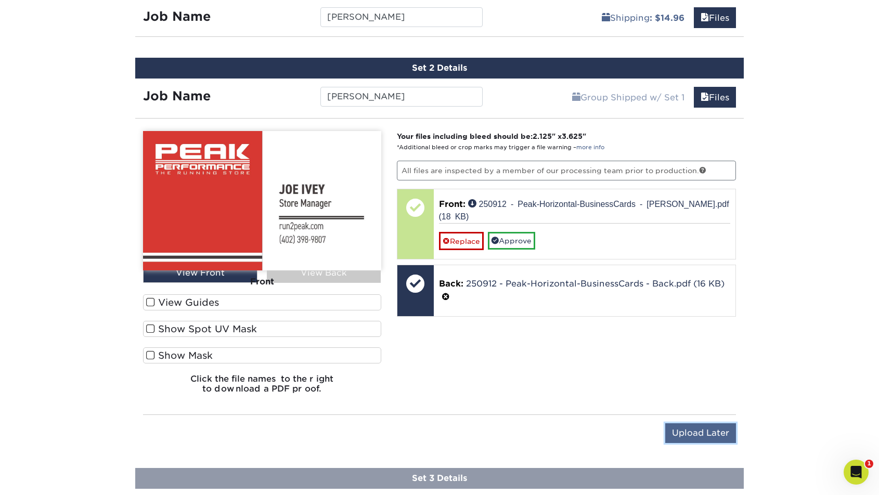
click at [702, 430] on input "Upload Later" at bounding box center [700, 433] width 71 height 20
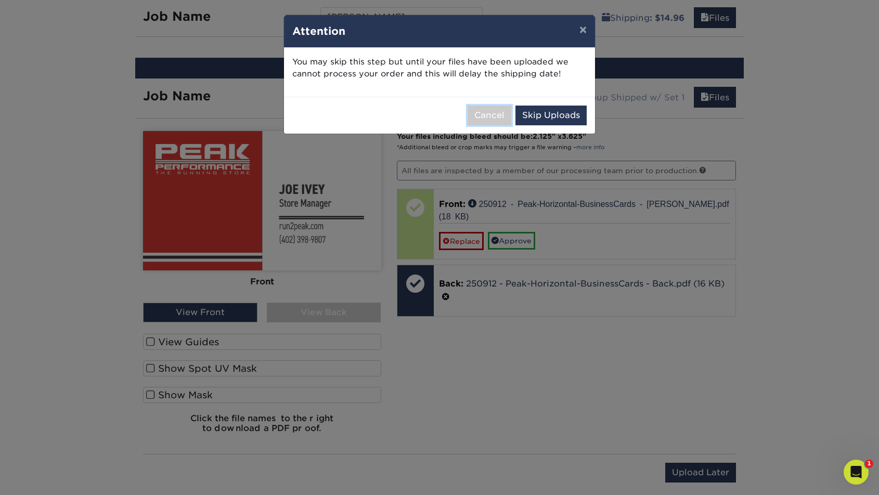
click at [492, 116] on button "Cancel" at bounding box center [490, 116] width 44 height 20
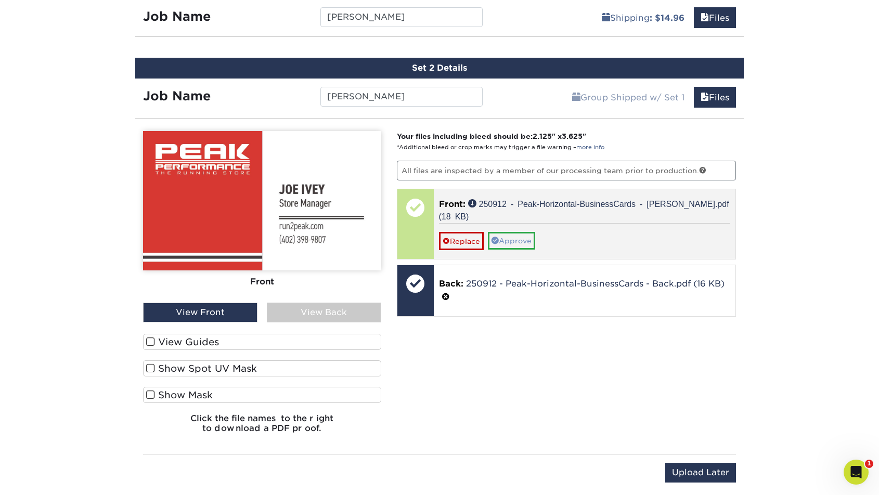
drag, startPoint x: 533, startPoint y: 359, endPoint x: 511, endPoint y: 231, distance: 130.4
click at [533, 359] on div "Your files including bleed should be: 2.125 " x 3.625 " *Additional bleed or cr…" at bounding box center [566, 286] width 355 height 310
click at [510, 232] on link "Approve" at bounding box center [511, 241] width 47 height 18
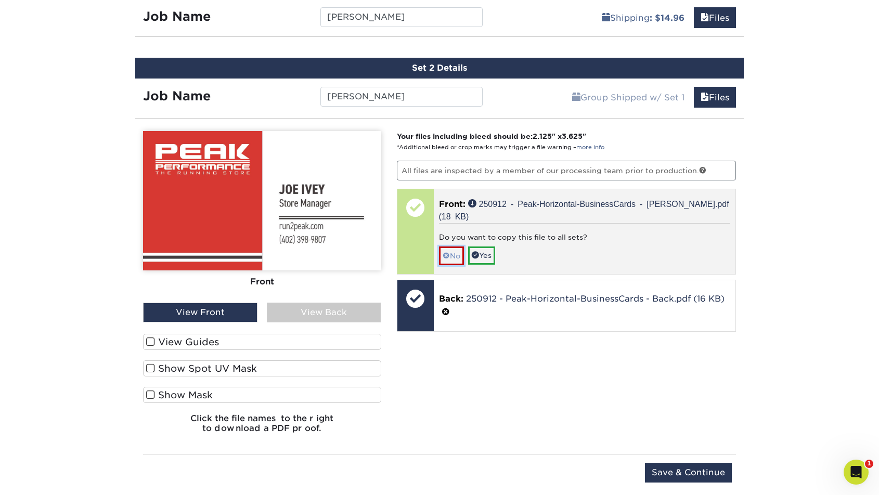
click at [450, 247] on link "No" at bounding box center [451, 256] width 25 height 18
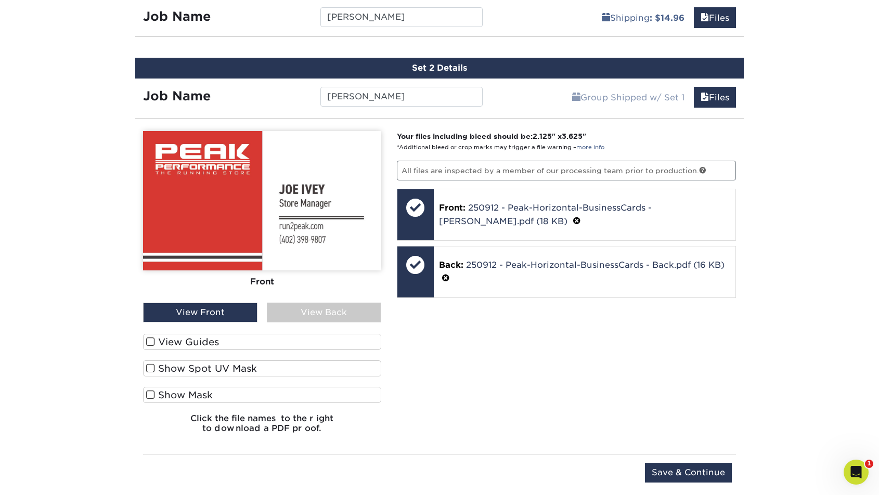
click at [491, 359] on div "Your files including bleed should be: 2.125 " x 3.625 " *Additional bleed or cr…" at bounding box center [566, 286] width 355 height 310
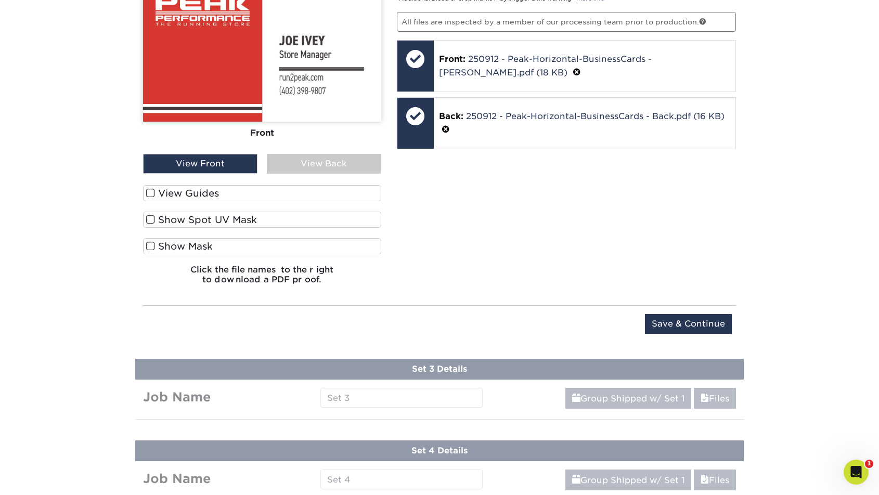
scroll to position [891, 0]
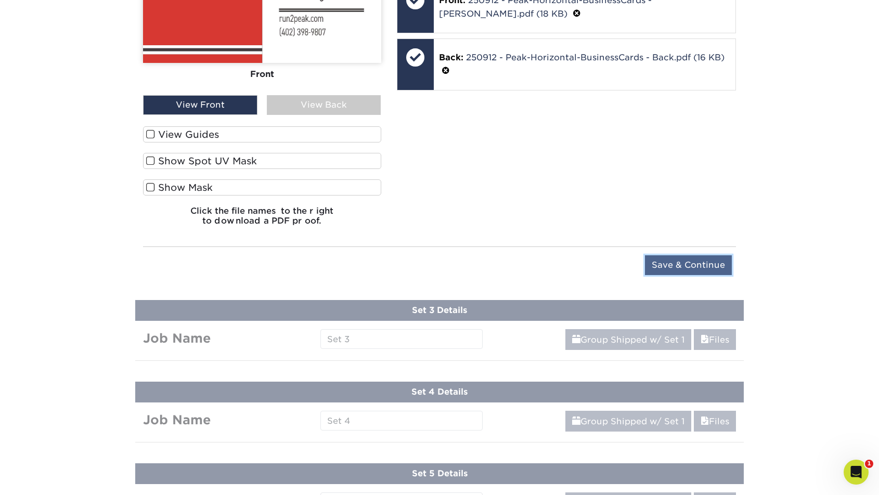
click at [658, 266] on input "Save & Continue" at bounding box center [688, 265] width 87 height 20
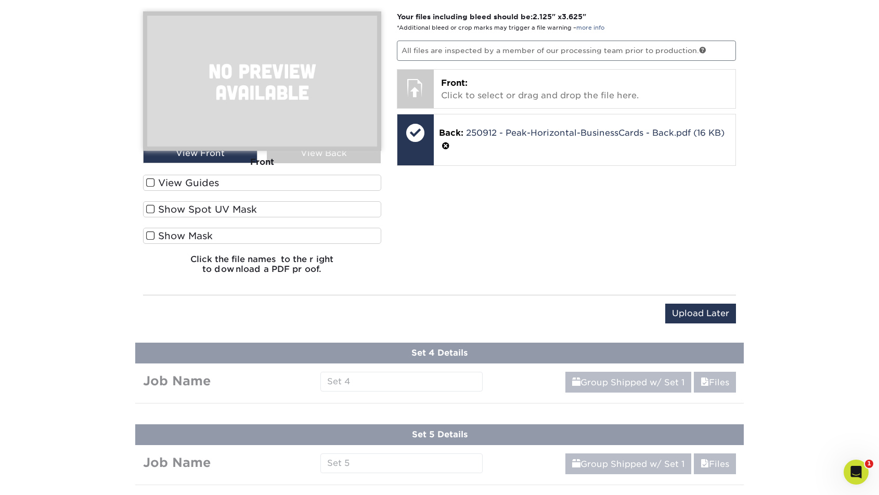
scroll to position [614, 0]
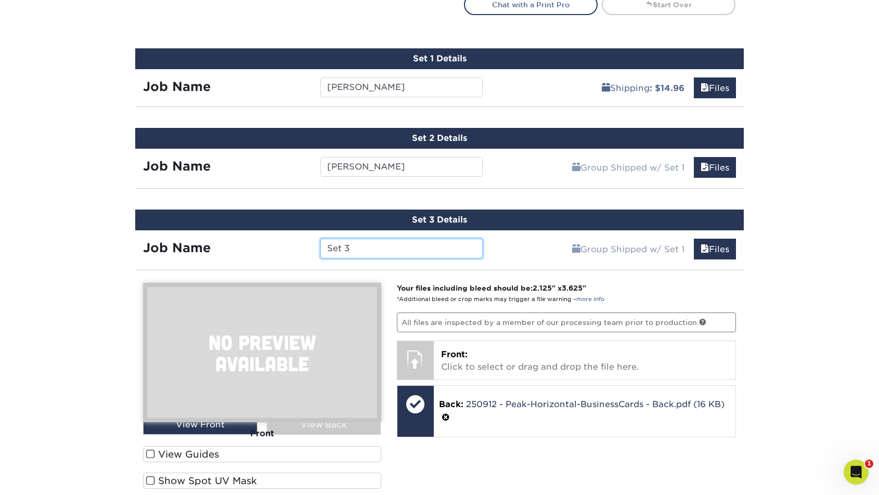
drag, startPoint x: 354, startPoint y: 248, endPoint x: 318, endPoint y: 247, distance: 35.9
click at [317, 247] on div "Set 3" at bounding box center [401, 249] width 177 height 20
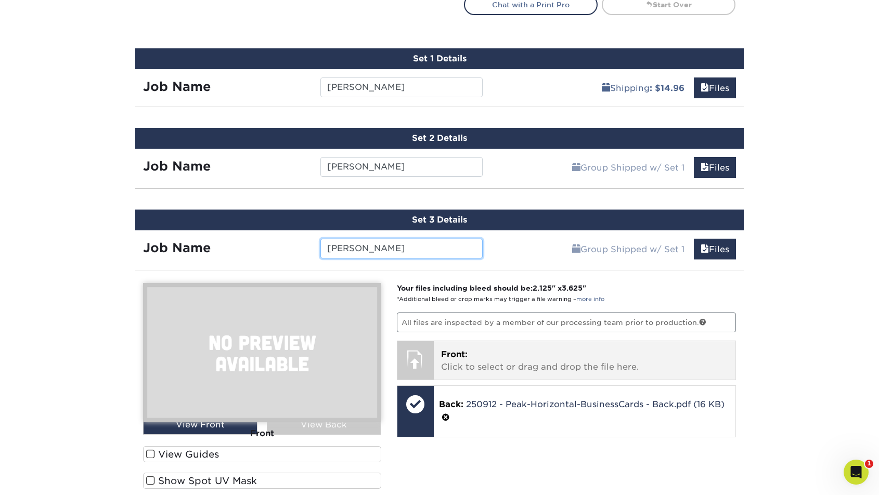
type input "Jordan Relford"
click at [483, 358] on p "Front: Click to select or drag and drop the file here." at bounding box center [585, 360] width 288 height 25
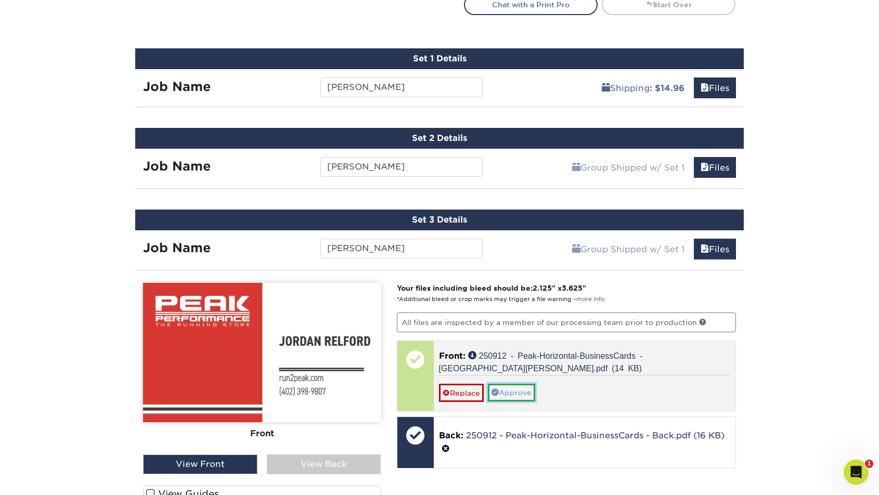
click at [515, 391] on link "Approve" at bounding box center [511, 393] width 47 height 18
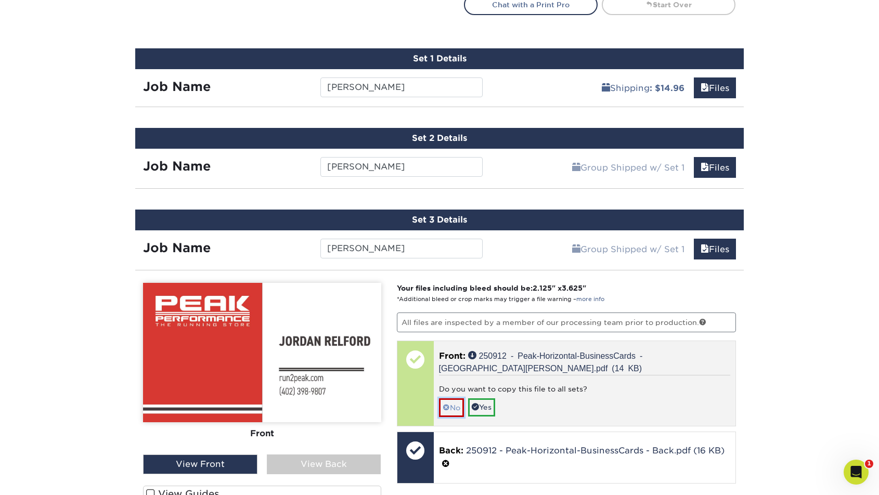
click at [453, 406] on link "No" at bounding box center [451, 407] width 25 height 18
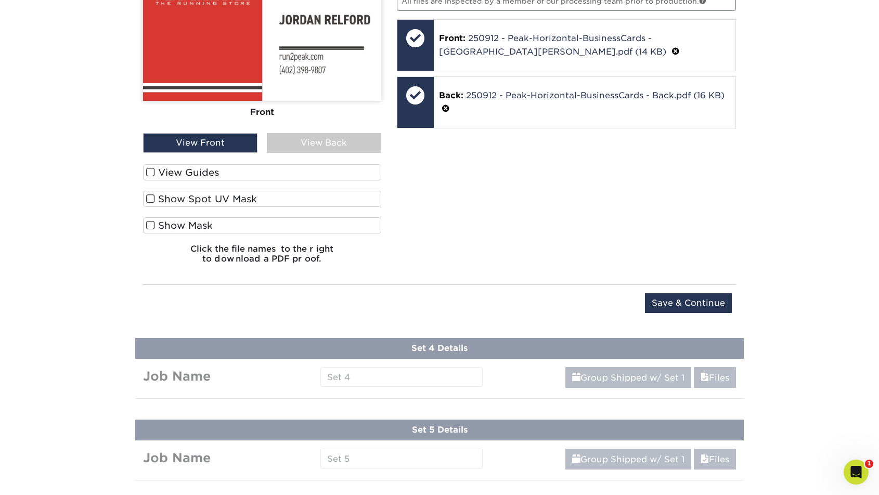
scroll to position [936, 0]
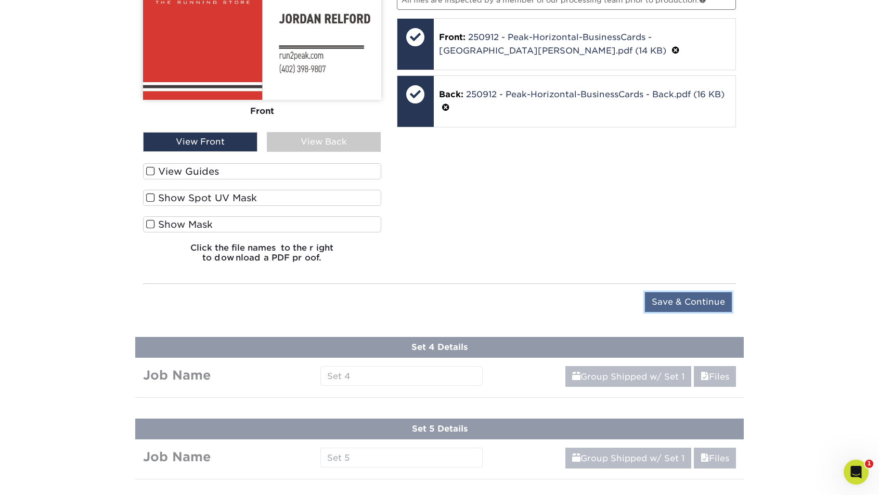
click at [676, 301] on input "Save & Continue" at bounding box center [688, 302] width 87 height 20
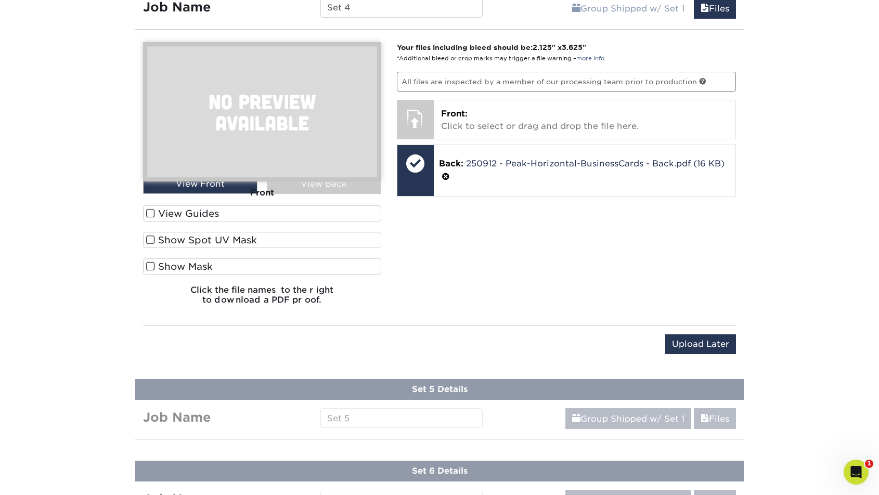
scroll to position [933, 0]
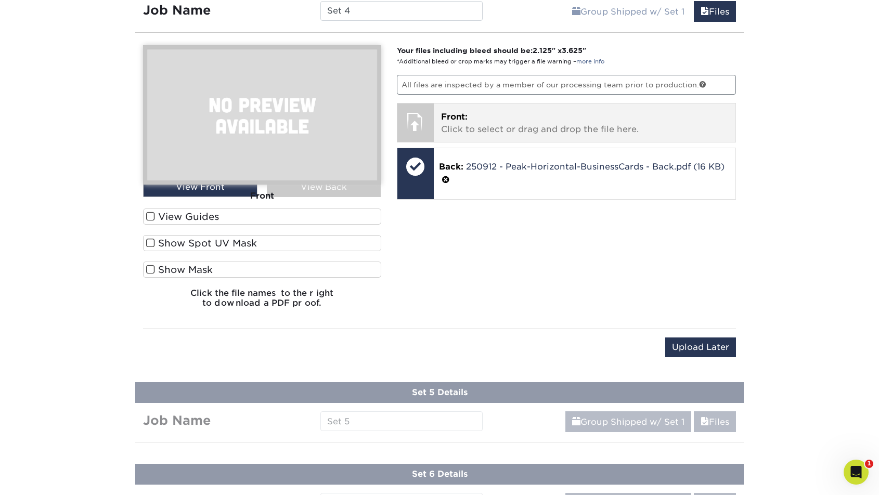
click at [493, 115] on p "Front: Click to select or drag and drop the file here." at bounding box center [585, 123] width 288 height 25
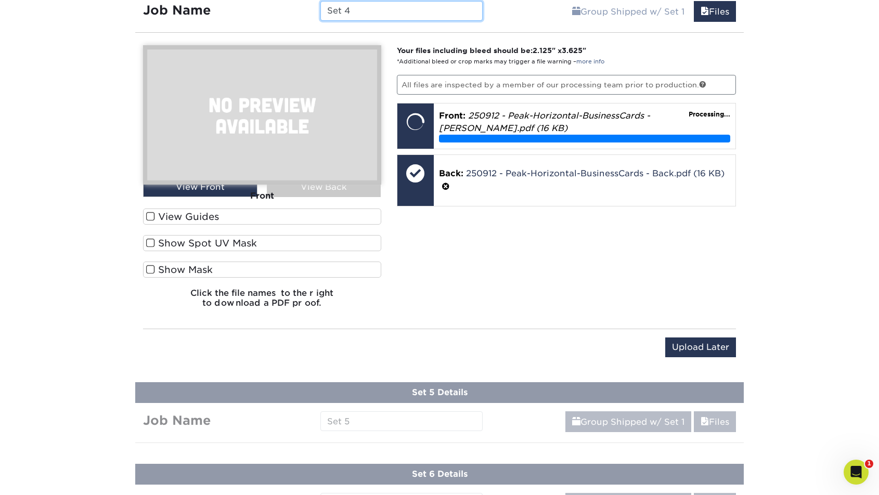
drag, startPoint x: 341, startPoint y: 11, endPoint x: 313, endPoint y: 9, distance: 28.7
click at [313, 9] on div "Set 4" at bounding box center [401, 11] width 177 height 20
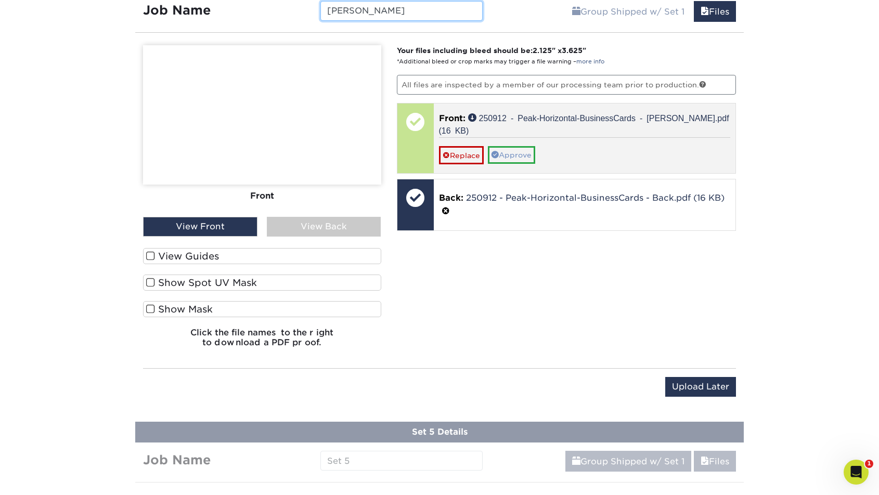
type input "Kurt Keiser"
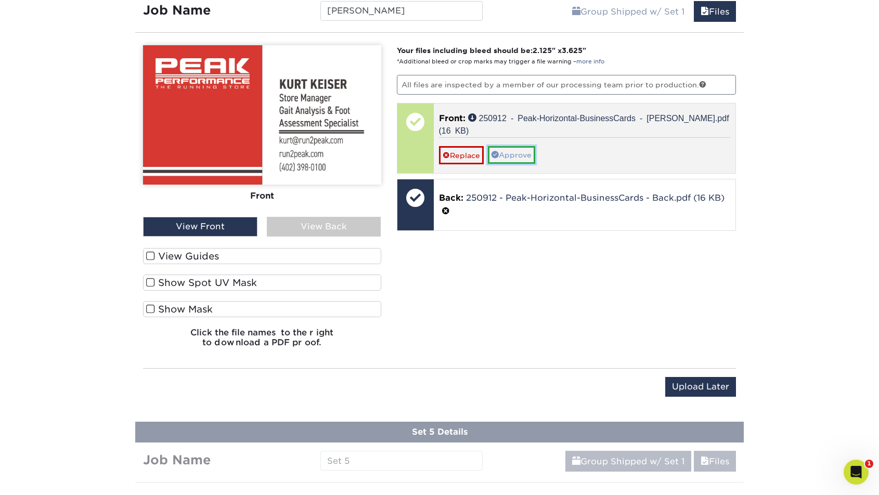
click at [512, 151] on link "Approve" at bounding box center [511, 155] width 47 height 18
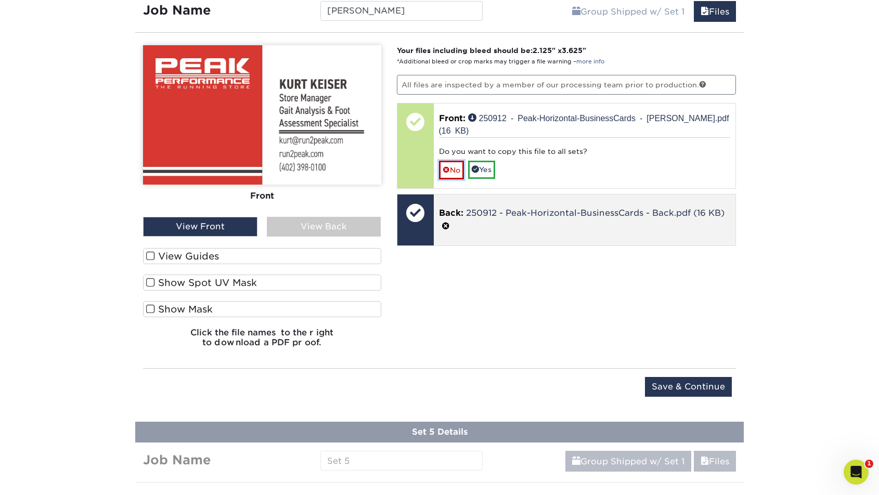
click at [451, 169] on link "No" at bounding box center [451, 170] width 25 height 18
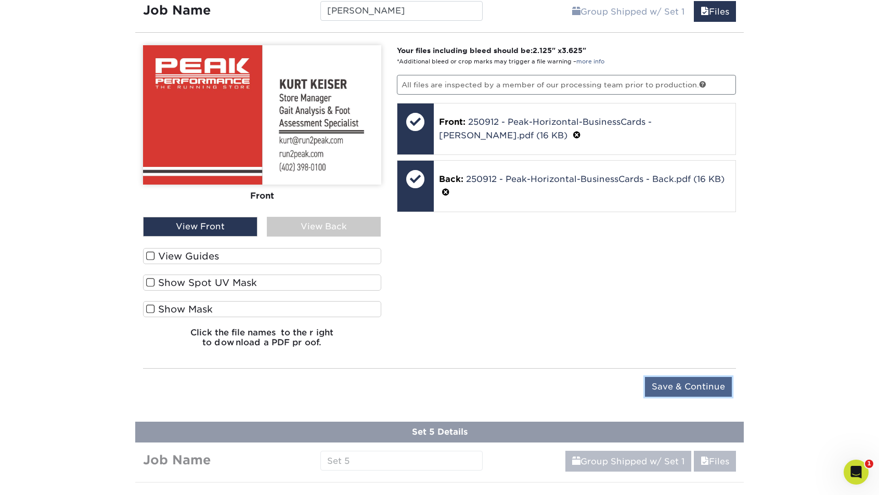
click at [675, 393] on input "Save & Continue" at bounding box center [688, 387] width 87 height 20
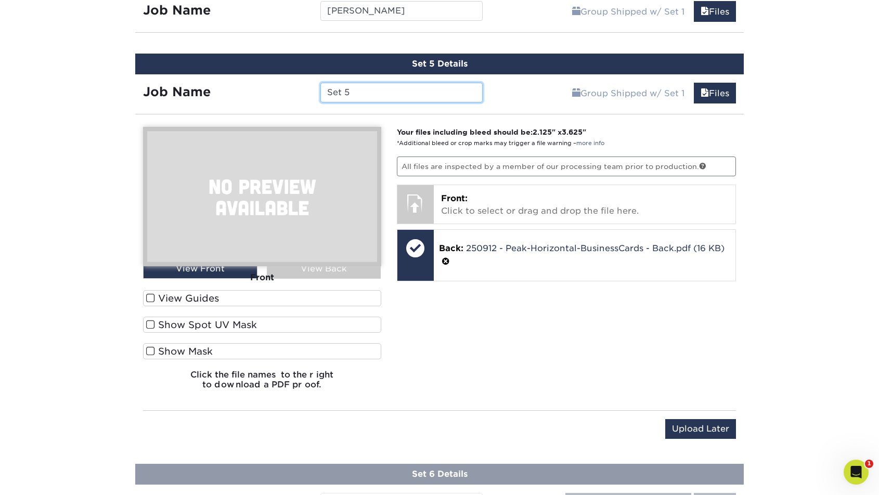
drag, startPoint x: 359, startPoint y: 93, endPoint x: 299, endPoint y: 84, distance: 61.1
click at [299, 84] on div "Job Name Set 5" at bounding box center [312, 93] width 355 height 20
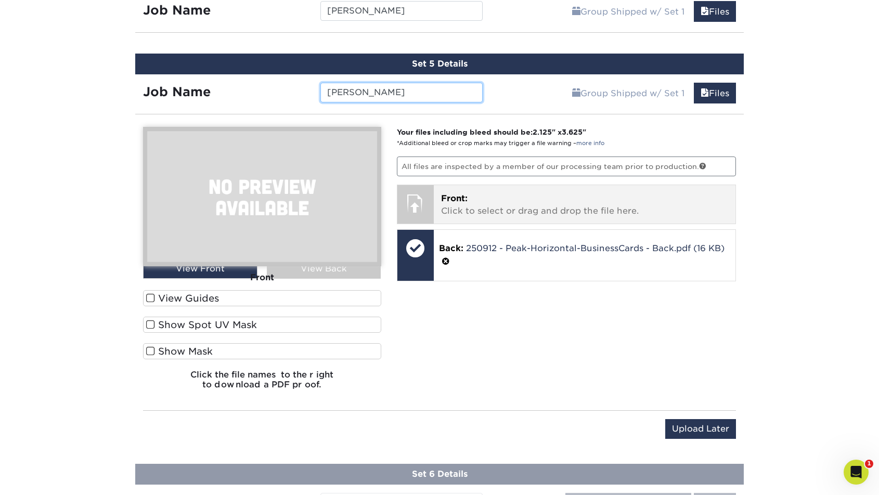
type input "Matt Lustgraaf"
click at [480, 213] on p "Front: Click to select or drag and drop the file here." at bounding box center [585, 204] width 288 height 25
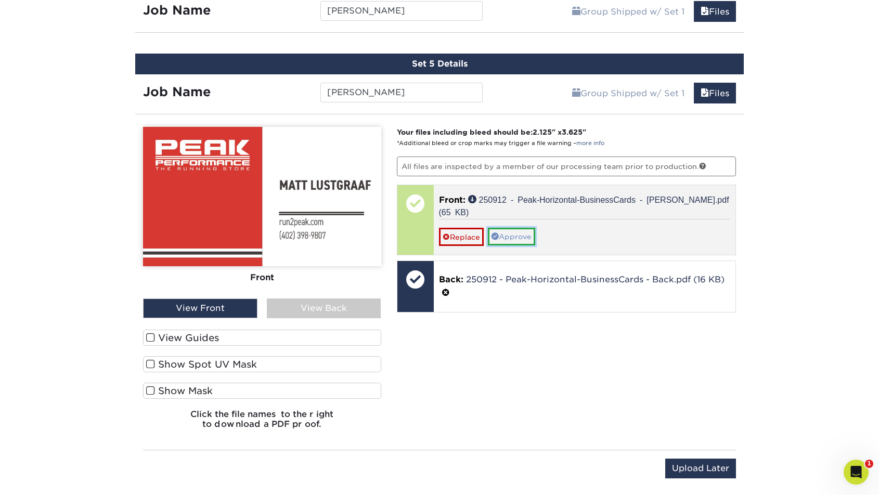
click at [518, 237] on link "Approve" at bounding box center [511, 237] width 47 height 18
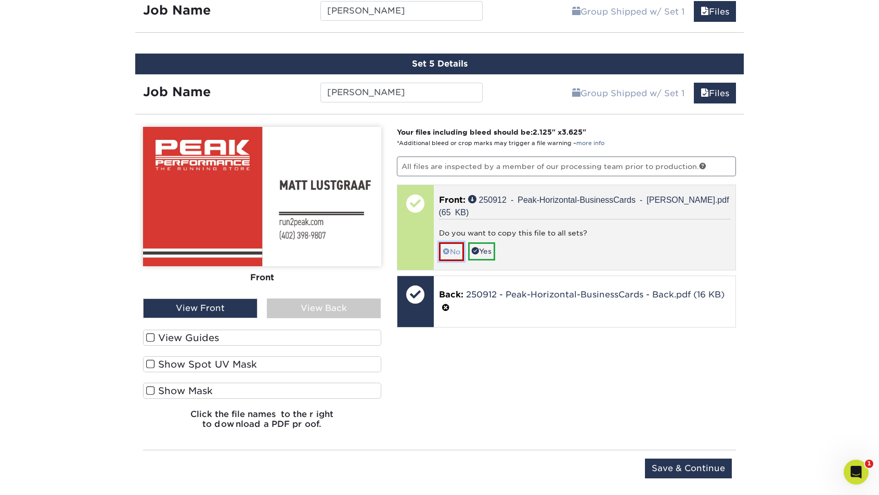
click at [455, 248] on link "No" at bounding box center [451, 251] width 25 height 18
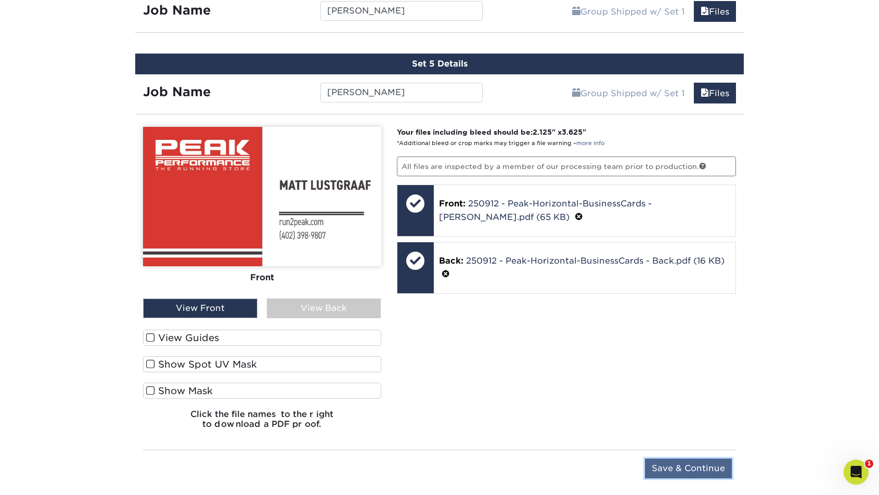
click at [683, 466] on input "Save & Continue" at bounding box center [688, 469] width 87 height 20
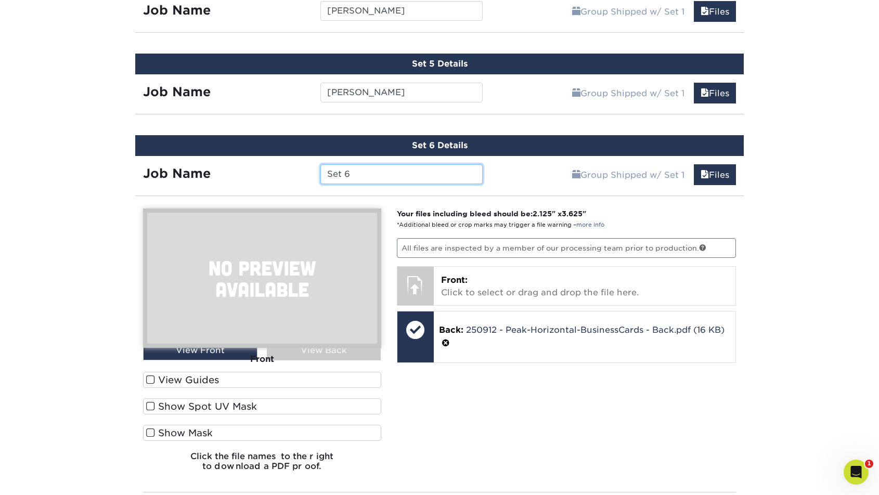
drag, startPoint x: 350, startPoint y: 173, endPoint x: 315, endPoint y: 172, distance: 34.3
click at [315, 172] on div "Set 6" at bounding box center [401, 174] width 177 height 20
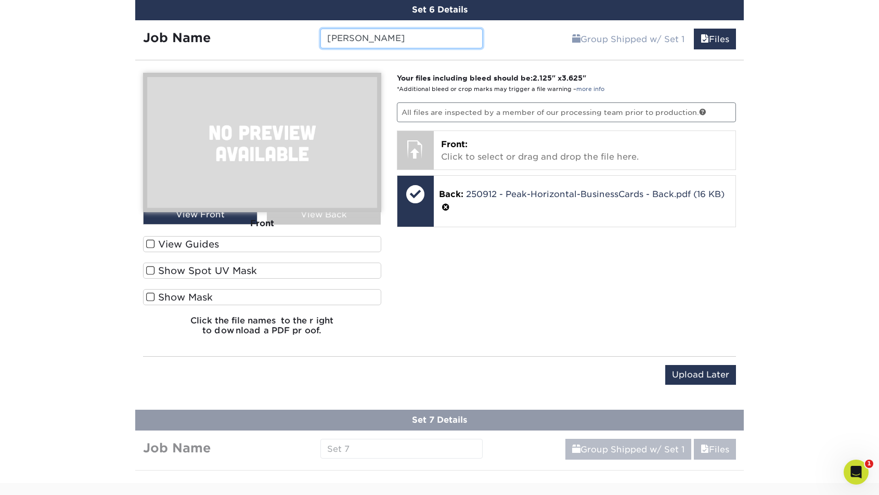
scroll to position [1054, 0]
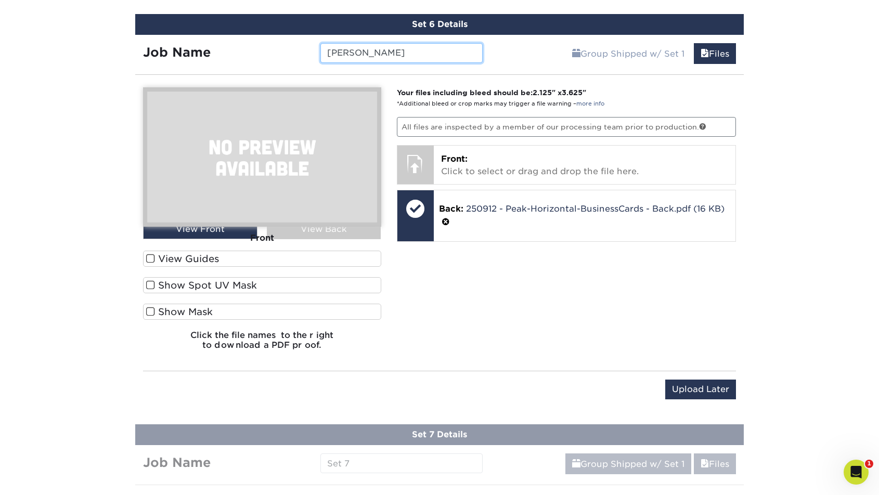
type input "Nicole Porter"
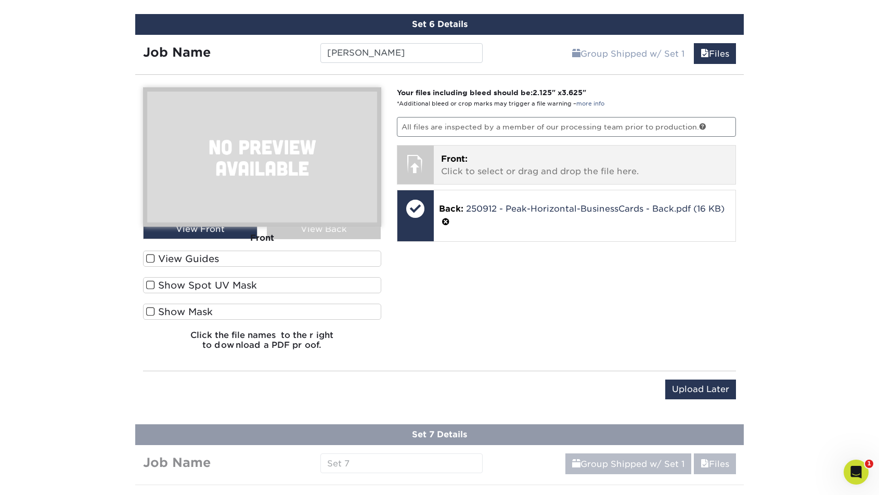
click at [484, 158] on p "Front: Click to select or drag and drop the file here." at bounding box center [585, 165] width 288 height 25
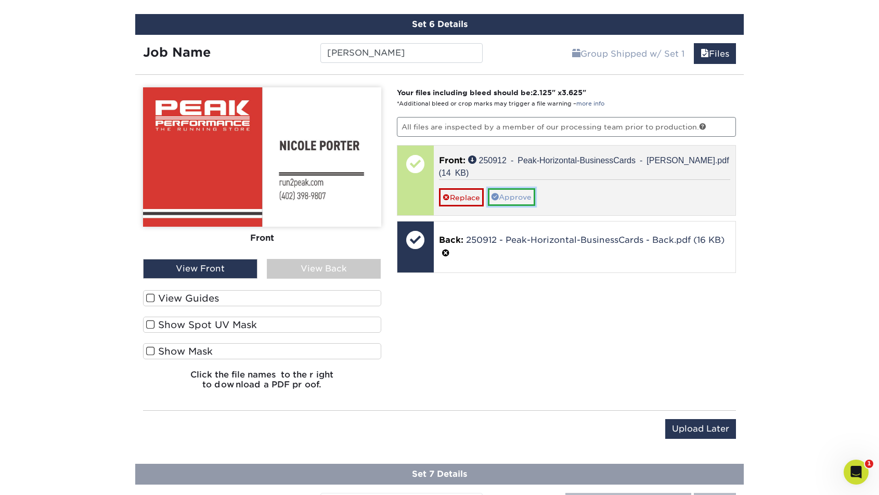
click at [529, 196] on link "Approve" at bounding box center [511, 197] width 47 height 18
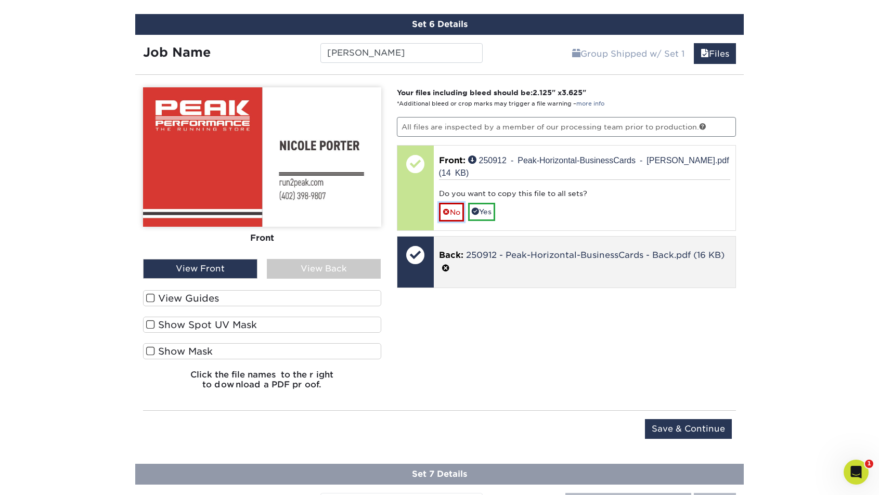
click at [460, 211] on link "No" at bounding box center [451, 212] width 25 height 18
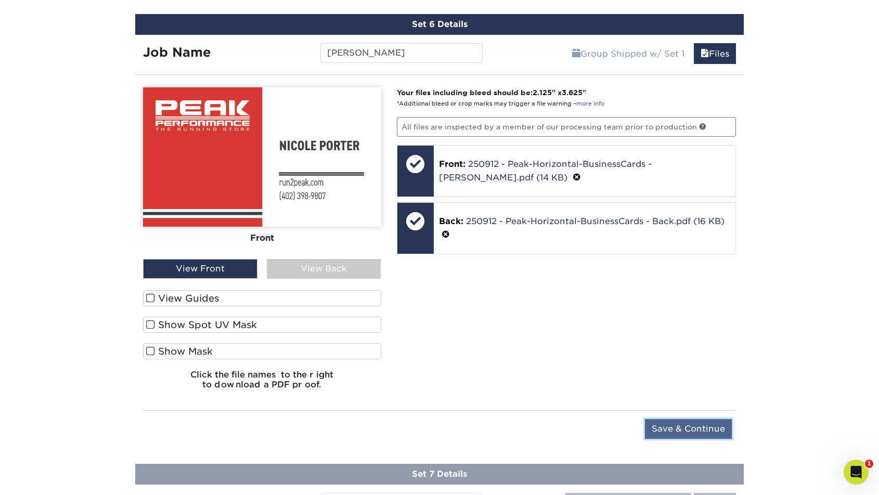
click at [692, 428] on input "Save & Continue" at bounding box center [688, 429] width 87 height 20
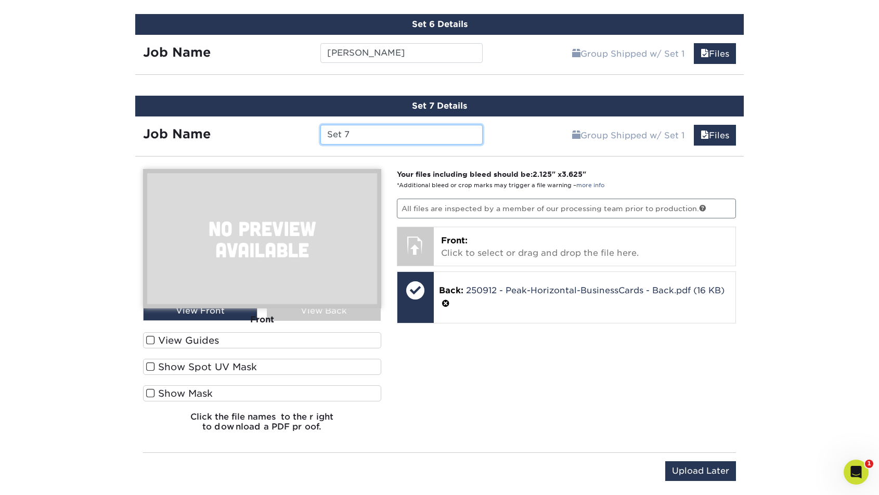
drag, startPoint x: 362, startPoint y: 132, endPoint x: 287, endPoint y: 131, distance: 74.9
click at [287, 131] on div "Job Name Set 7" at bounding box center [312, 135] width 355 height 20
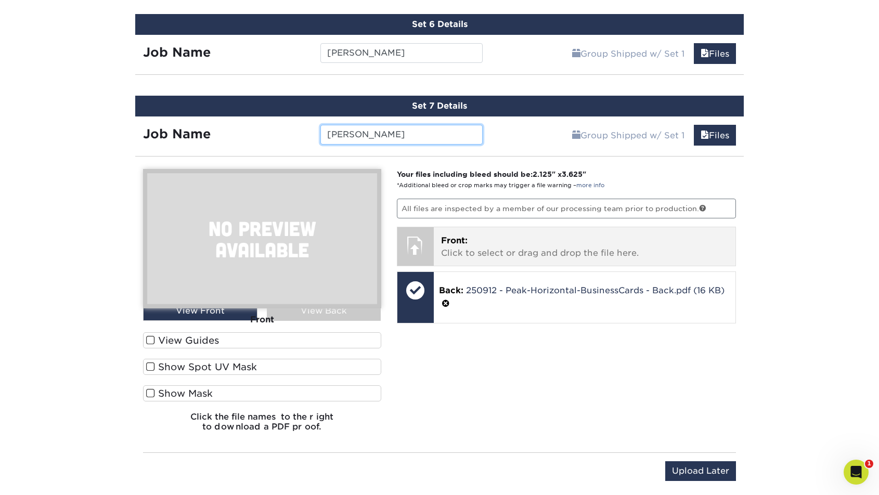
type input "Tim Kruger"
click at [509, 255] on p "Front: Click to select or drag and drop the file here." at bounding box center [585, 247] width 288 height 25
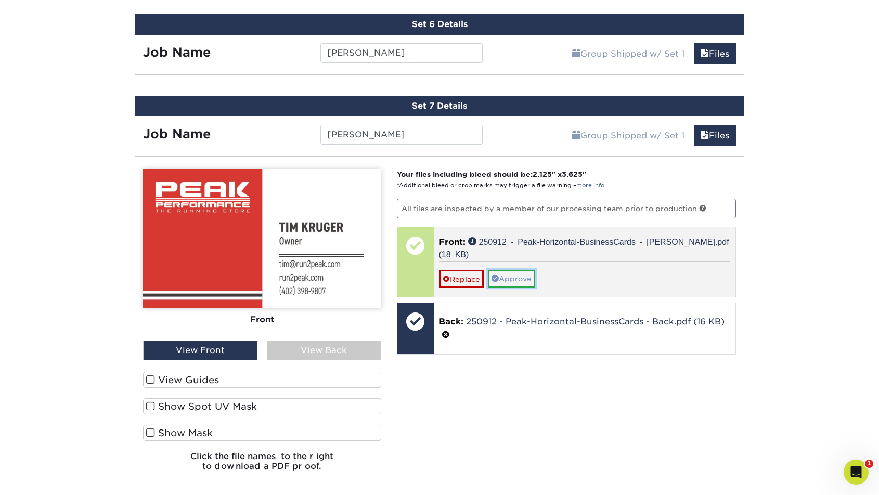
click at [514, 275] on link "Approve" at bounding box center [511, 279] width 47 height 18
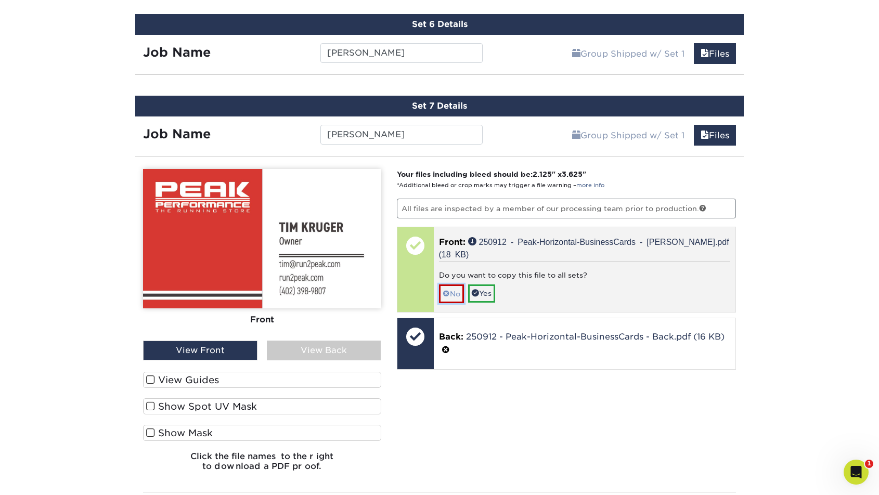
click at [444, 290] on span at bounding box center [446, 294] width 7 height 8
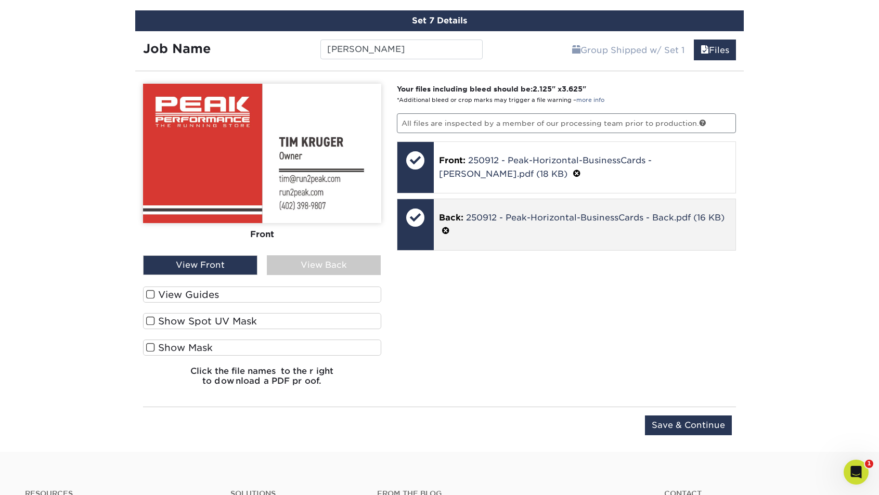
scroll to position [1169, 0]
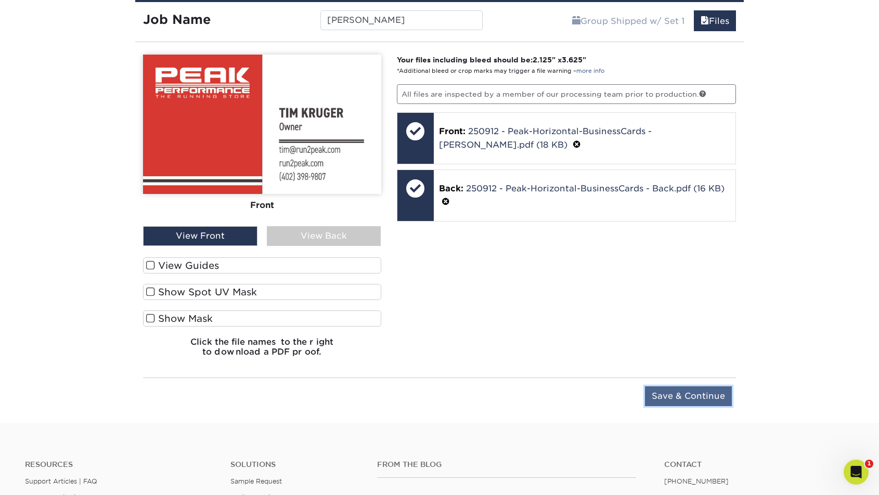
click at [665, 400] on input "Save & Continue" at bounding box center [688, 396] width 87 height 20
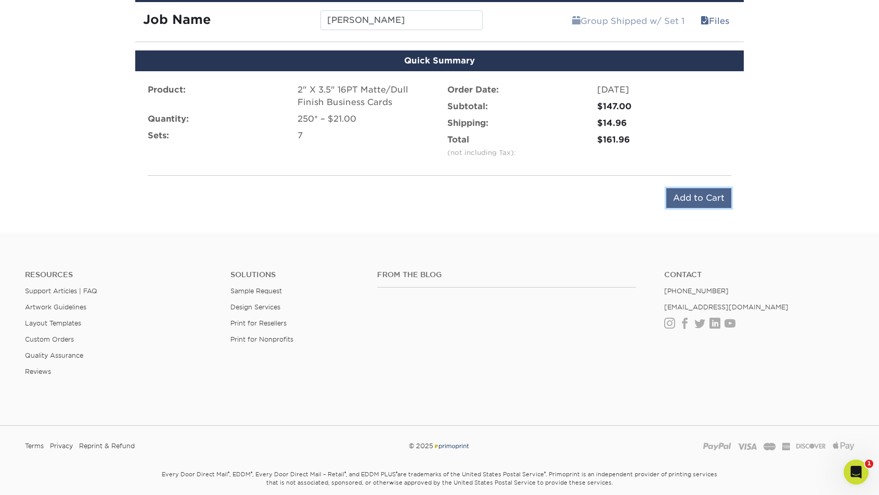
click at [692, 194] on input "Add to Cart" at bounding box center [698, 198] width 65 height 20
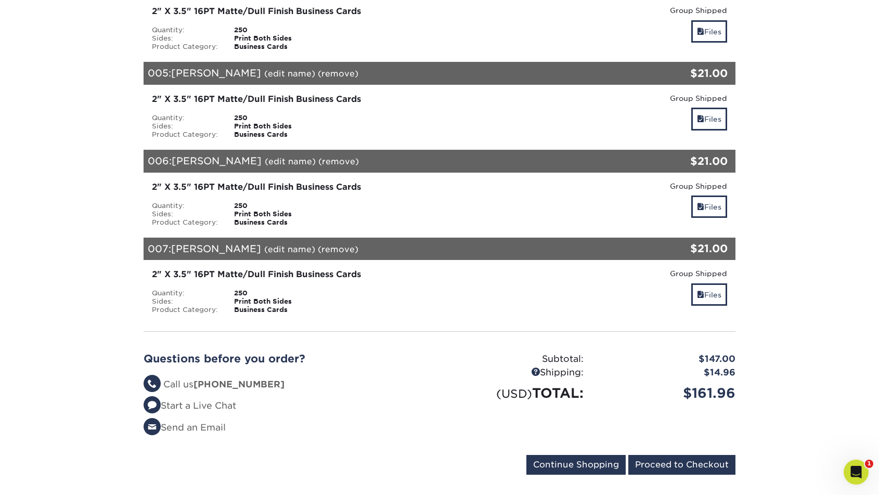
scroll to position [506, 0]
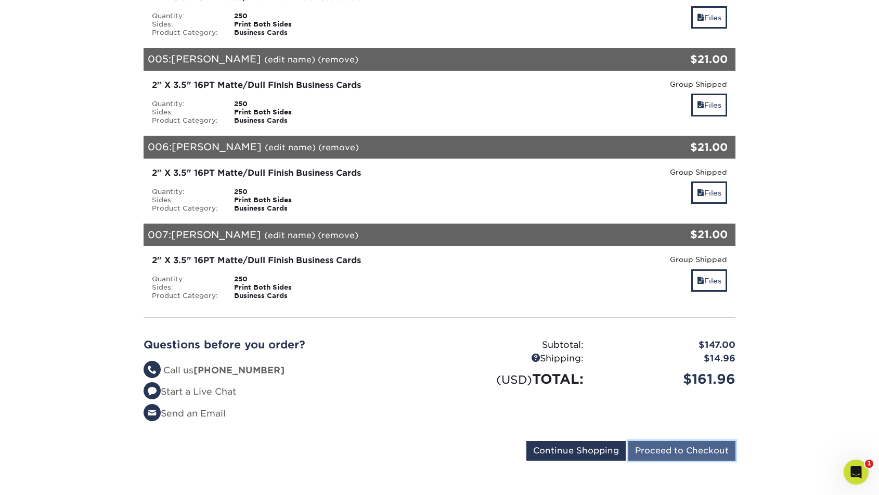
click at [687, 441] on input "Proceed to Checkout" at bounding box center [681, 451] width 107 height 20
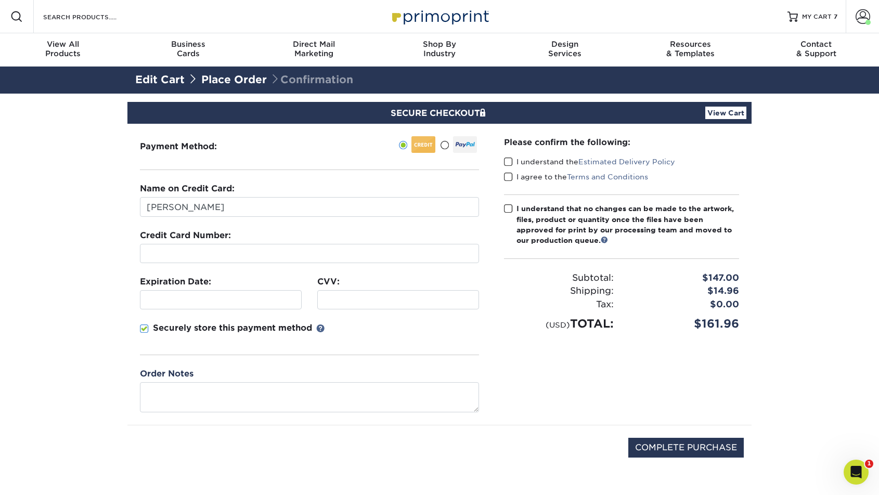
click at [293, 247] on div at bounding box center [309, 253] width 339 height 19
click at [387, 306] on div at bounding box center [398, 299] width 162 height 19
click at [147, 328] on span at bounding box center [144, 329] width 9 height 10
click at [0, 0] on input "Securely store this payment method" at bounding box center [0, 0] width 0 height 0
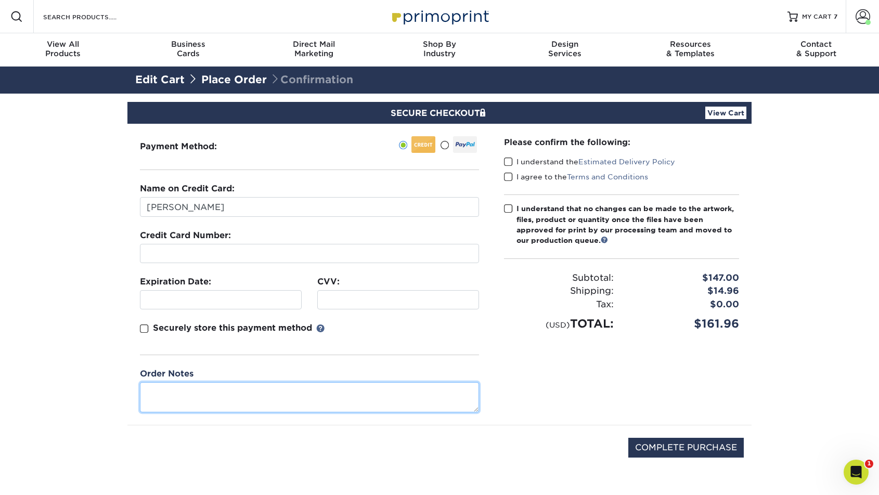
click at [166, 400] on textarea at bounding box center [309, 397] width 339 height 30
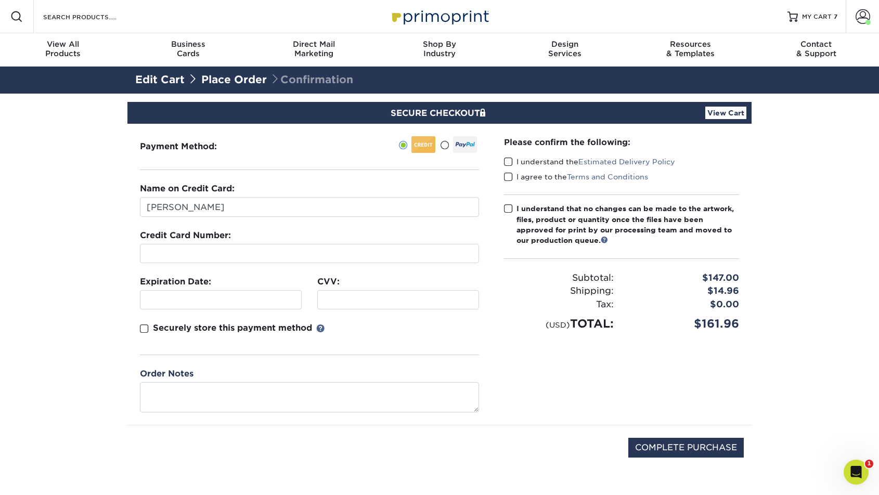
drag, startPoint x: 507, startPoint y: 160, endPoint x: 506, endPoint y: 176, distance: 16.2
click at [507, 161] on span at bounding box center [508, 162] width 9 height 10
click at [0, 0] on input "I understand the Estimated Delivery Policy" at bounding box center [0, 0] width 0 height 0
drag, startPoint x: 507, startPoint y: 176, endPoint x: 511, endPoint y: 205, distance: 29.4
click at [508, 177] on span at bounding box center [508, 177] width 9 height 10
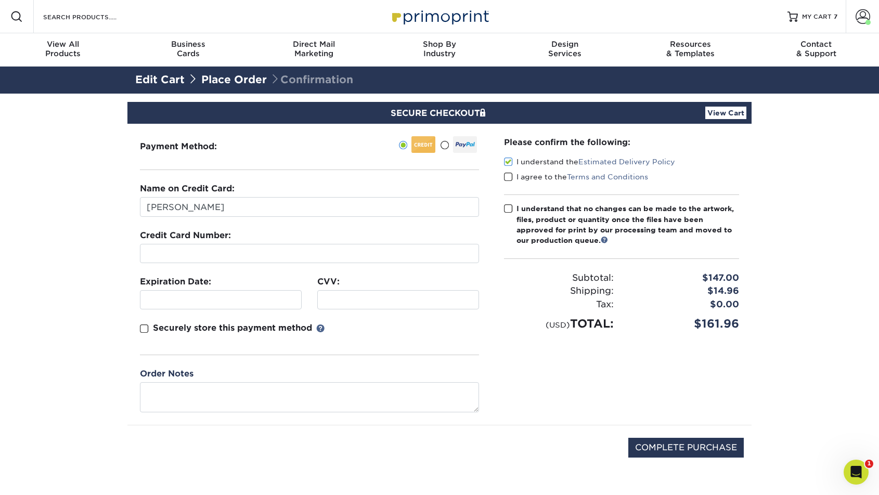
click at [0, 0] on input "I agree to the Terms and Conditions" at bounding box center [0, 0] width 0 height 0
drag, startPoint x: 507, startPoint y: 208, endPoint x: 511, endPoint y: 277, distance: 69.3
click at [507, 208] on span at bounding box center [508, 209] width 9 height 10
click at [0, 0] on input "I understand that no changes can be made to the artwork, files, product or quan…" at bounding box center [0, 0] width 0 height 0
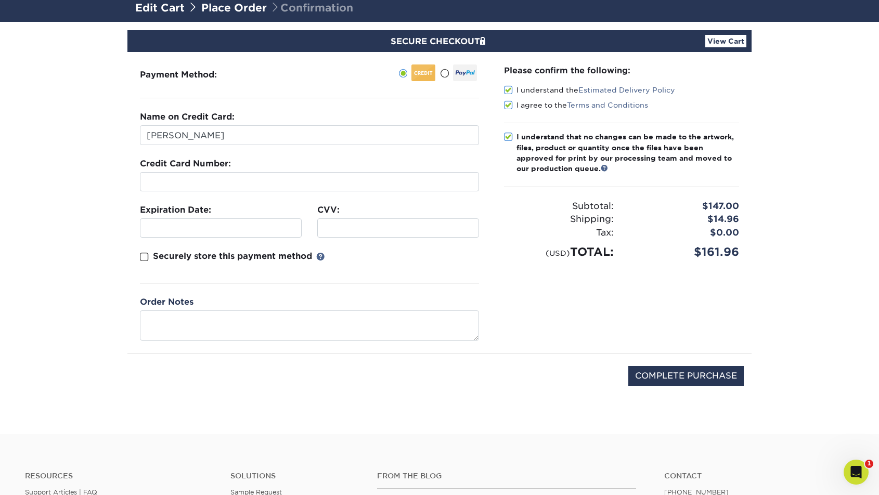
scroll to position [78, 0]
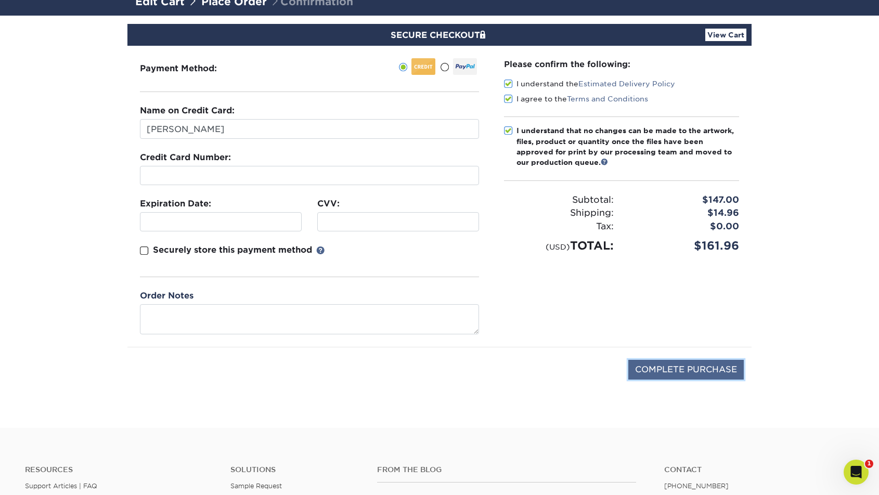
click at [684, 373] on input "COMPLETE PURCHASE" at bounding box center [685, 370] width 115 height 20
type input "PROCESSING, PLEASE WAIT..."
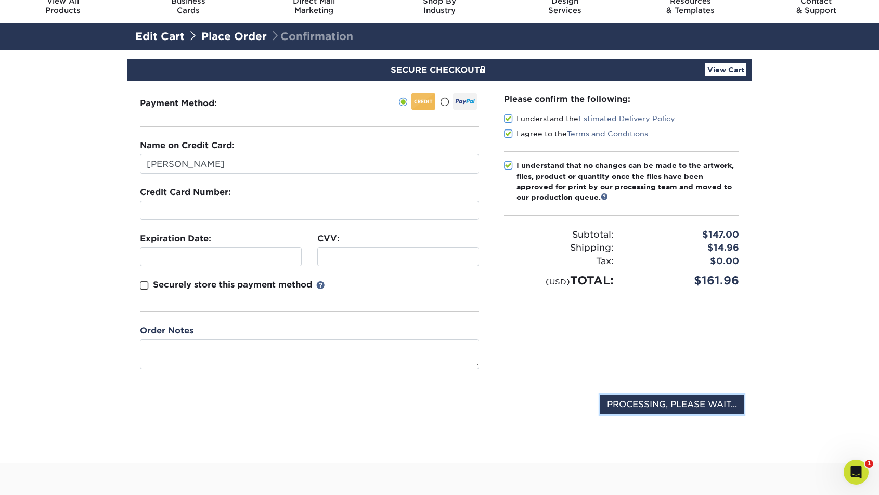
scroll to position [44, 0]
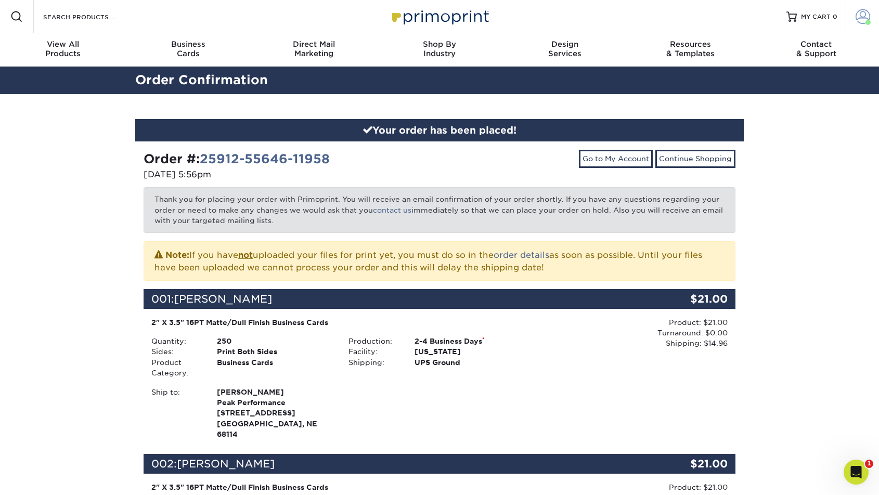
click at [857, 11] on span at bounding box center [863, 16] width 15 height 15
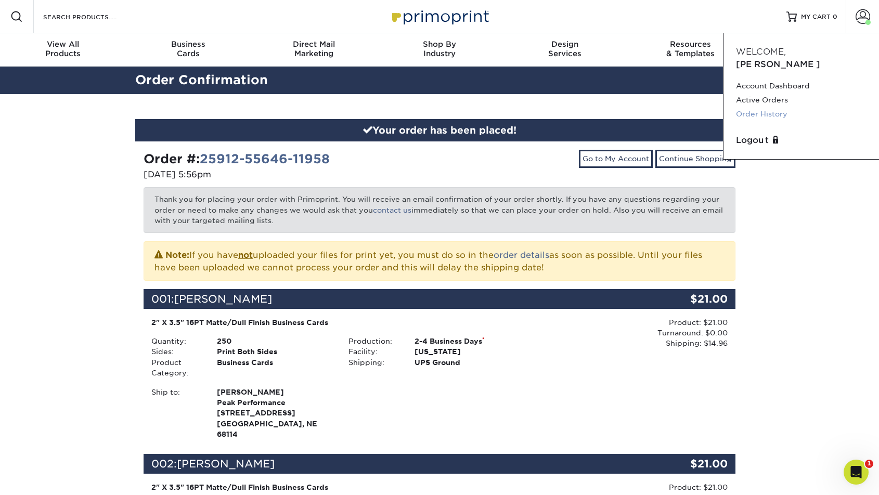
click at [766, 107] on link "Order History" at bounding box center [801, 114] width 131 height 14
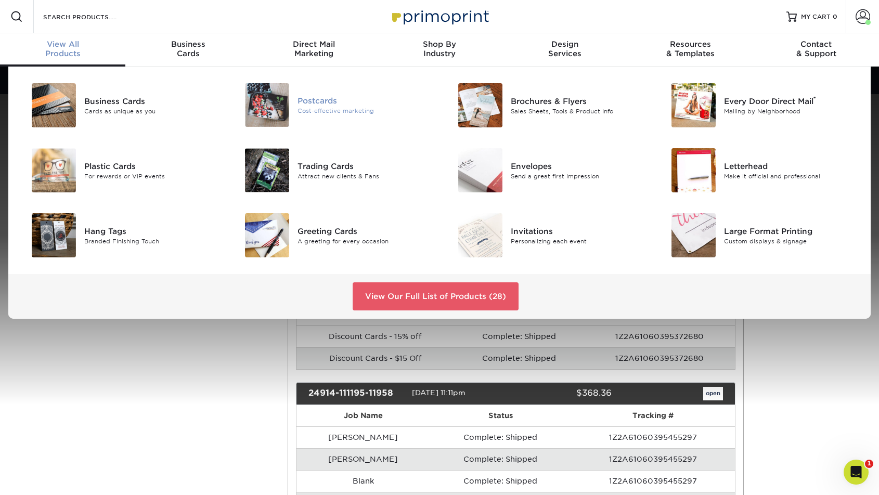
click at [252, 92] on img at bounding box center [267, 105] width 44 height 44
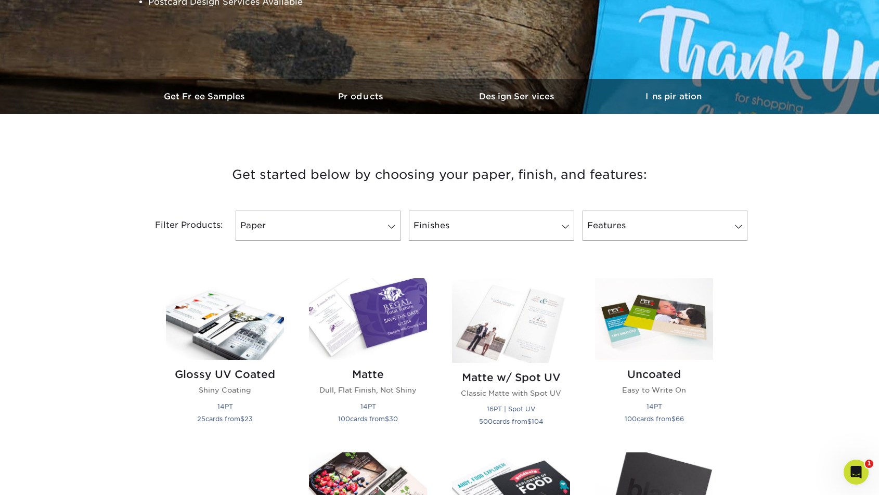
scroll to position [358, 0]
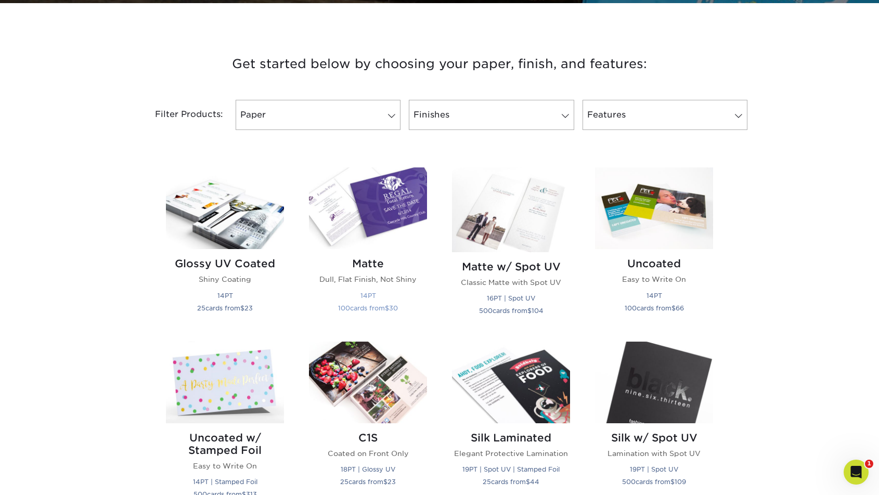
drag, startPoint x: 340, startPoint y: 216, endPoint x: 328, endPoint y: 215, distance: 11.5
click at [340, 216] on img at bounding box center [368, 208] width 118 height 82
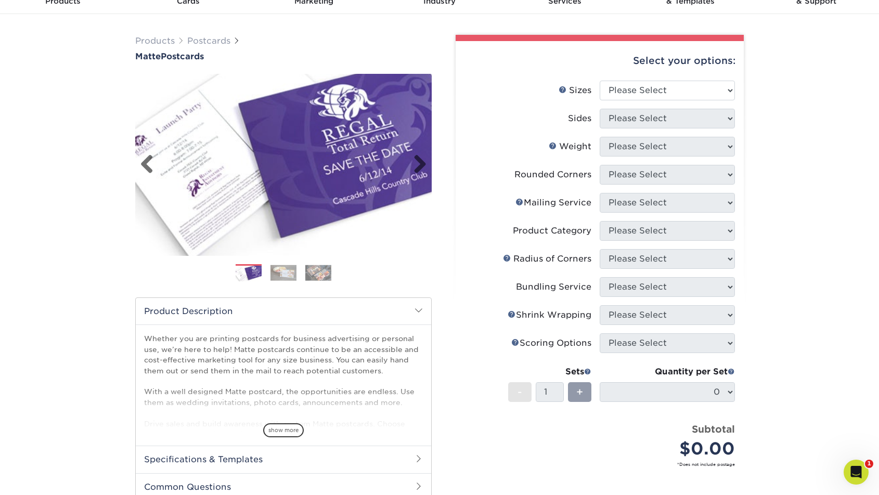
scroll to position [55, 0]
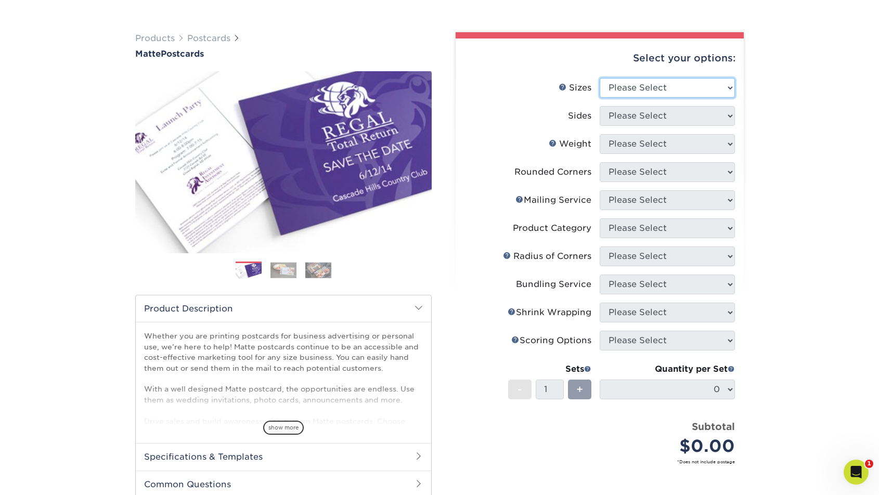
click at [619, 84] on select "Please Select 1.5" x 7" 2" x 4" 2" x 6" 2" x 7" 2" x 8" 2.12" x 5.5" 2.125" x 5…" at bounding box center [667, 88] width 135 height 20
select select "5.00x7.00"
click at [600, 78] on select "Please Select 1.5" x 7" 2" x 4" 2" x 6" 2" x 7" 2" x 8" 2.12" x 5.5" 2.125" x 5…" at bounding box center [667, 88] width 135 height 20
click at [687, 114] on select "Please Select Print Both Sides Print Front Only" at bounding box center [667, 116] width 135 height 20
select select "13abbda7-1d64-4f25-8bb2-c179b224825d"
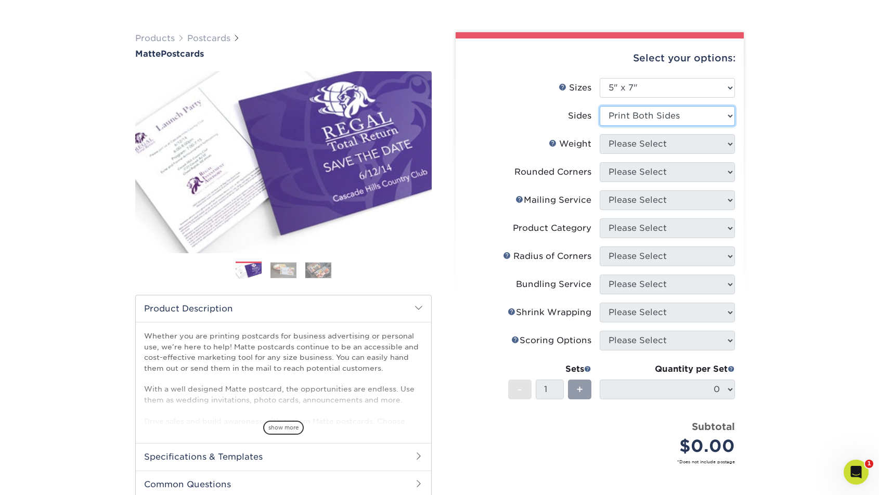
click at [600, 106] on select "Please Select Print Both Sides Print Front Only" at bounding box center [667, 116] width 135 height 20
click at [671, 140] on select "Please Select 14PT 16PT" at bounding box center [667, 144] width 135 height 20
select select "16PT"
click at [600, 134] on select "Please Select 14PT 16PT" at bounding box center [667, 144] width 135 height 20
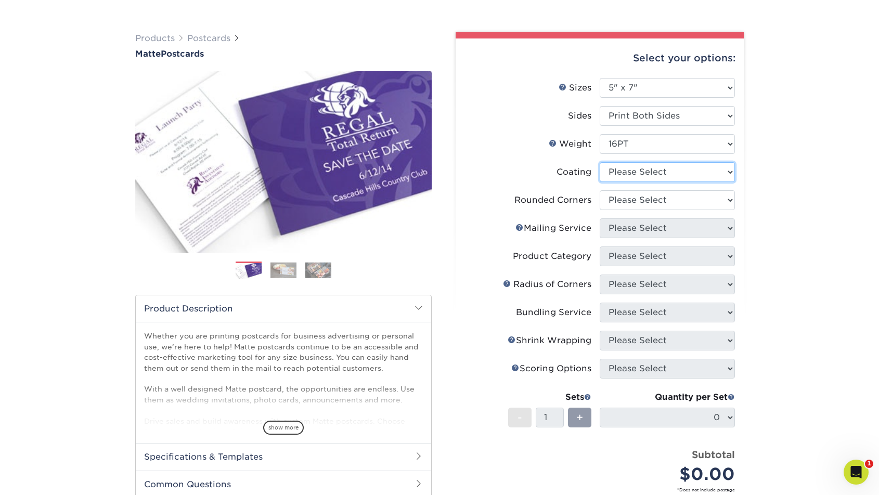
click at [648, 173] on select at bounding box center [667, 172] width 135 height 20
select select "121bb7b5-3b4d-429f-bd8d-bbf80e953313"
click at [600, 162] on select at bounding box center [667, 172] width 135 height 20
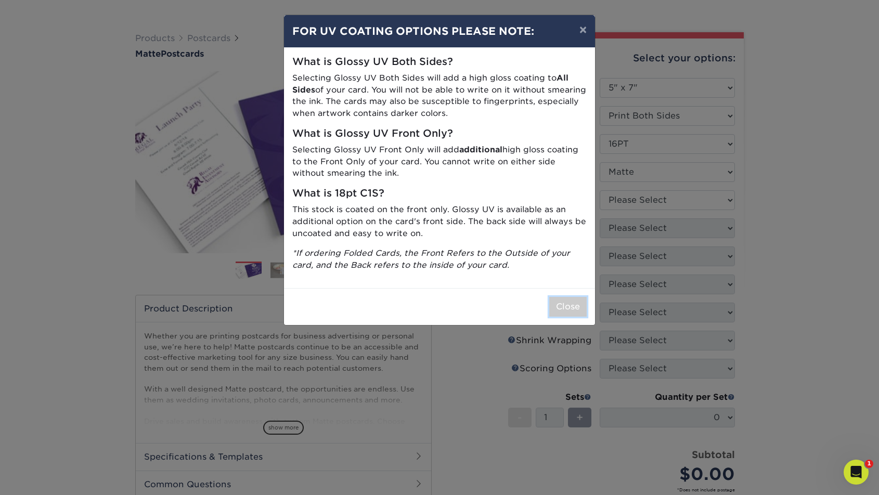
drag, startPoint x: 574, startPoint y: 309, endPoint x: 584, endPoint y: 303, distance: 11.4
click at [574, 309] on button "Close" at bounding box center [567, 307] width 37 height 20
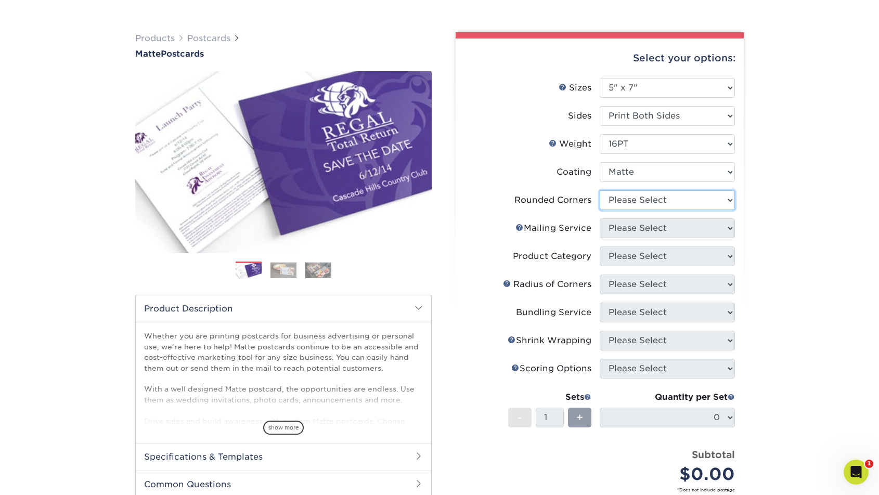
click at [661, 200] on select "Please Select Yes - Round 4 Corners No" at bounding box center [667, 200] width 135 height 20
select select "0"
click at [600, 190] on select "Please Select Yes - Round 4 Corners No" at bounding box center [667, 200] width 135 height 20
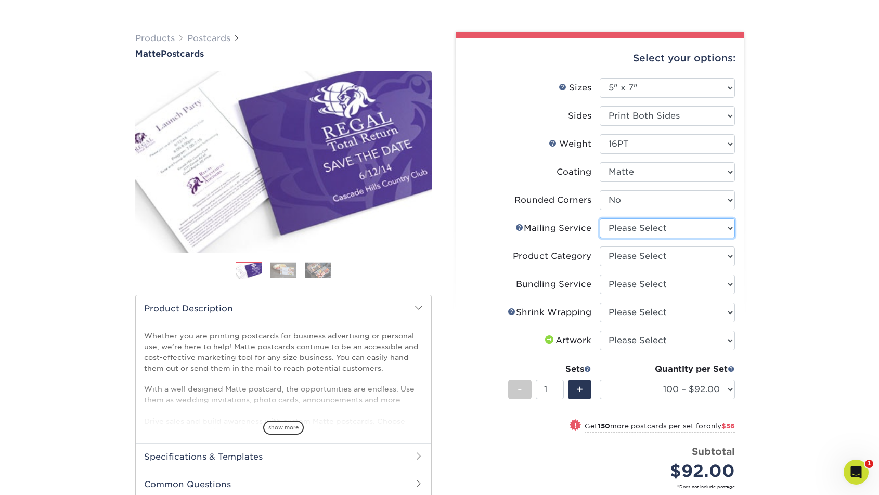
click at [712, 229] on select "Please Select No Direct Mailing Service No, I will mail/stamp/imprint Direct Ma…" at bounding box center [667, 228] width 135 height 20
select select "934e270e-9523-48b9-93c7-78b0896e16a6"
click at [600, 218] on select "Please Select No Direct Mailing Service No, I will mail/stamp/imprint Direct Ma…" at bounding box center [667, 228] width 135 height 20
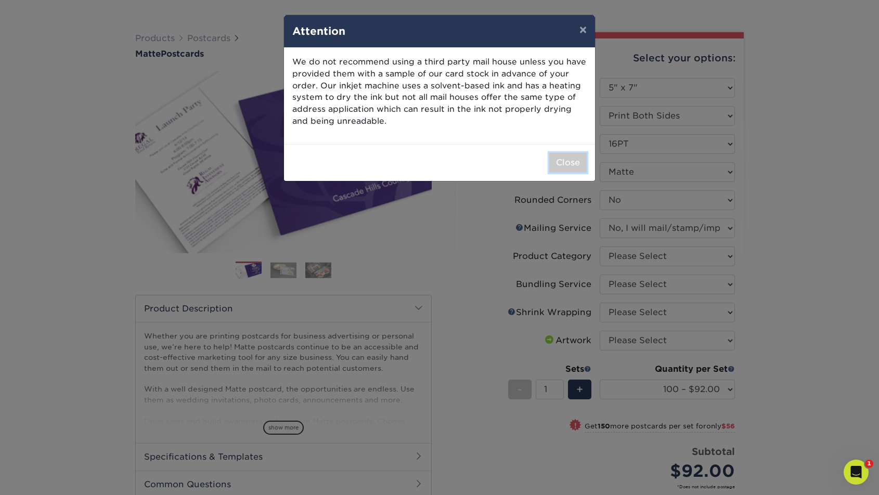
click at [562, 154] on button "Close" at bounding box center [567, 163] width 37 height 20
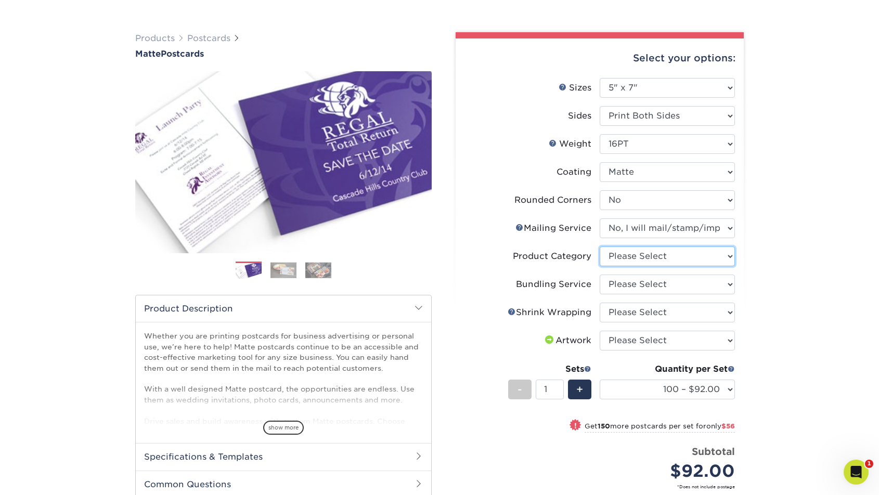
click at [651, 253] on select "Please Select Postcards" at bounding box center [667, 257] width 135 height 20
select select "9b7272e0-d6c8-4c3c-8e97-d3a1bcdab858"
click at [600, 247] on select "Please Select Postcards" at bounding box center [667, 257] width 135 height 20
click at [652, 280] on select "Please Select No Bundling Services Yes, Bundles of 50 (+2 Days) Yes, Bundles of…" at bounding box center [667, 285] width 135 height 20
select select "58689abb-25c0-461c-a4c3-a80b627d6649"
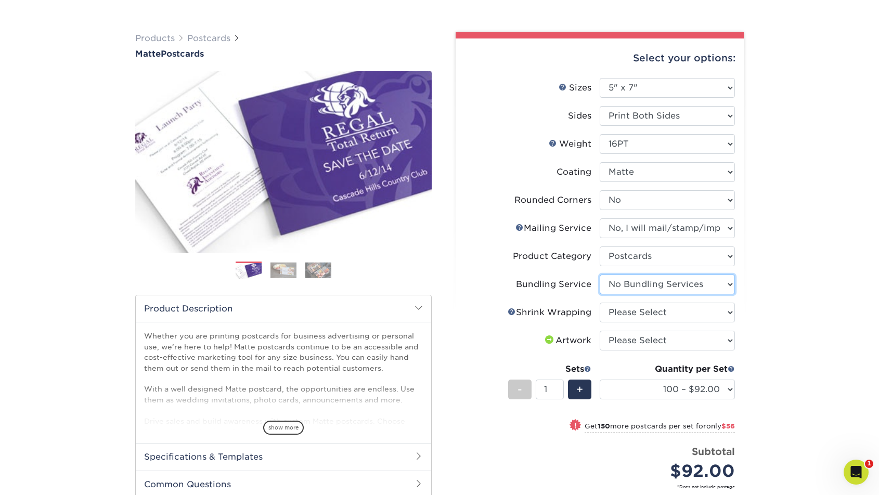
click at [600, 275] on select "Please Select No Bundling Services Yes, Bundles of 50 (+2 Days) Yes, Bundles of…" at bounding box center [667, 285] width 135 height 20
click at [654, 313] on select "Please Select No Shrink Wrapping Shrink Wrap 100 Per Package Shrink Wrap 50 Per…" at bounding box center [667, 313] width 135 height 20
select select "c8749376-e7da-41d0-b3dc-647faf84d907"
click at [600, 303] on select "Please Select No Shrink Wrapping Shrink Wrap 100 Per Package Shrink Wrap 50 Per…" at bounding box center [667, 313] width 135 height 20
click at [667, 336] on select "Please Select I will upload files I need a design - $150" at bounding box center [667, 341] width 135 height 20
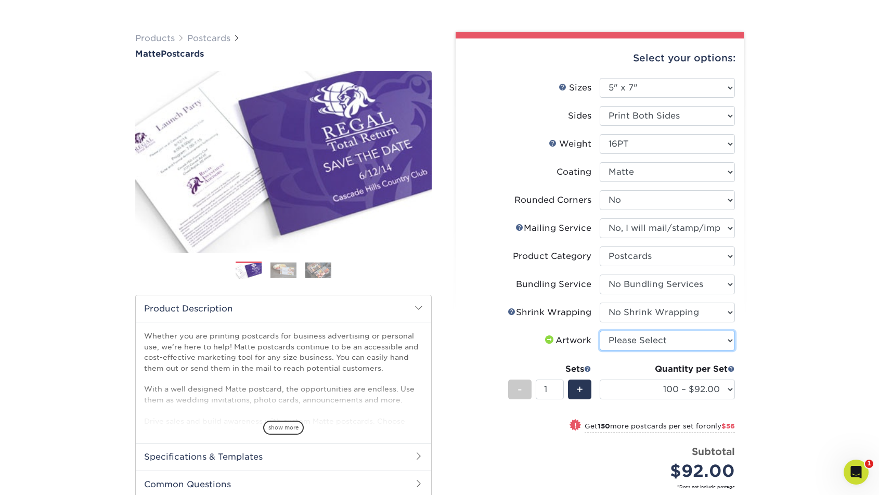
click at [618, 340] on select "Please Select I will upload files I need a design - $150" at bounding box center [667, 341] width 135 height 20
click at [600, 331] on select "Please Select I will upload files I need a design - $150" at bounding box center [667, 341] width 135 height 20
click at [712, 385] on select "100 – $92.00 250 – $148.00 500 – $190.00 1000 – $213.00 2500 – $345.00 5000 – $…" at bounding box center [667, 390] width 135 height 20
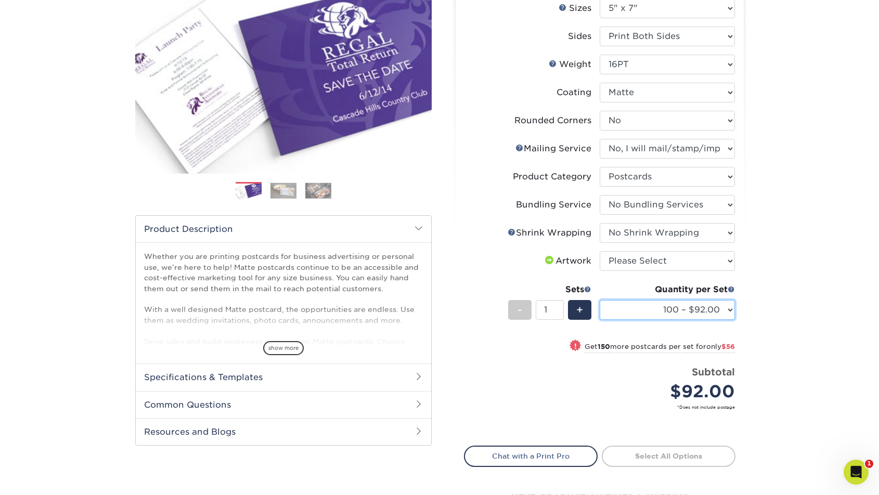
scroll to position [136, 0]
